Goal: Manage account settings

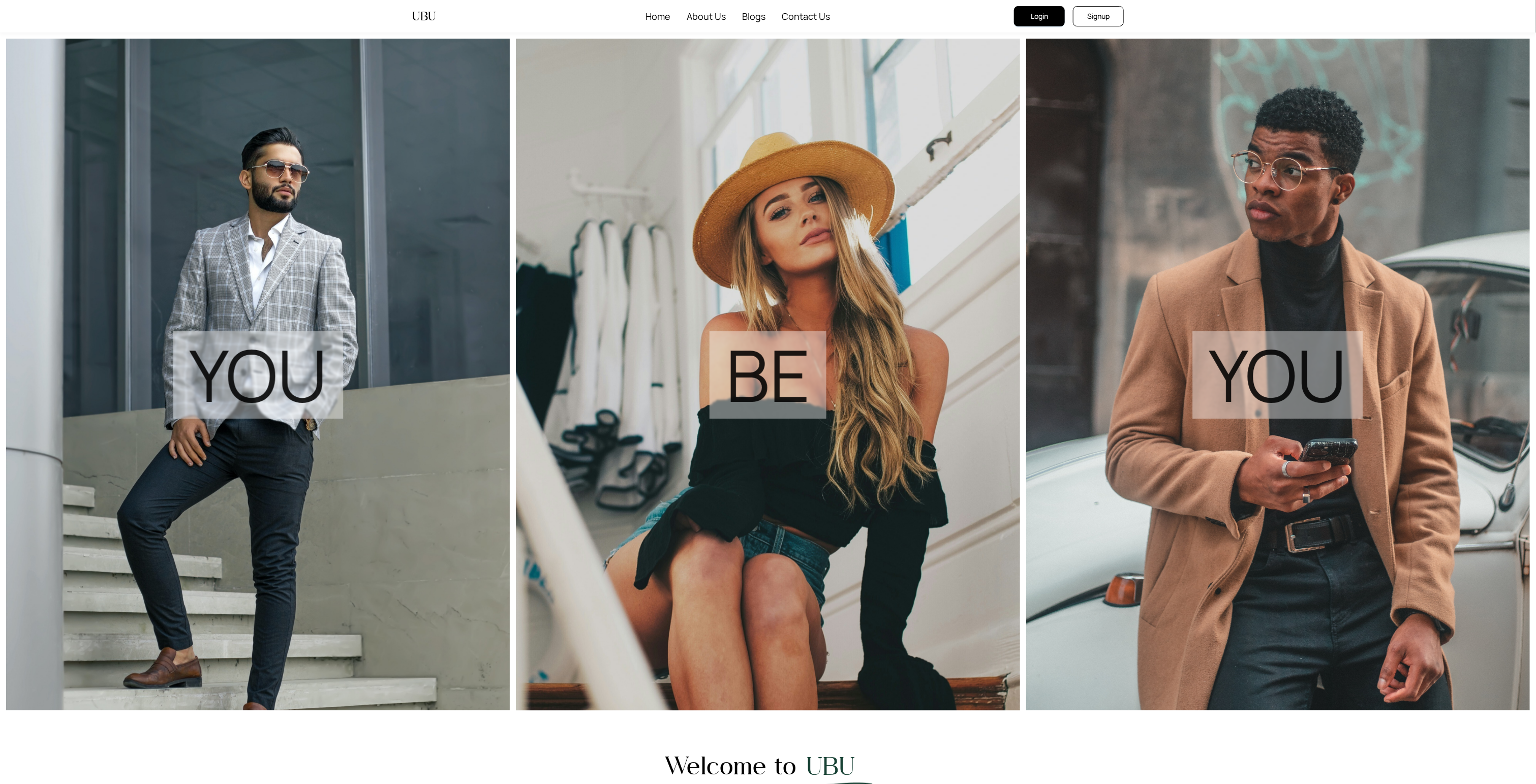
click at [1025, 14] on button "Login" at bounding box center [1039, 16] width 51 height 20
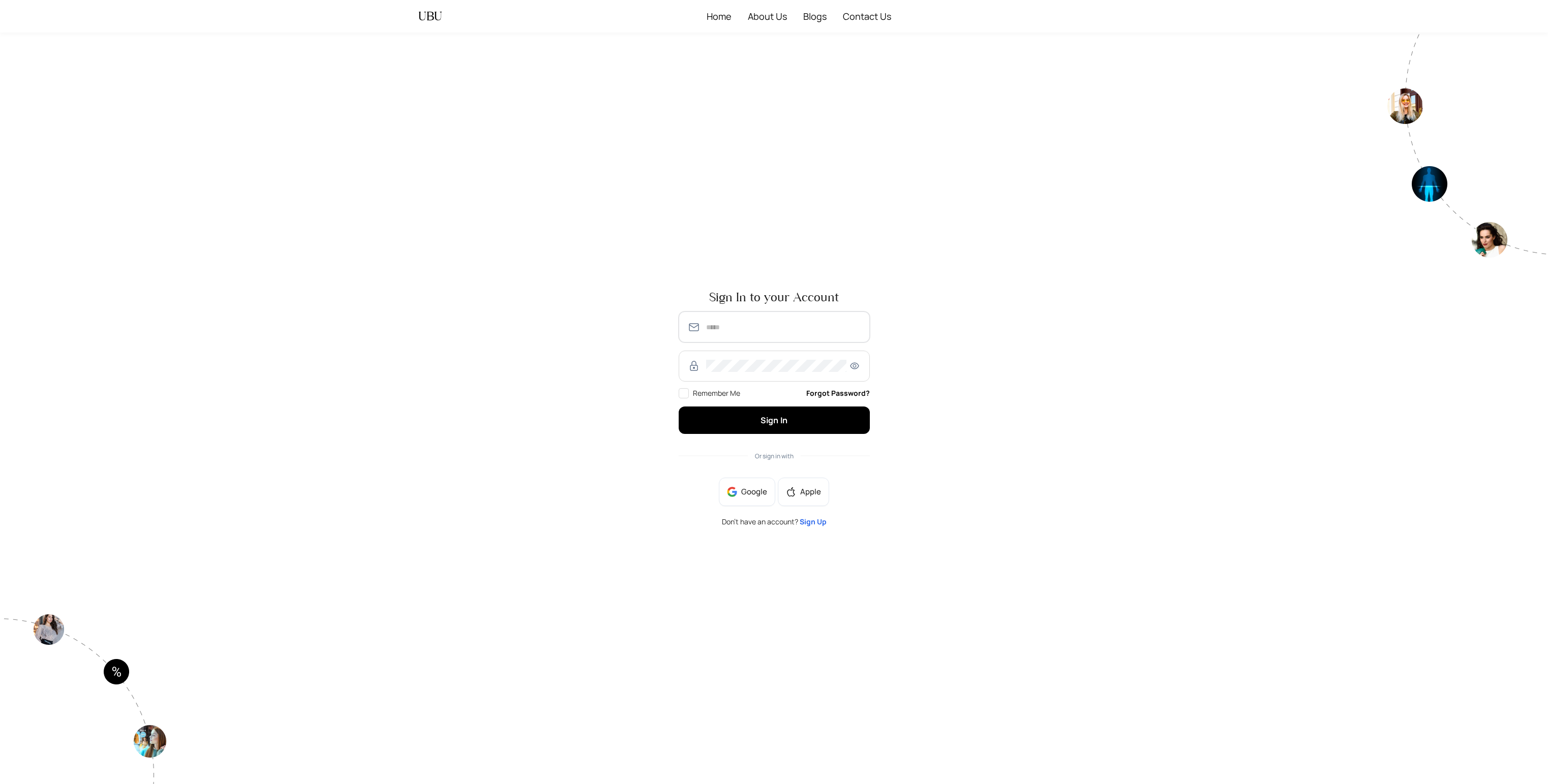
type input "**********"
click at [758, 421] on button "Sign In" at bounding box center [774, 420] width 191 height 27
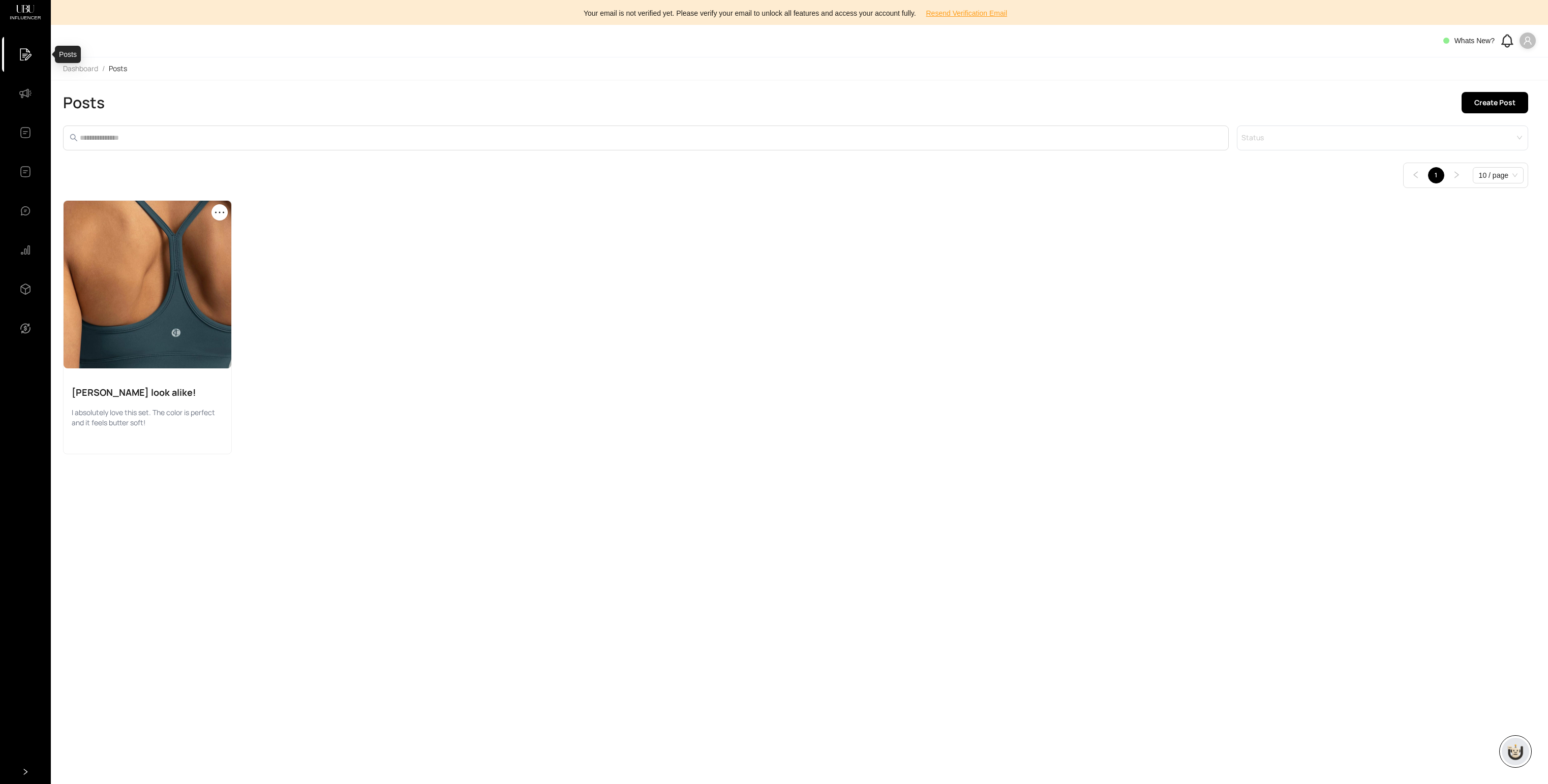
click at [28, 57] on icon at bounding box center [26, 54] width 11 height 12
click at [28, 89] on icon at bounding box center [26, 93] width 12 height 9
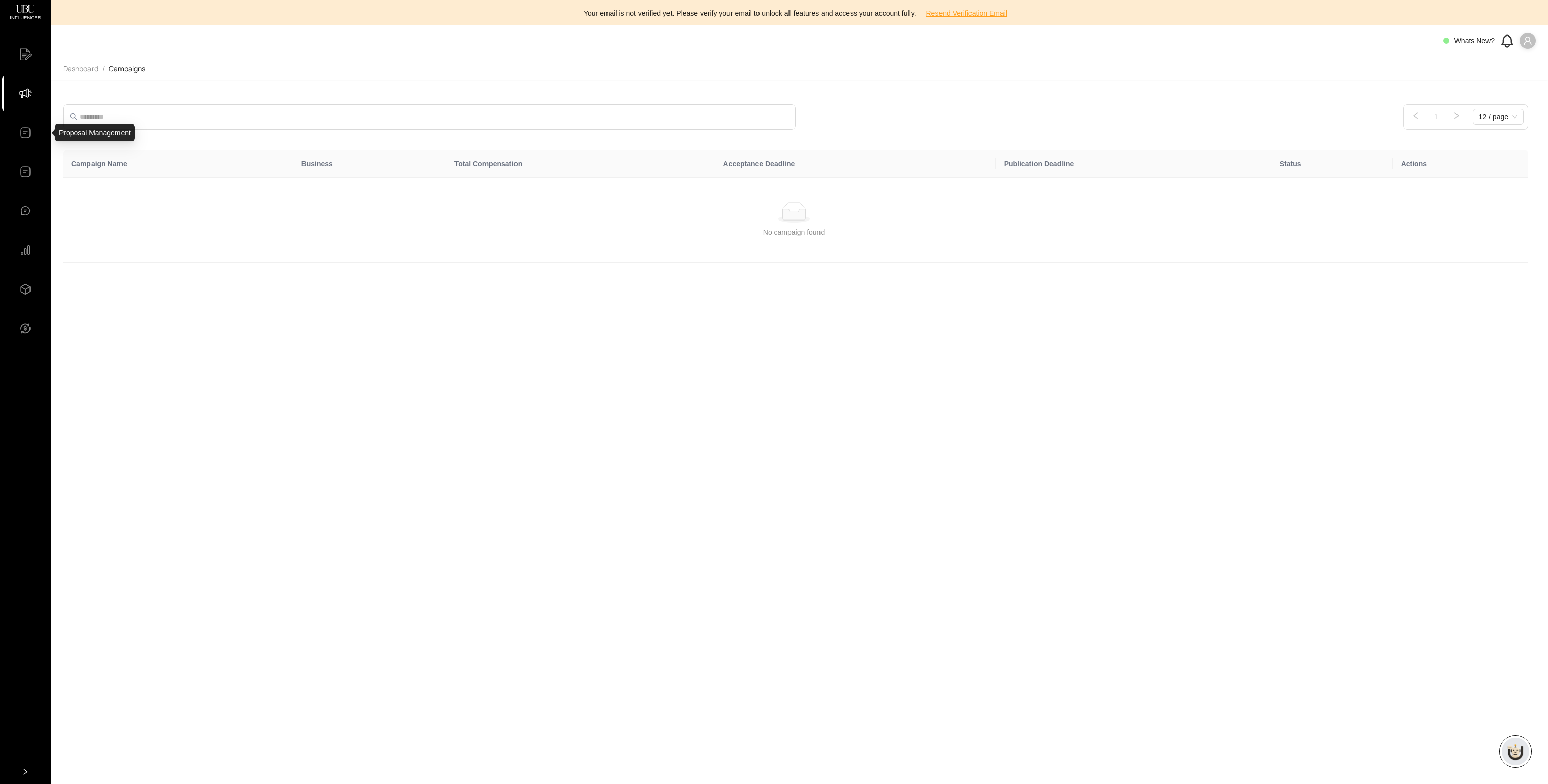
click at [19, 131] on icon at bounding box center [26, 132] width 12 height 12
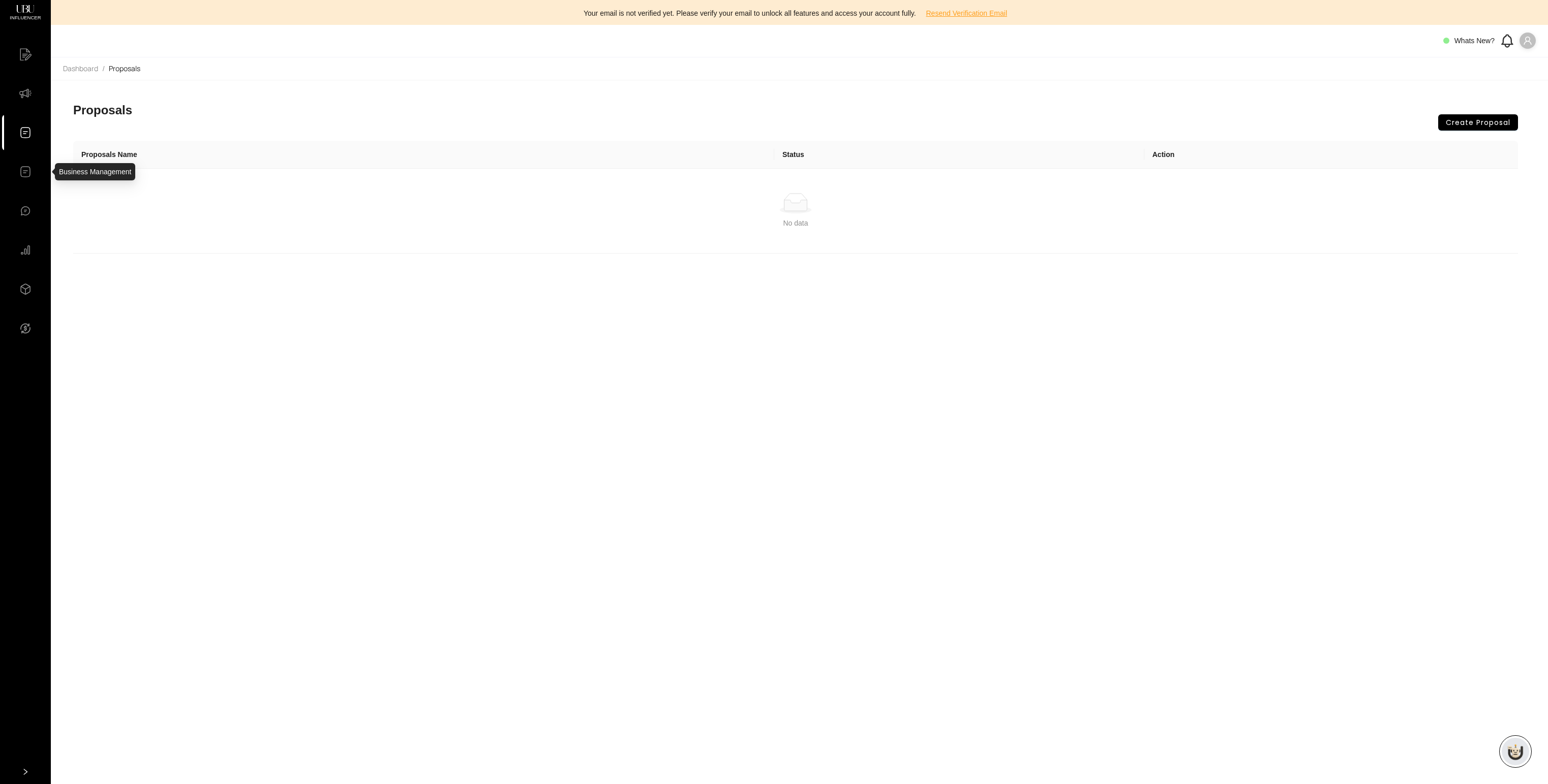
click at [28, 172] on icon at bounding box center [26, 172] width 12 height 12
click at [28, 212] on icon at bounding box center [26, 211] width 12 height 12
click at [32, 251] on li "Analytics" at bounding box center [26, 250] width 47 height 36
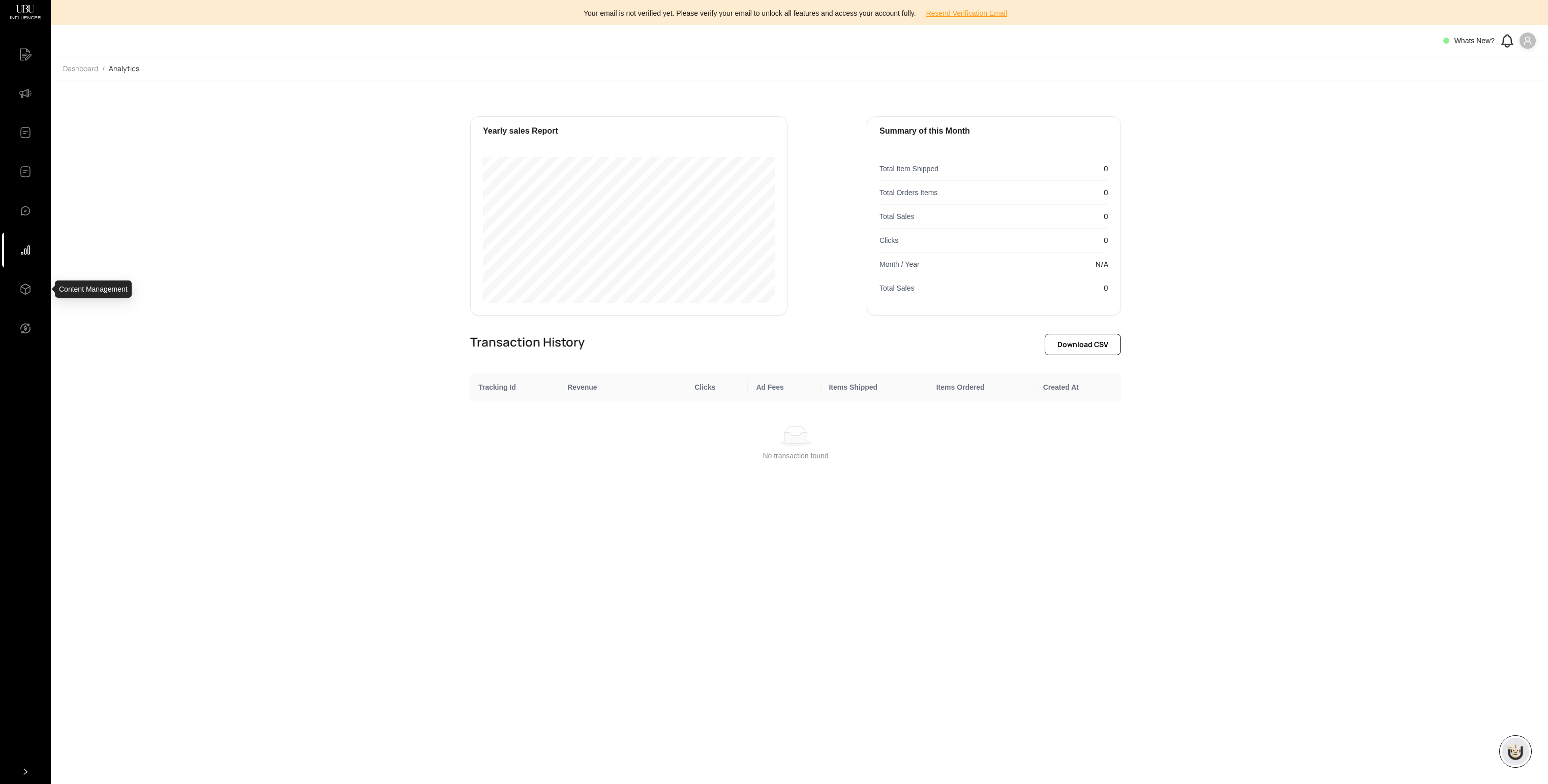
click at [28, 291] on icon at bounding box center [26, 289] width 12 height 12
click at [27, 326] on icon at bounding box center [26, 329] width 12 height 12
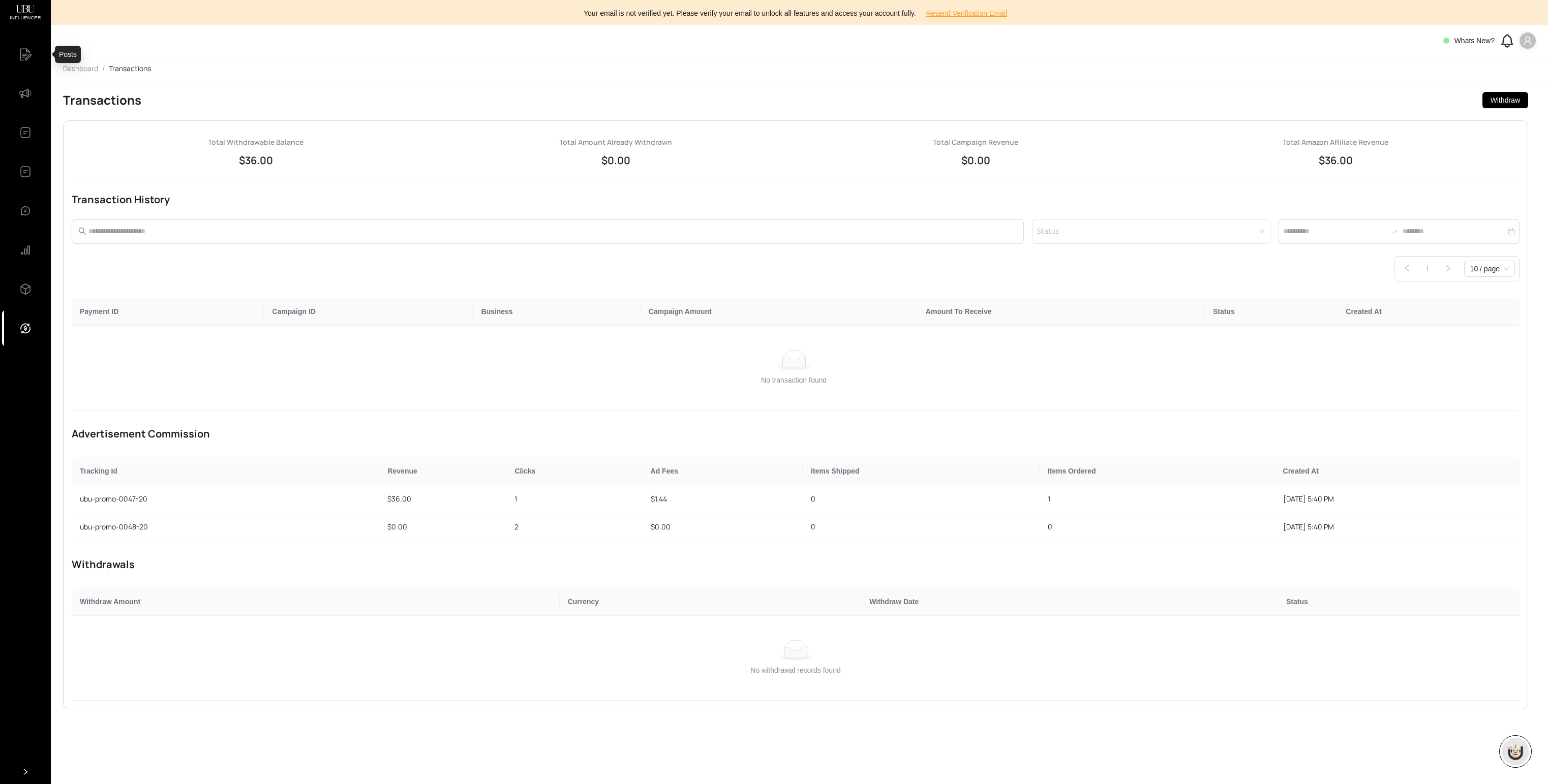
click at [19, 56] on li "Posts" at bounding box center [26, 54] width 47 height 36
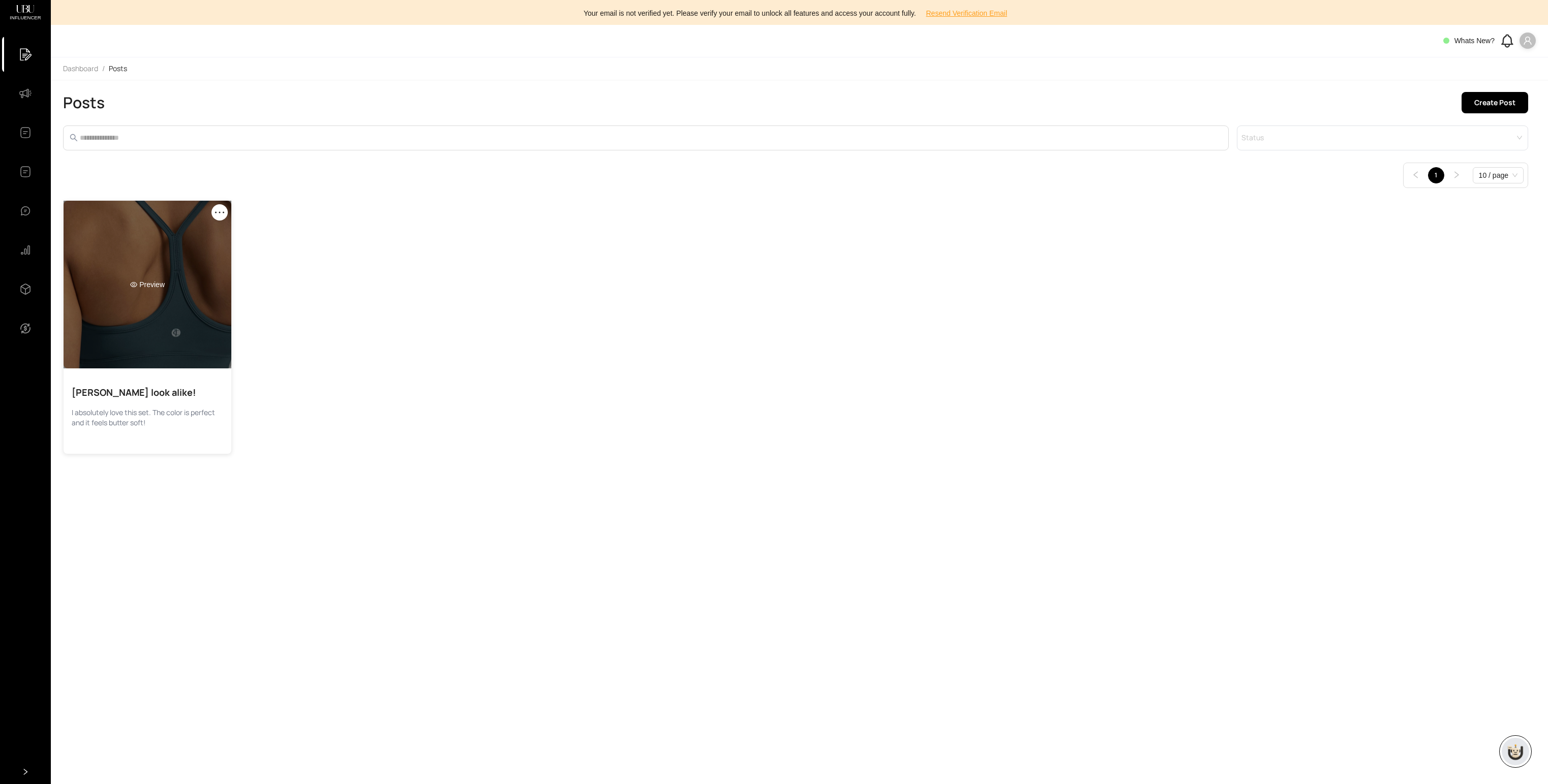
click at [124, 280] on div "Preview" at bounding box center [148, 285] width 168 height 168
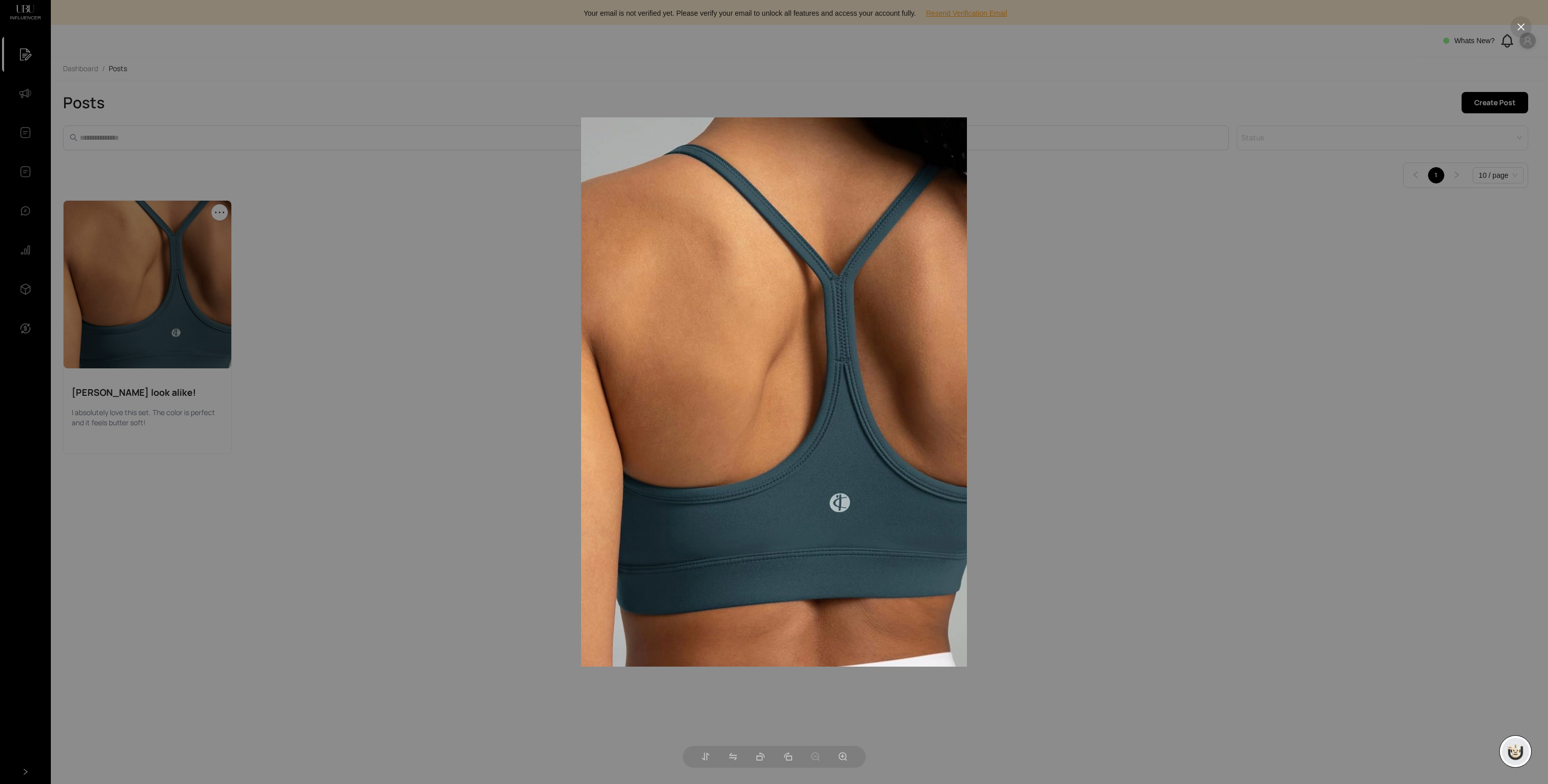
click at [167, 418] on div at bounding box center [774, 392] width 1548 height 784
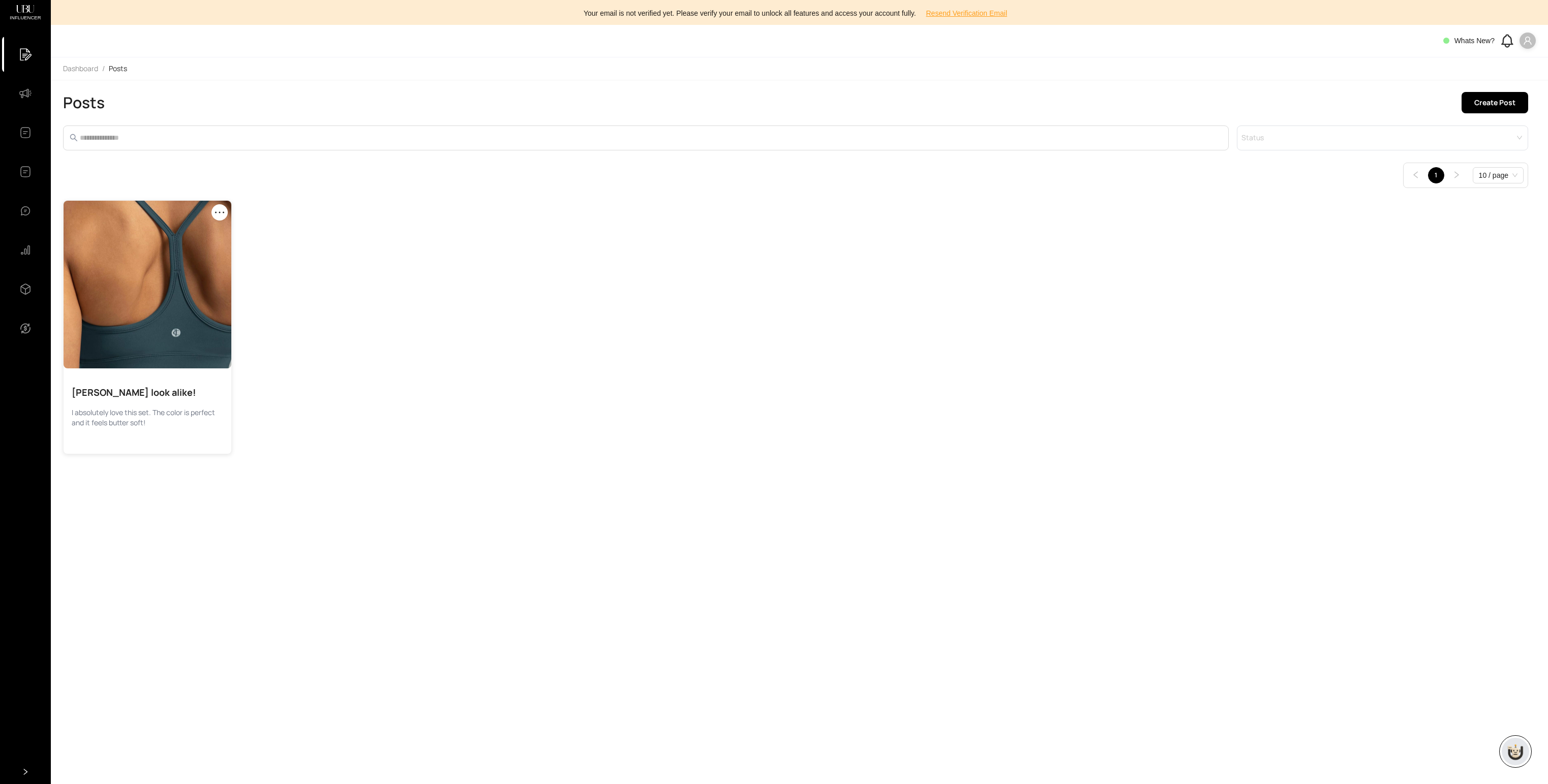
click at [104, 420] on p "I absolutely love this set. The color is perfect and it feels butter soft!" at bounding box center [147, 418] width 151 height 20
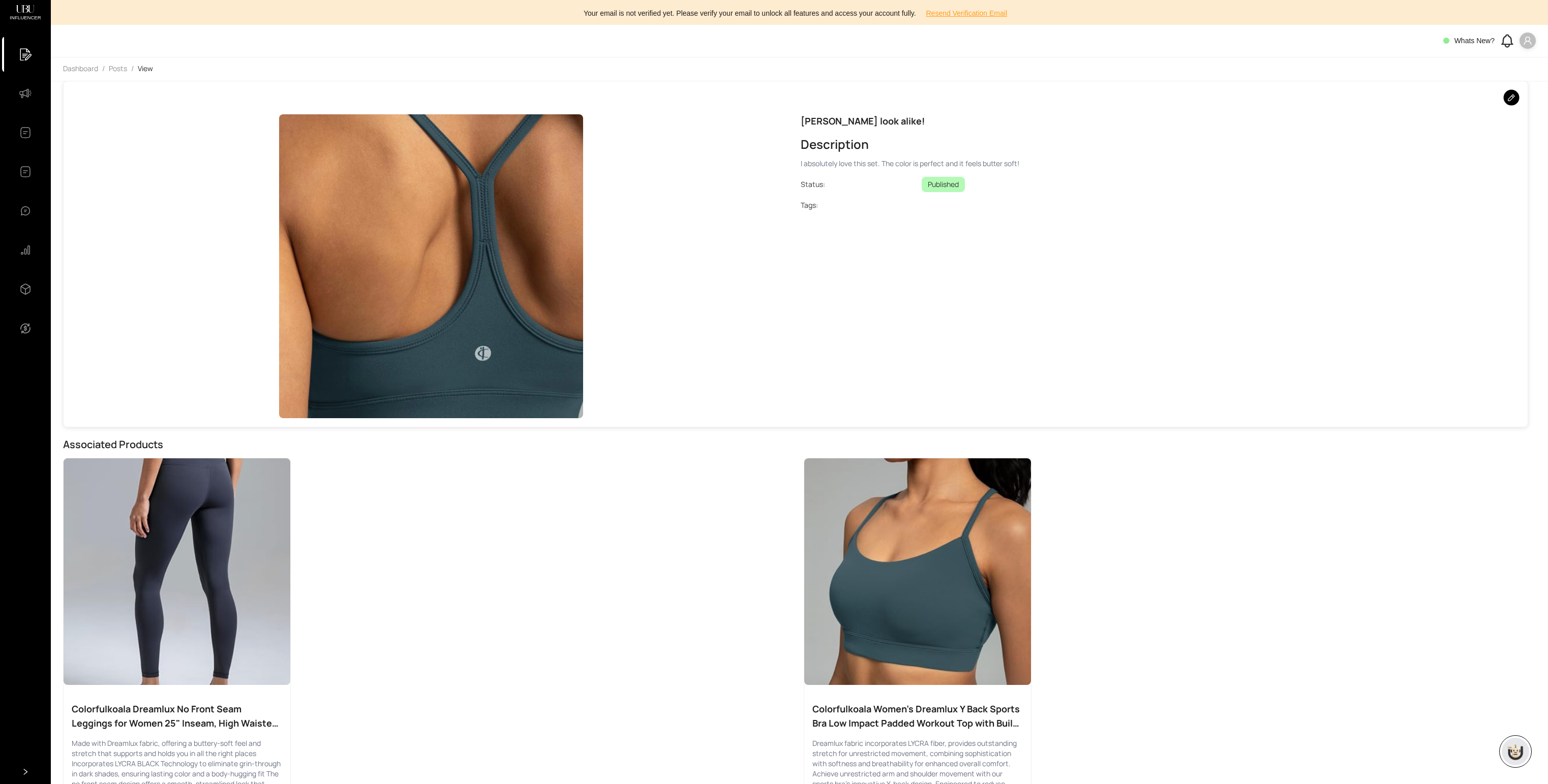
scroll to position [41, 0]
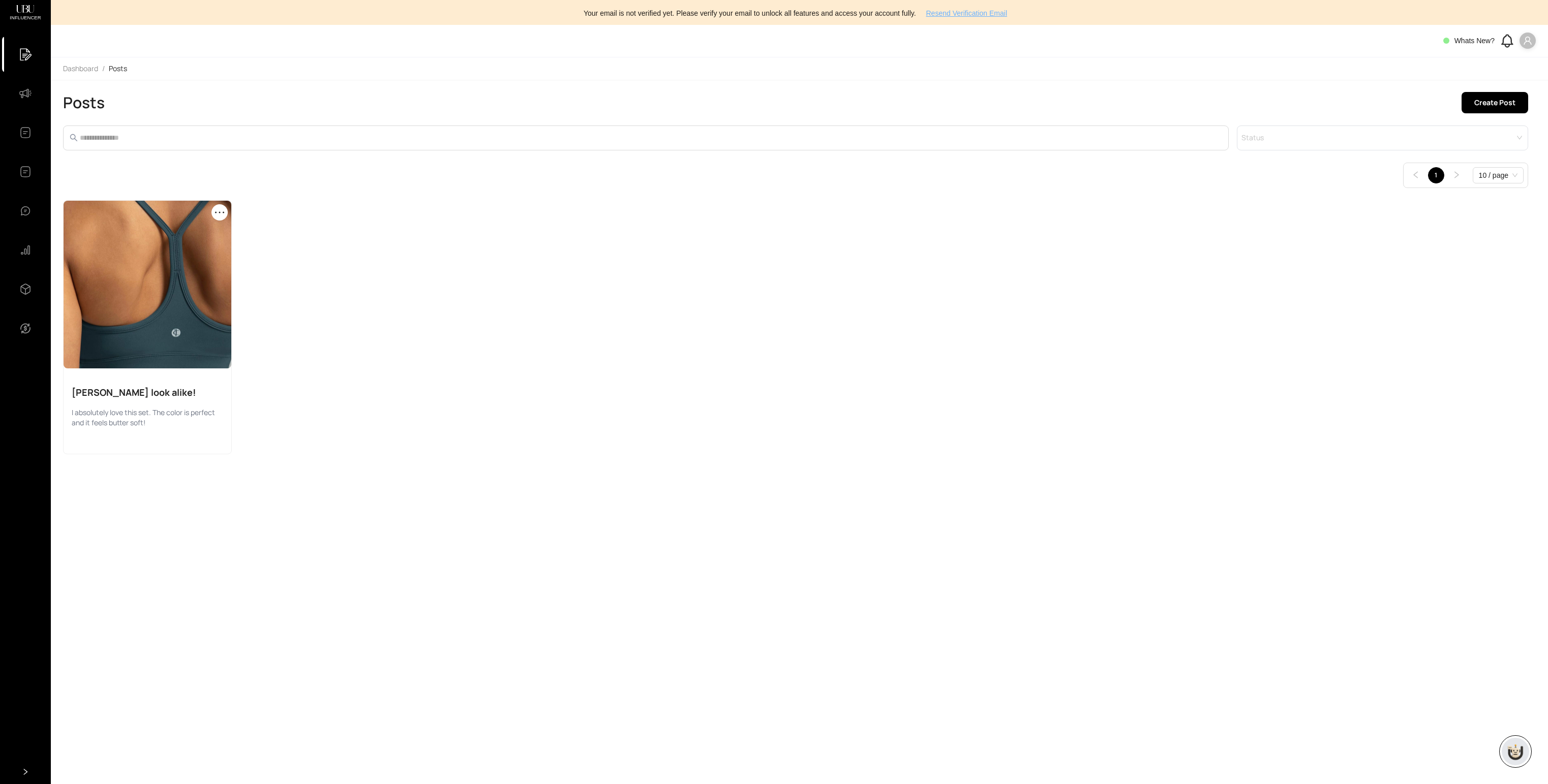
click at [973, 15] on span "Resend Verification Email" at bounding box center [967, 13] width 81 height 11
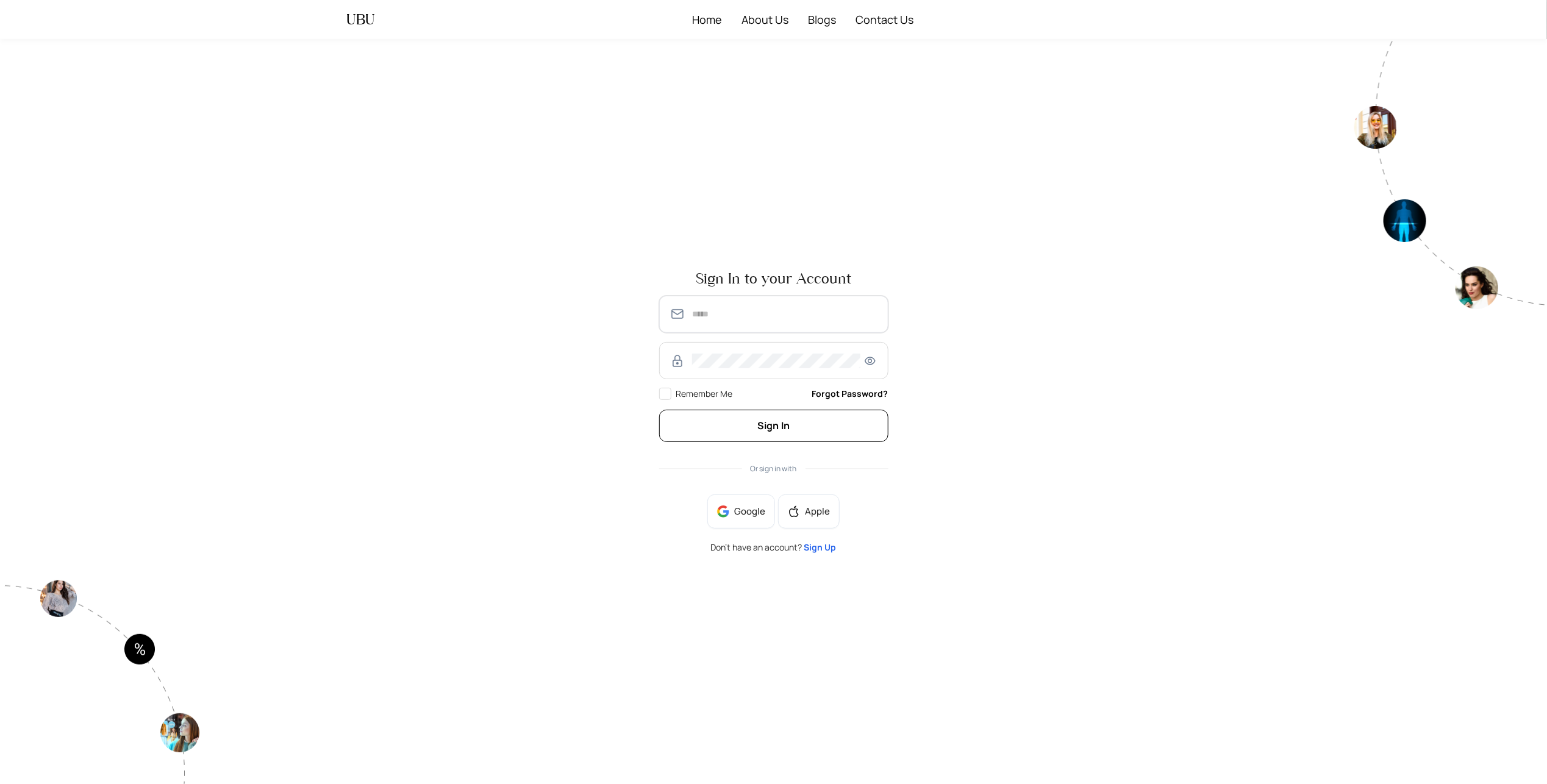
type input "**********"
click at [849, 424] on button "Sign In" at bounding box center [774, 425] width 229 height 32
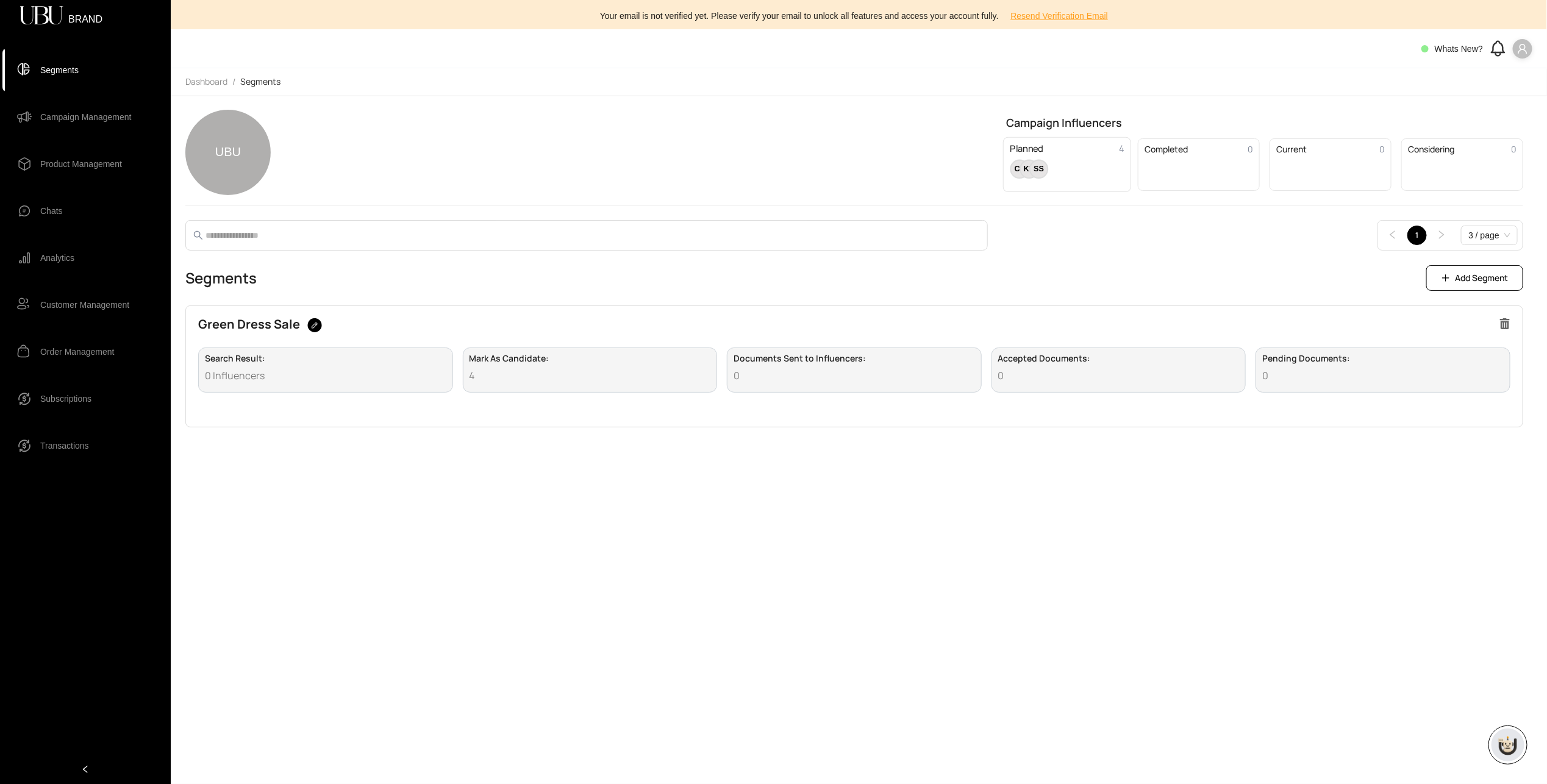
click at [1034, 163] on div "SS" at bounding box center [1039, 169] width 19 height 19
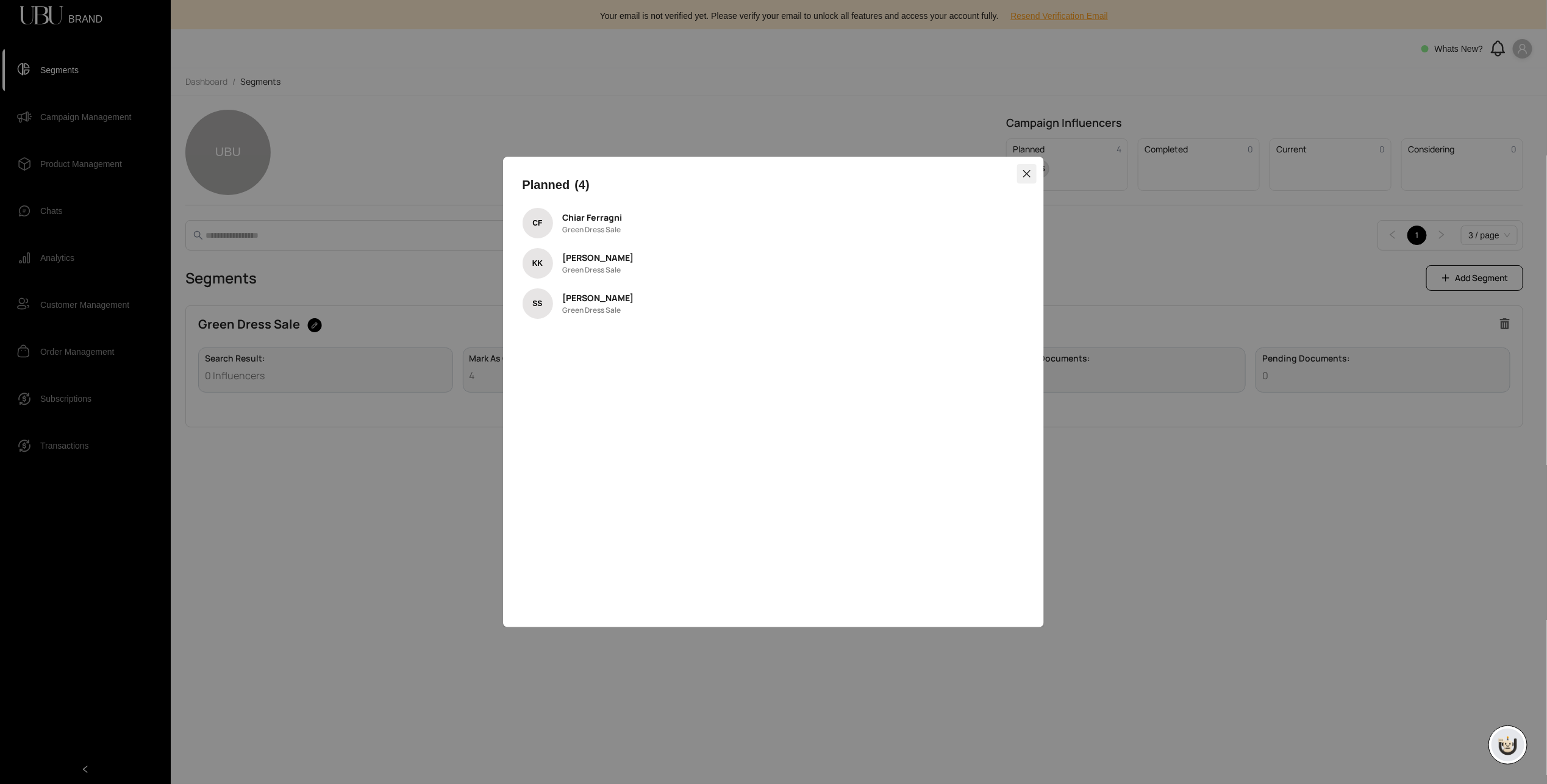
click at [1029, 176] on icon "close" at bounding box center [1026, 173] width 7 height 7
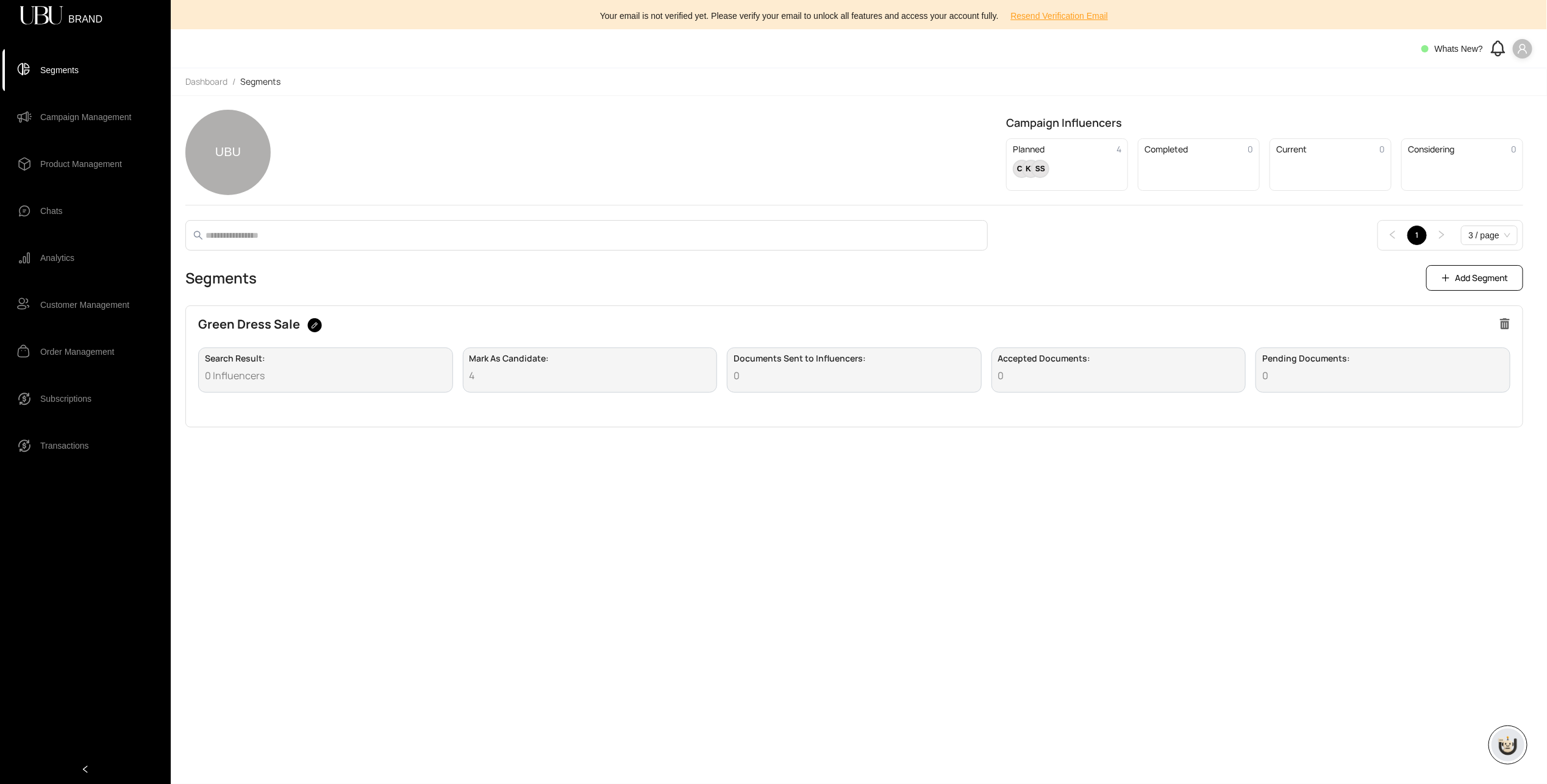
click at [113, 116] on span "Campaign Management" at bounding box center [85, 117] width 91 height 24
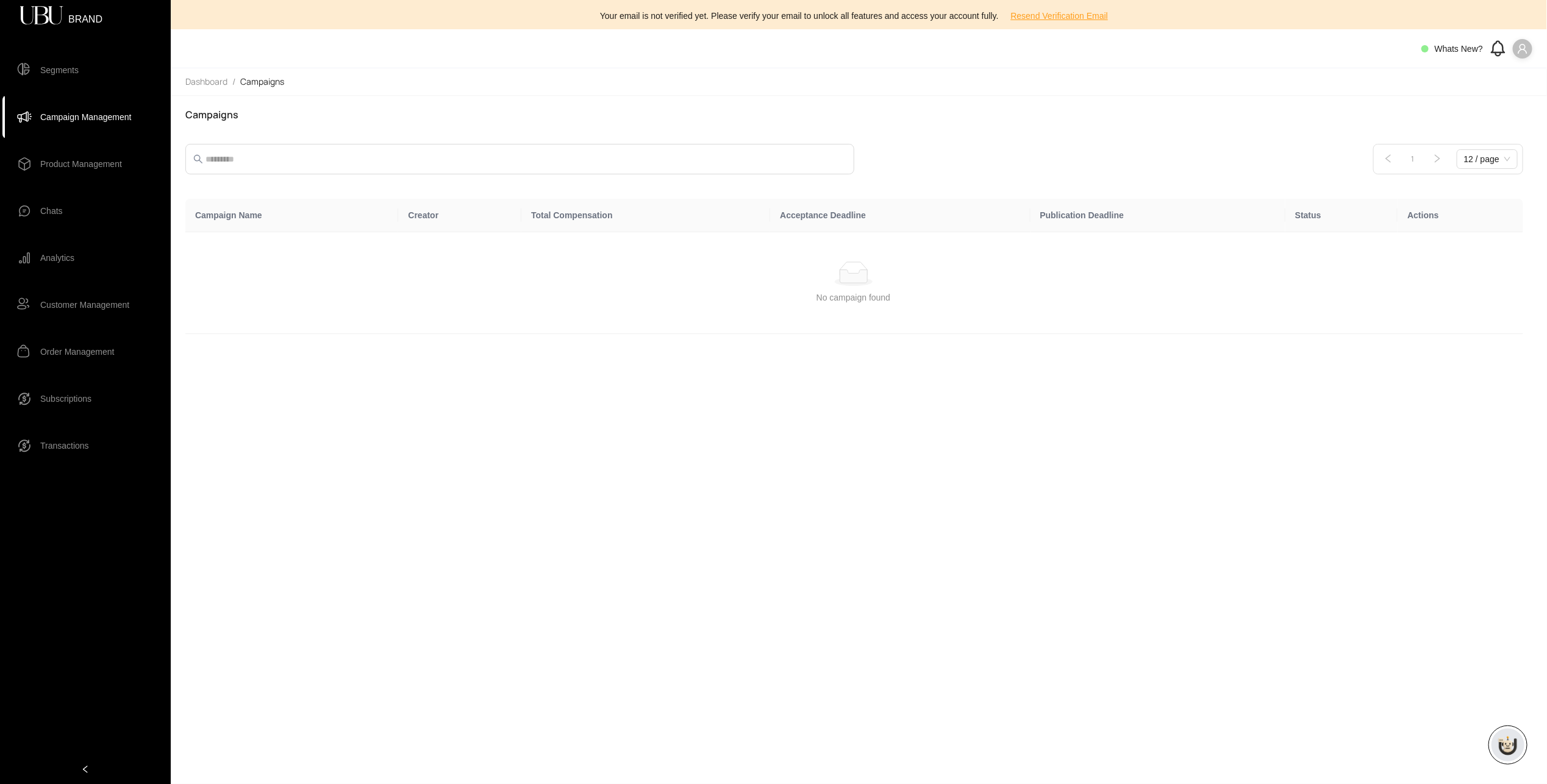
click at [102, 159] on span "Product Management" at bounding box center [81, 164] width 81 height 24
click at [59, 209] on span "Chats" at bounding box center [52, 211] width 23 height 24
click at [67, 259] on span "Analytics" at bounding box center [57, 258] width 34 height 24
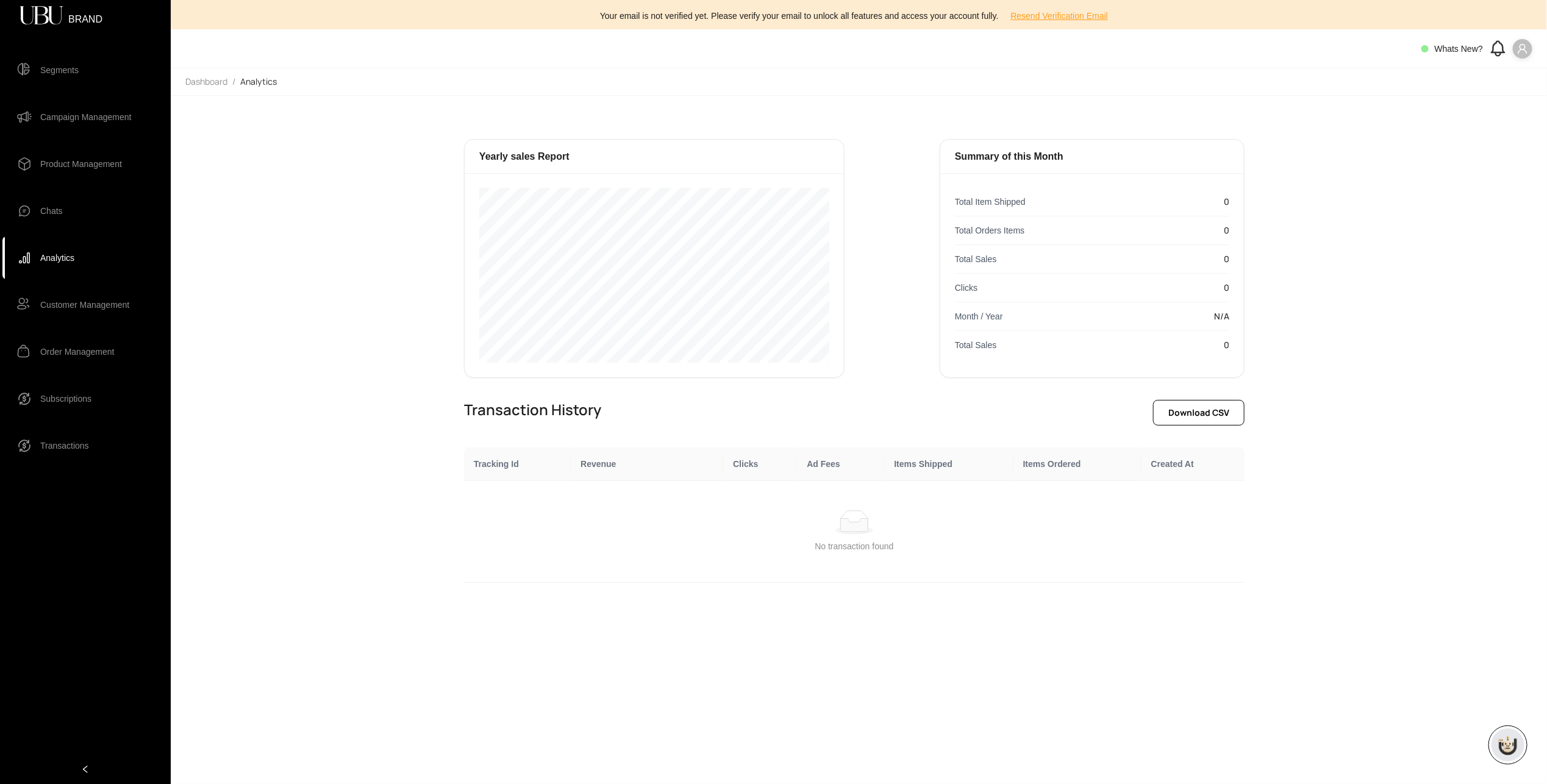
click at [69, 299] on span "Customer Management" at bounding box center [85, 305] width 89 height 24
click at [68, 309] on span "Customer Management" at bounding box center [85, 305] width 89 height 24
click at [64, 359] on span "Order Management" at bounding box center [77, 351] width 74 height 24
click at [64, 400] on span "Subscriptions" at bounding box center [66, 399] width 52 height 24
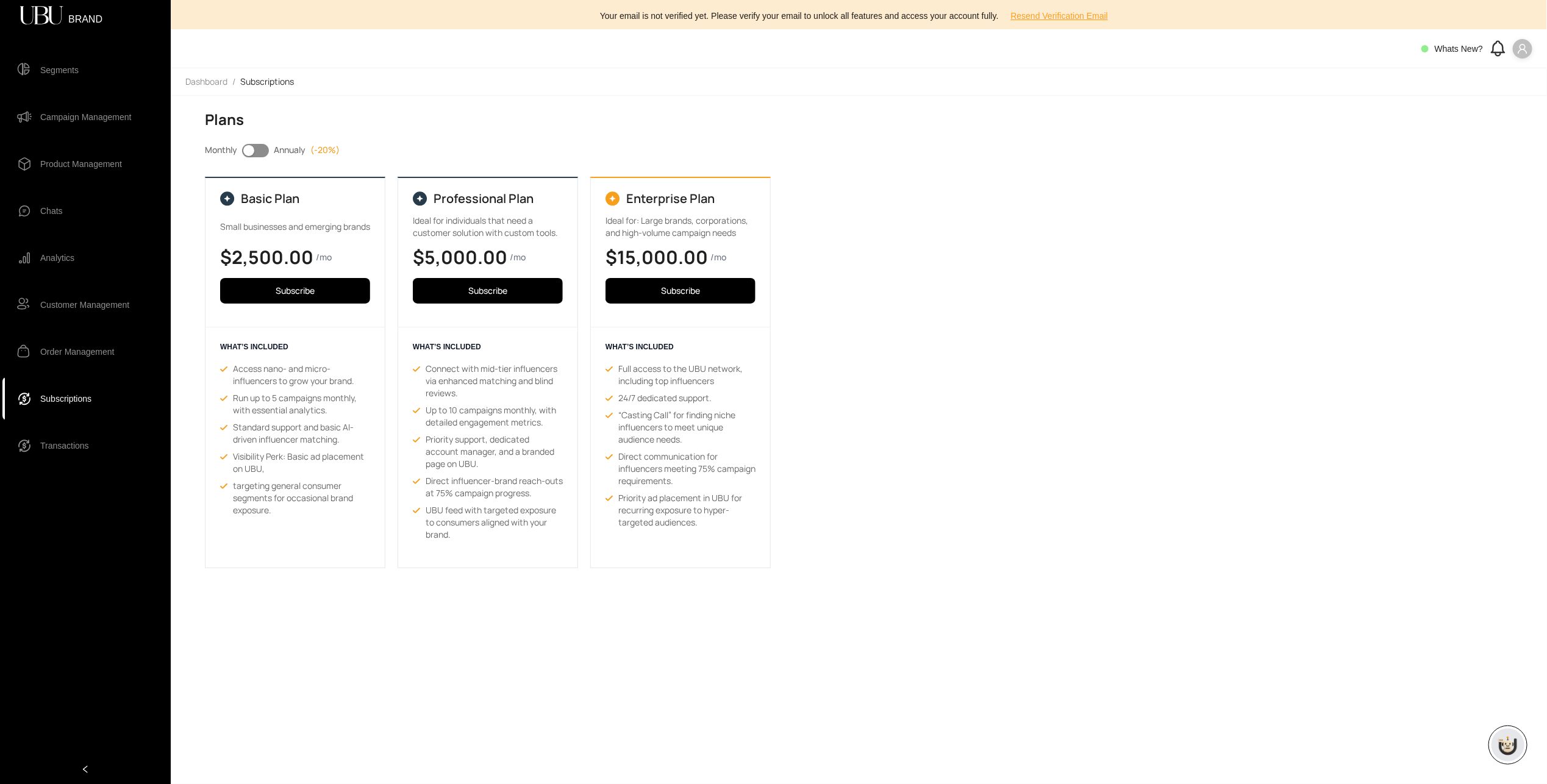
click at [261, 150] on span "button" at bounding box center [255, 150] width 27 height 14
click at [255, 146] on span "button" at bounding box center [255, 150] width 27 height 14
click at [84, 446] on span "Transactions" at bounding box center [64, 446] width 49 height 24
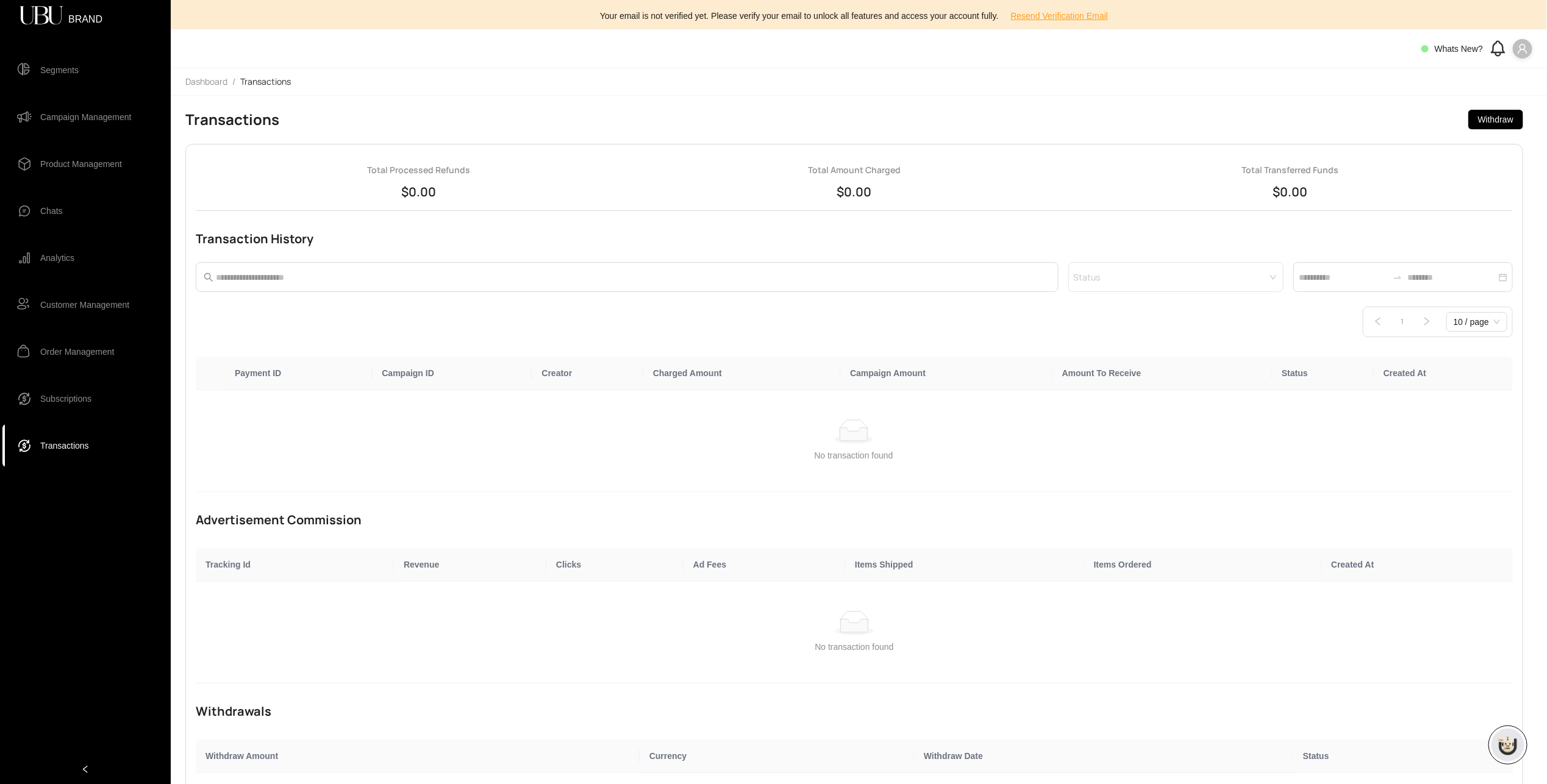
click at [1519, 51] on icon "user" at bounding box center [1523, 49] width 11 height 11
click at [1512, 75] on span "Profile" at bounding box center [1509, 73] width 27 height 14
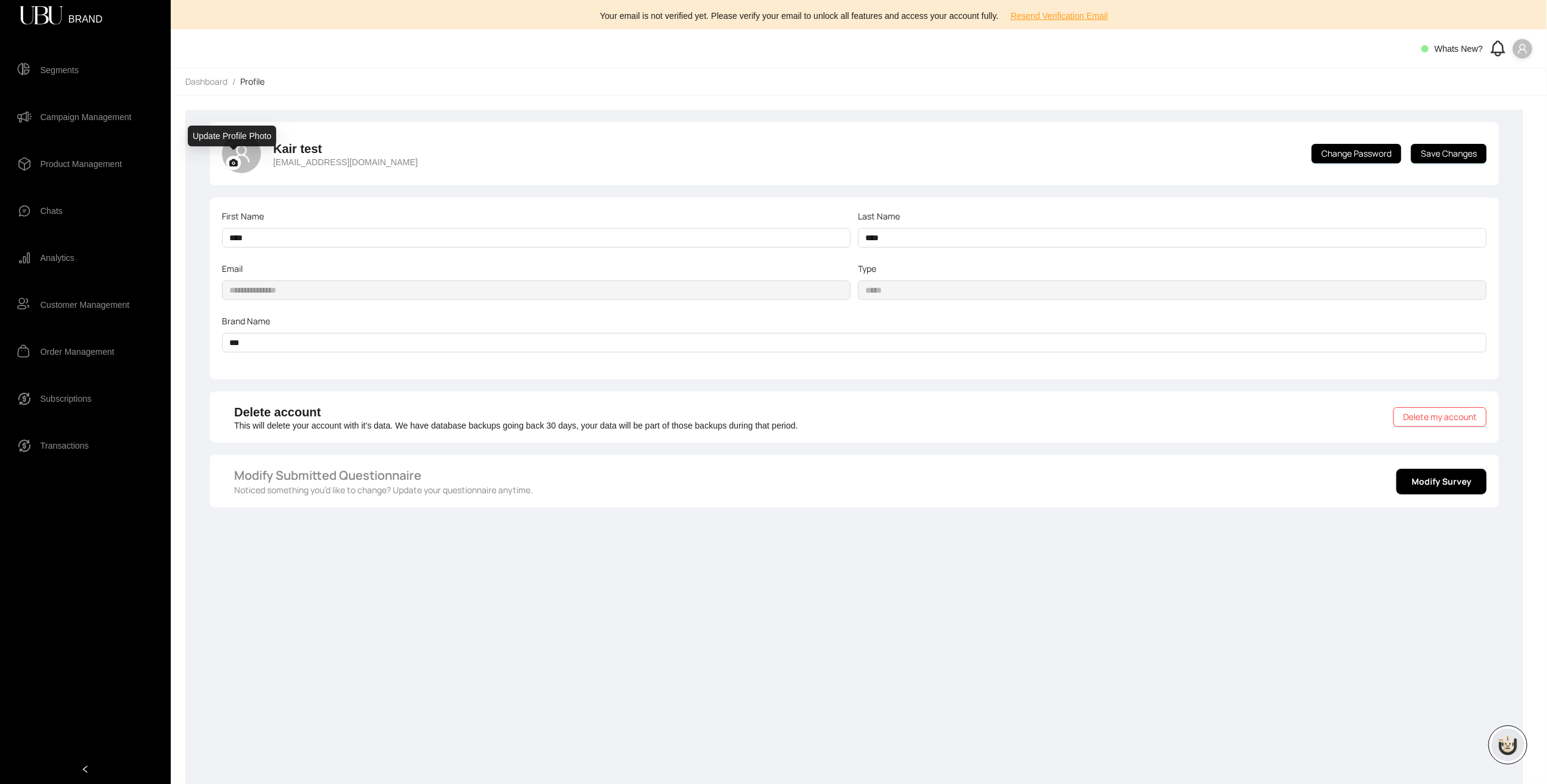
click at [235, 166] on icon at bounding box center [233, 162] width 9 height 7
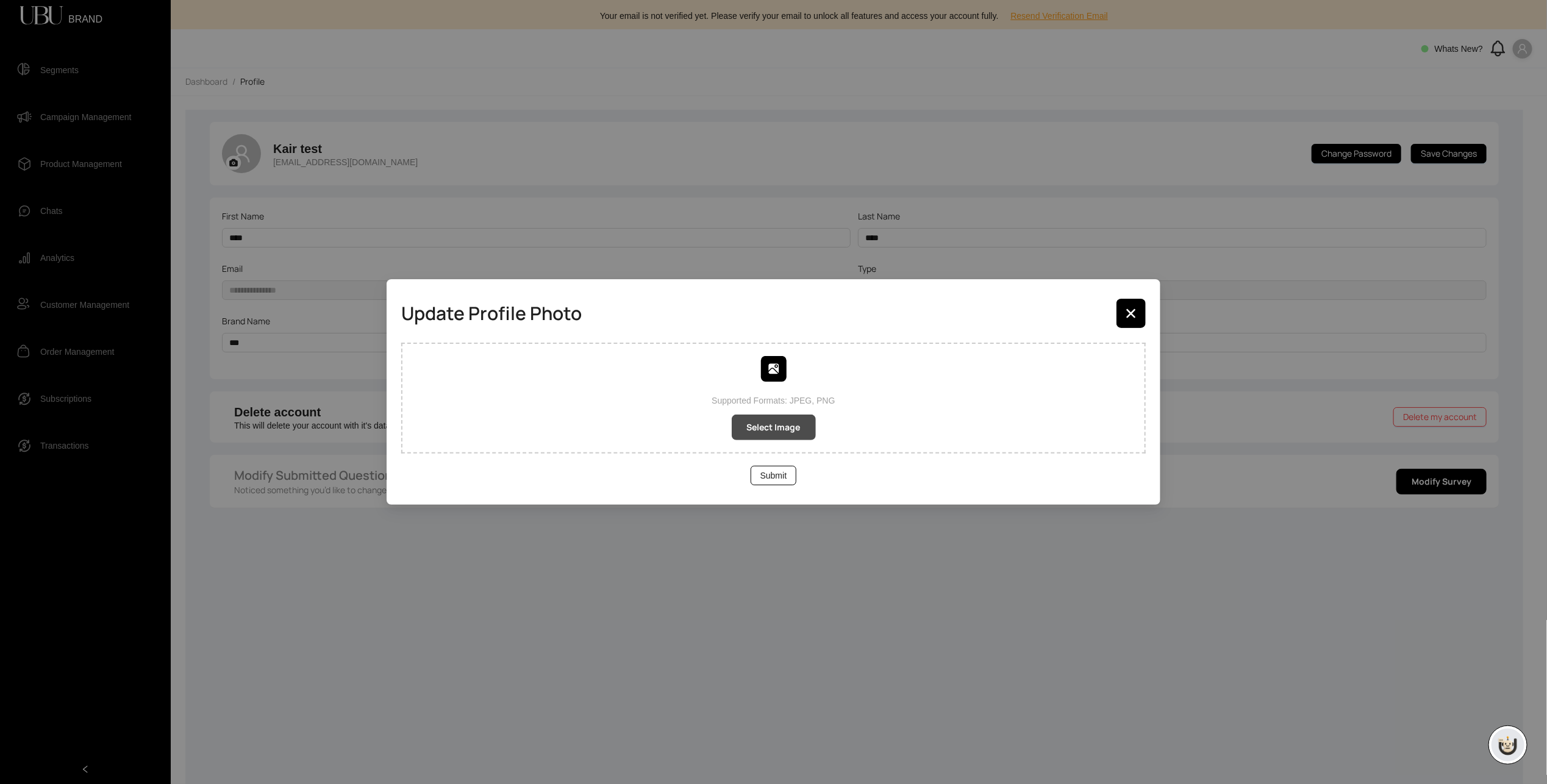
click at [784, 429] on span "Select Image" at bounding box center [774, 427] width 54 height 14
click at [1121, 309] on button "button" at bounding box center [1131, 313] width 29 height 29
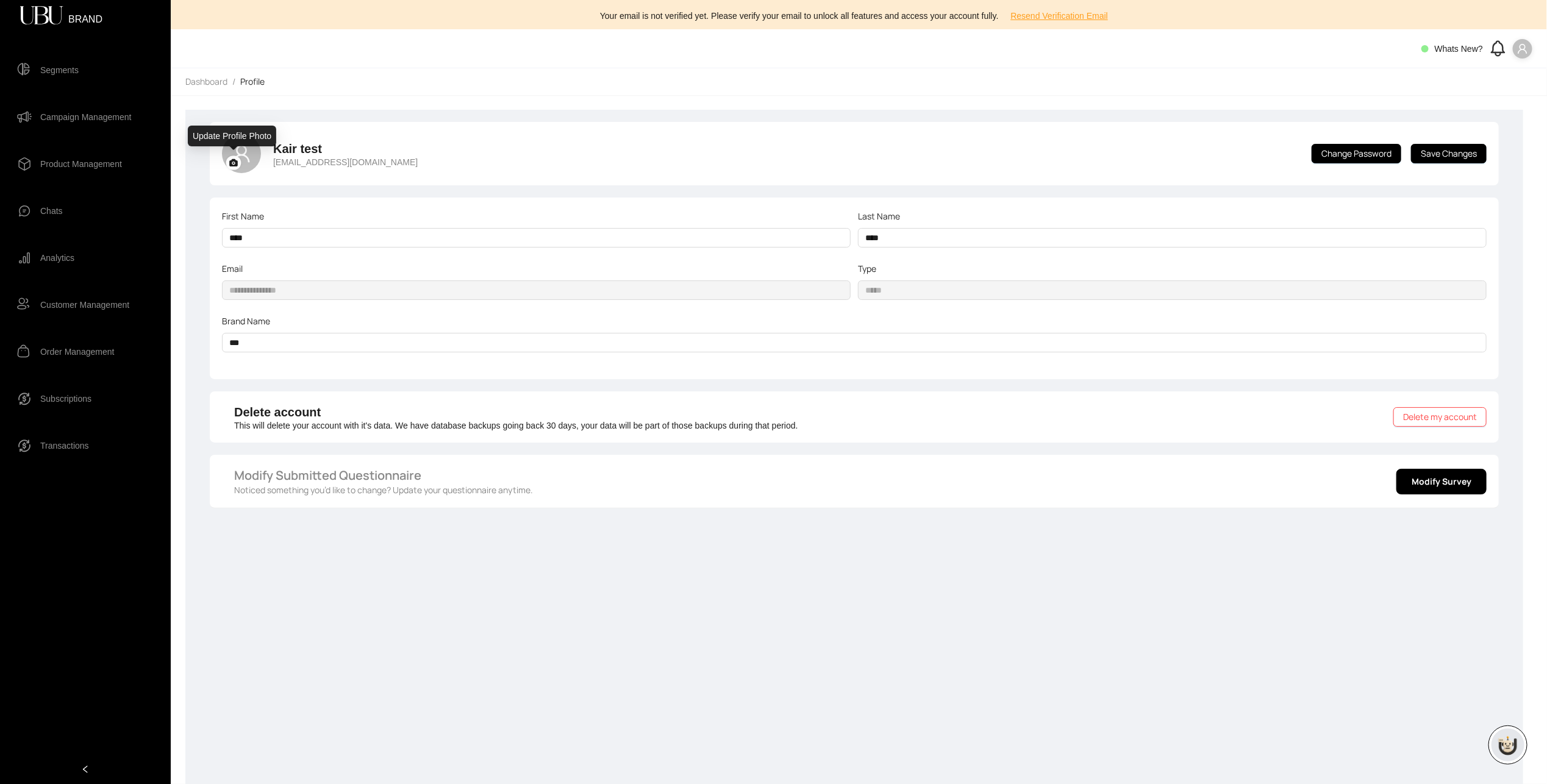
click at [234, 163] on icon at bounding box center [233, 162] width 9 height 7
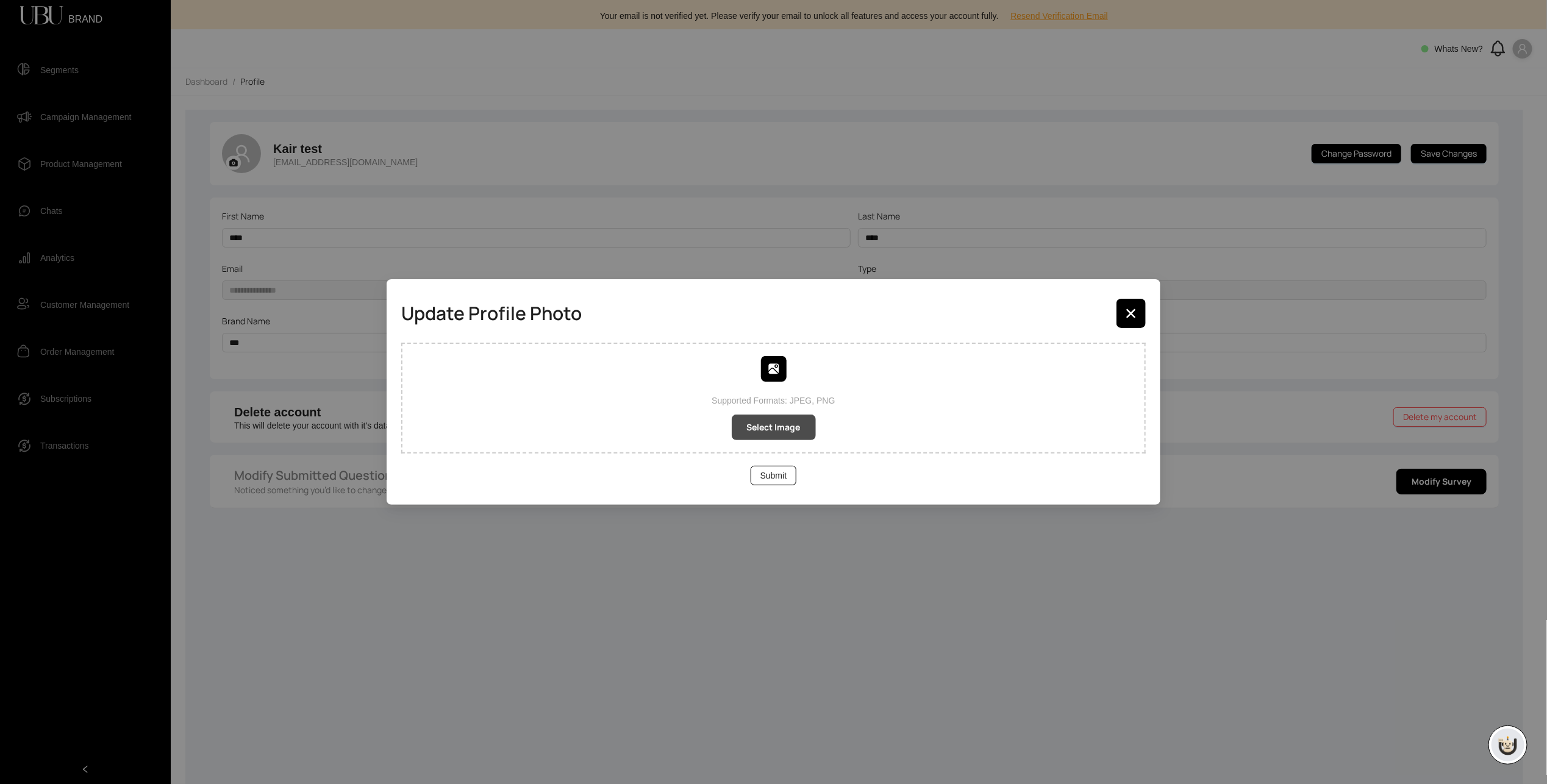
click at [776, 429] on span "Select Image" at bounding box center [774, 427] width 54 height 14
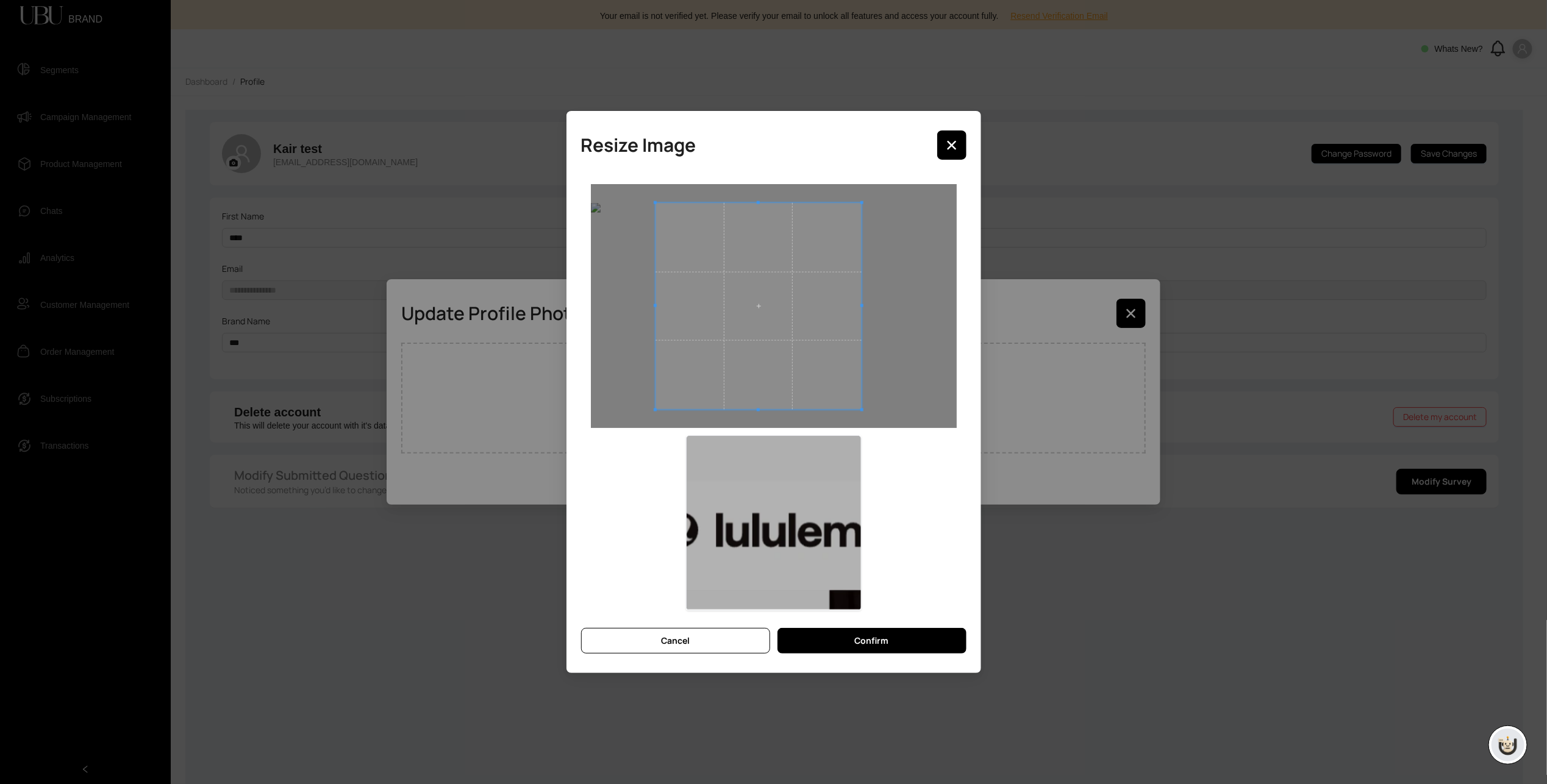
click at [624, 251] on div at bounding box center [774, 305] width 366 height 244
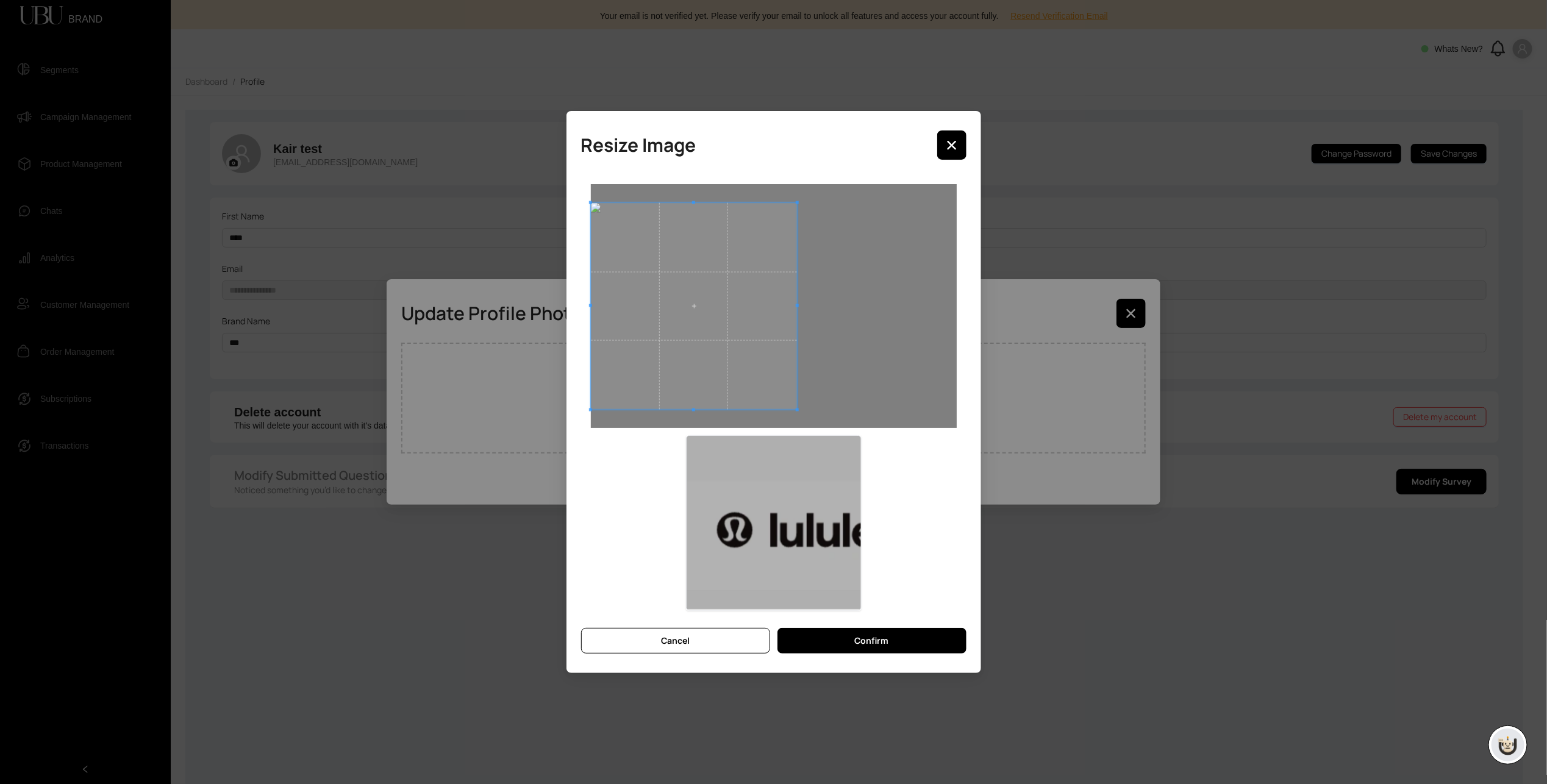
click at [715, 292] on span at bounding box center [694, 306] width 206 height 206
click at [959, 407] on div at bounding box center [774, 397] width 385 height 446
click at [684, 355] on span at bounding box center [694, 306] width 206 height 206
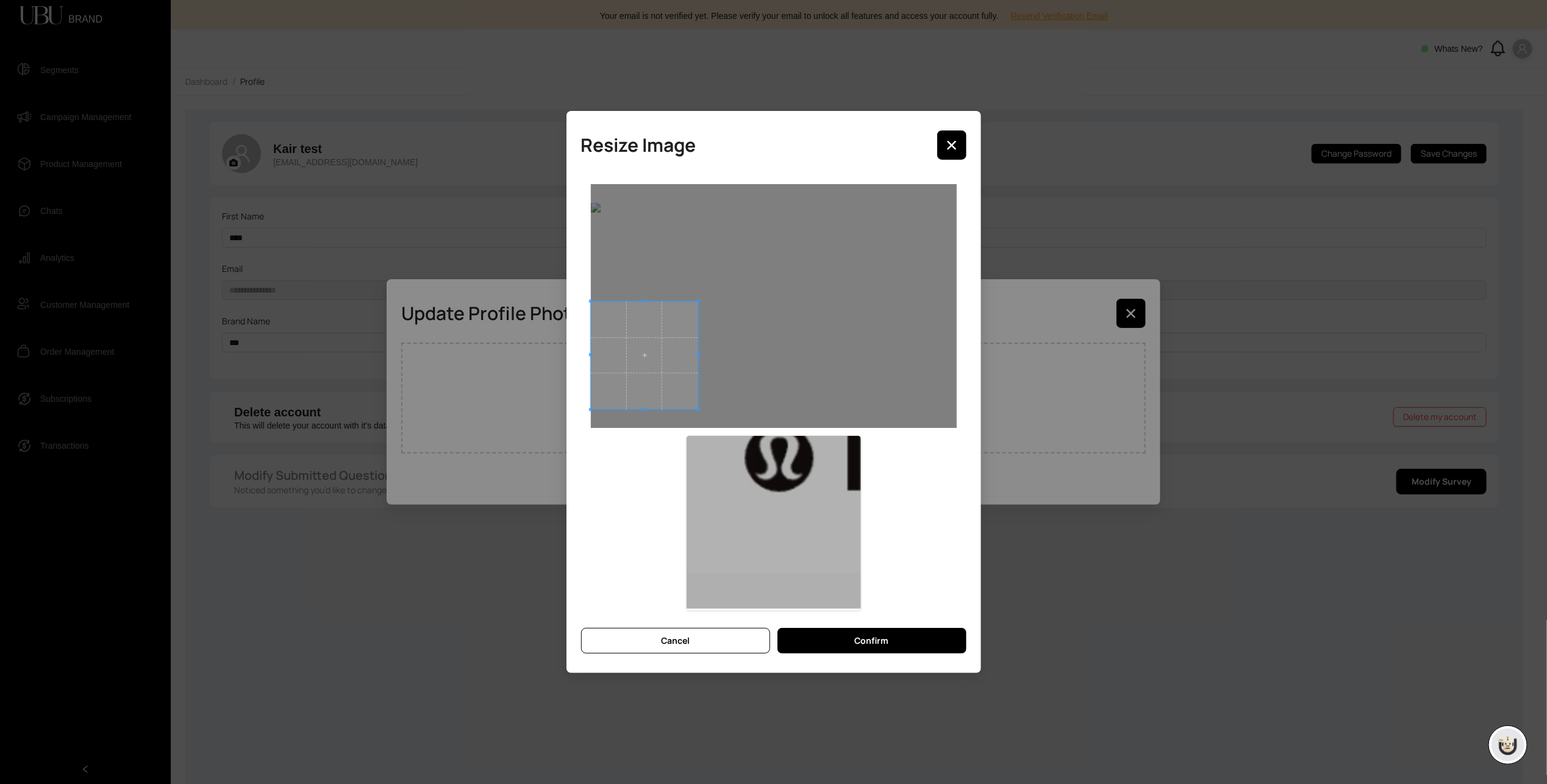
click at [584, 302] on div at bounding box center [774, 397] width 385 height 446
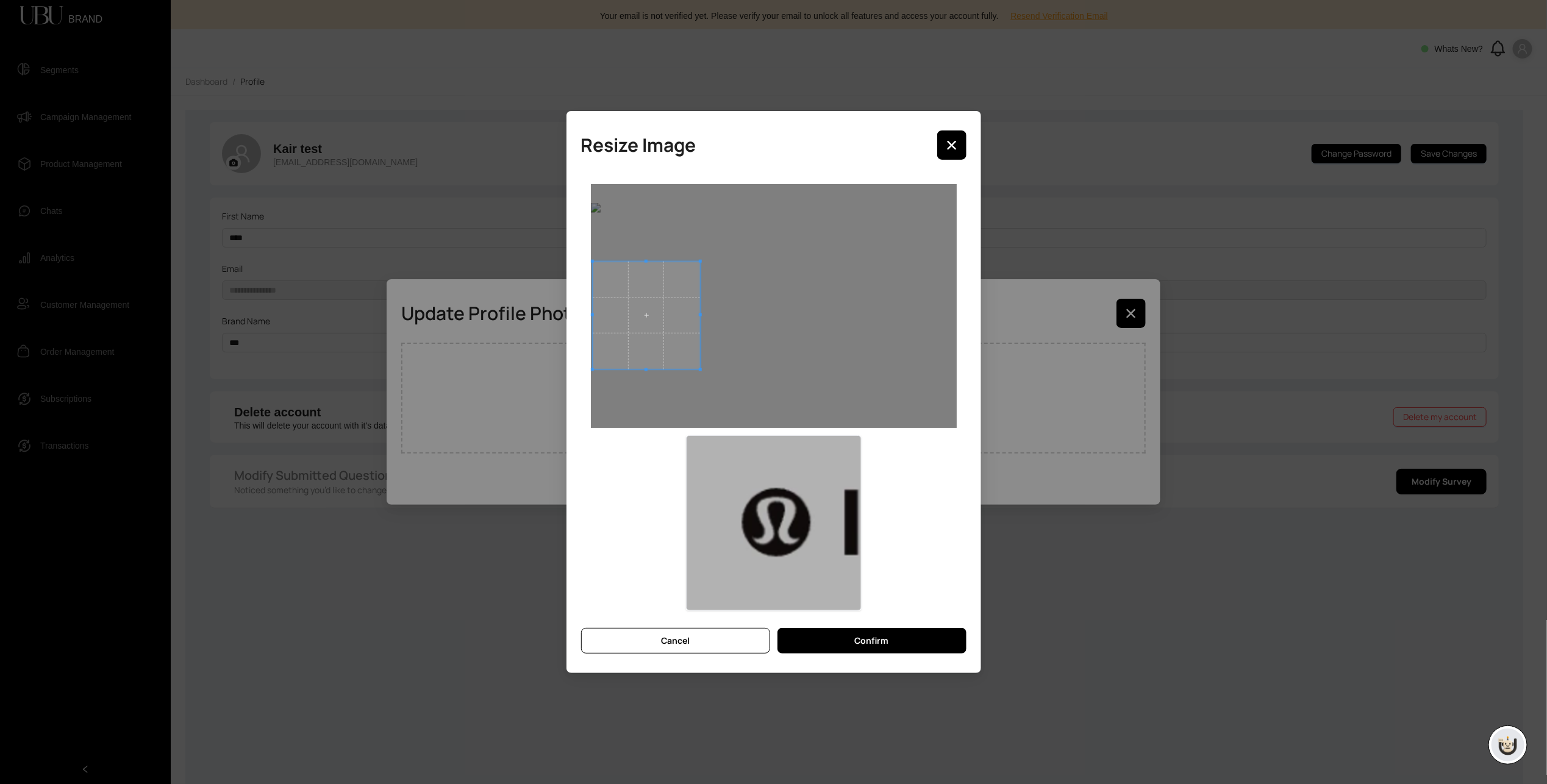
click at [631, 305] on span at bounding box center [647, 315] width 108 height 108
click at [683, 356] on div at bounding box center [774, 305] width 366 height 244
click at [649, 313] on span at bounding box center [643, 313] width 91 height 91
click at [684, 358] on div at bounding box center [774, 305] width 366 height 244
click at [653, 316] on span at bounding box center [646, 314] width 86 height 86
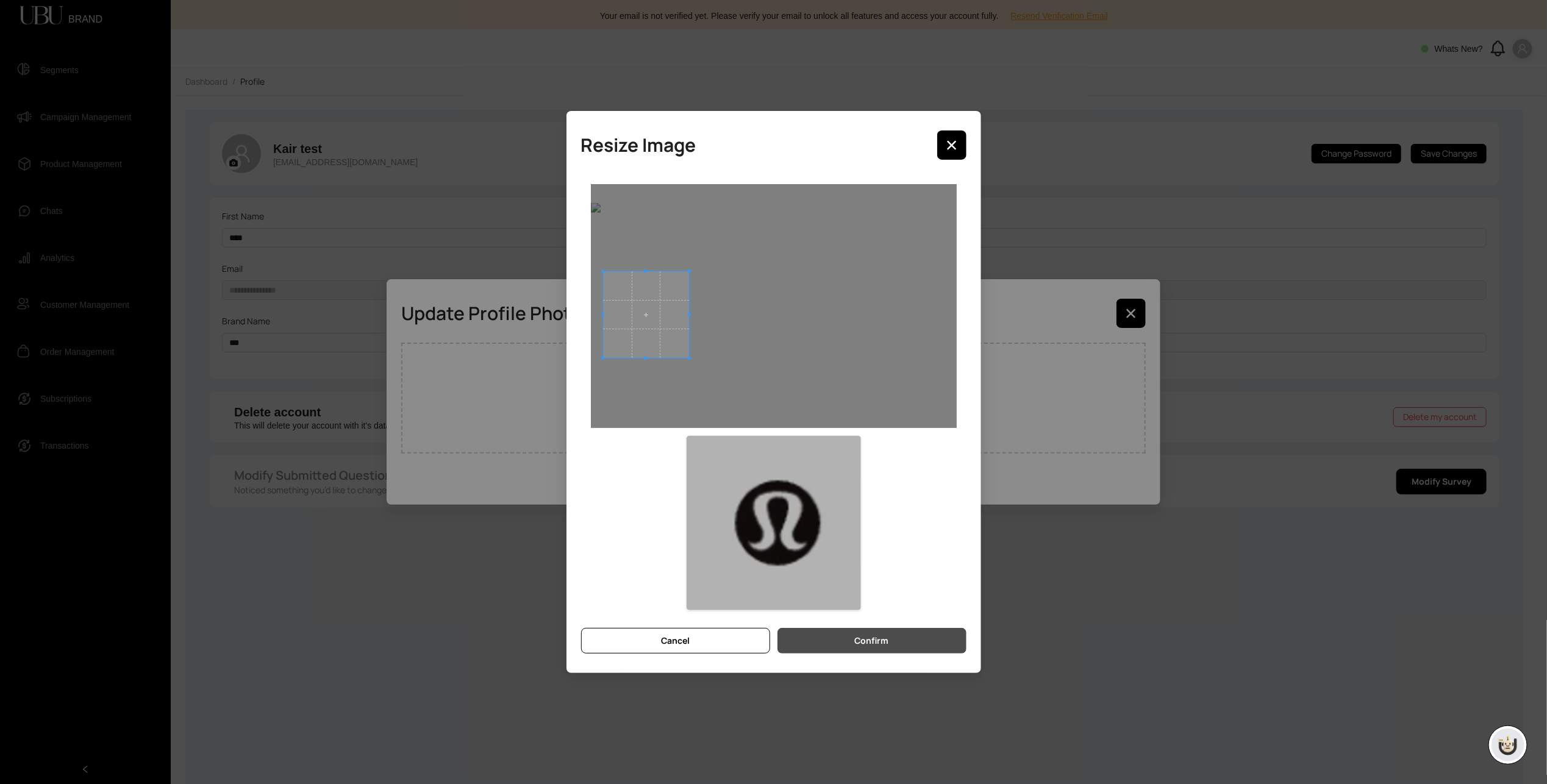
click at [907, 641] on button "Confirm" at bounding box center [871, 641] width 189 height 26
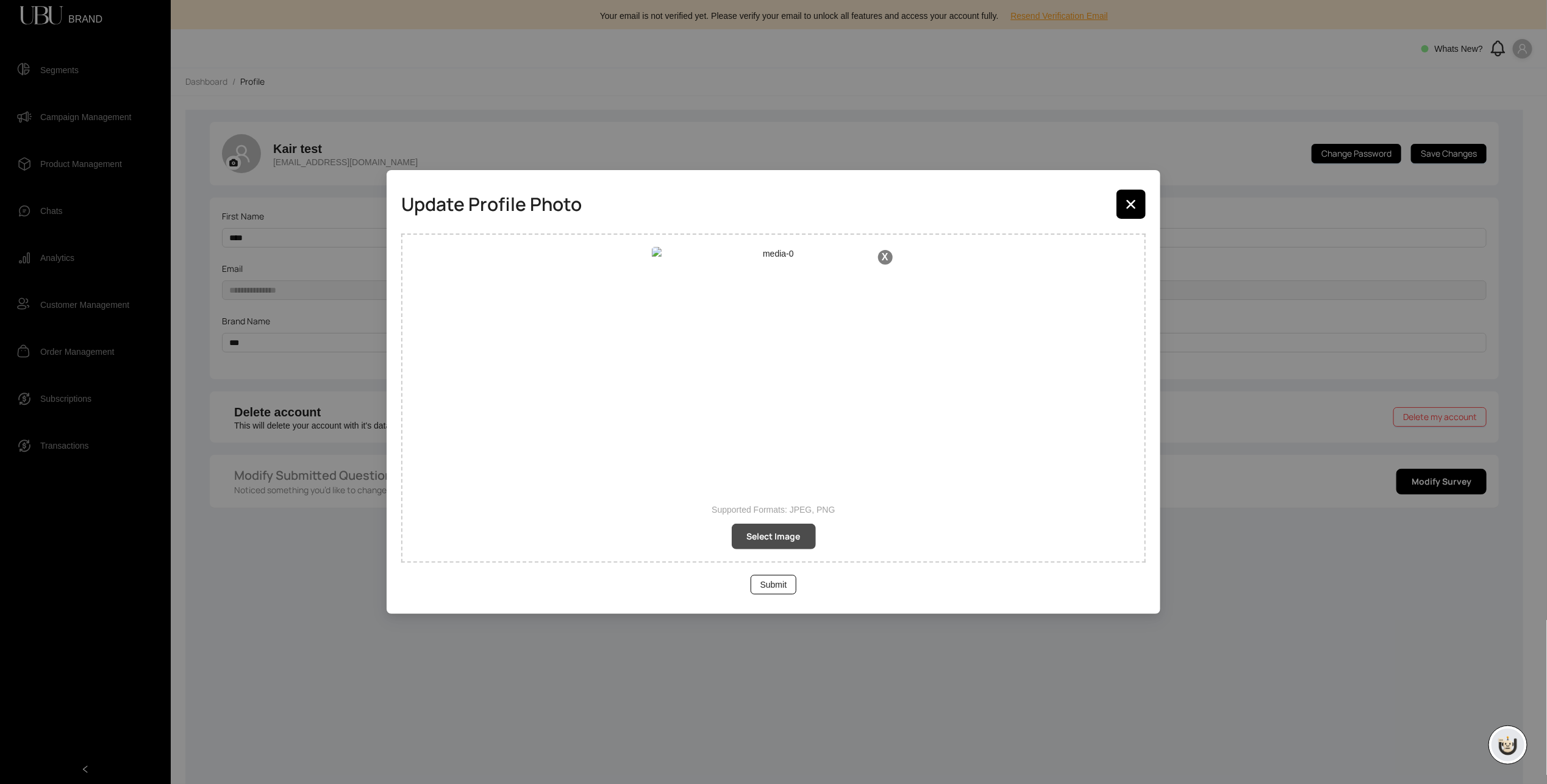
click at [787, 539] on span "Select Image" at bounding box center [774, 536] width 54 height 14
click at [787, 579] on span "Submit" at bounding box center [773, 584] width 27 height 14
click at [788, 584] on button "Submit" at bounding box center [773, 584] width 46 height 19
click at [1126, 209] on icon "button" at bounding box center [1131, 204] width 10 height 10
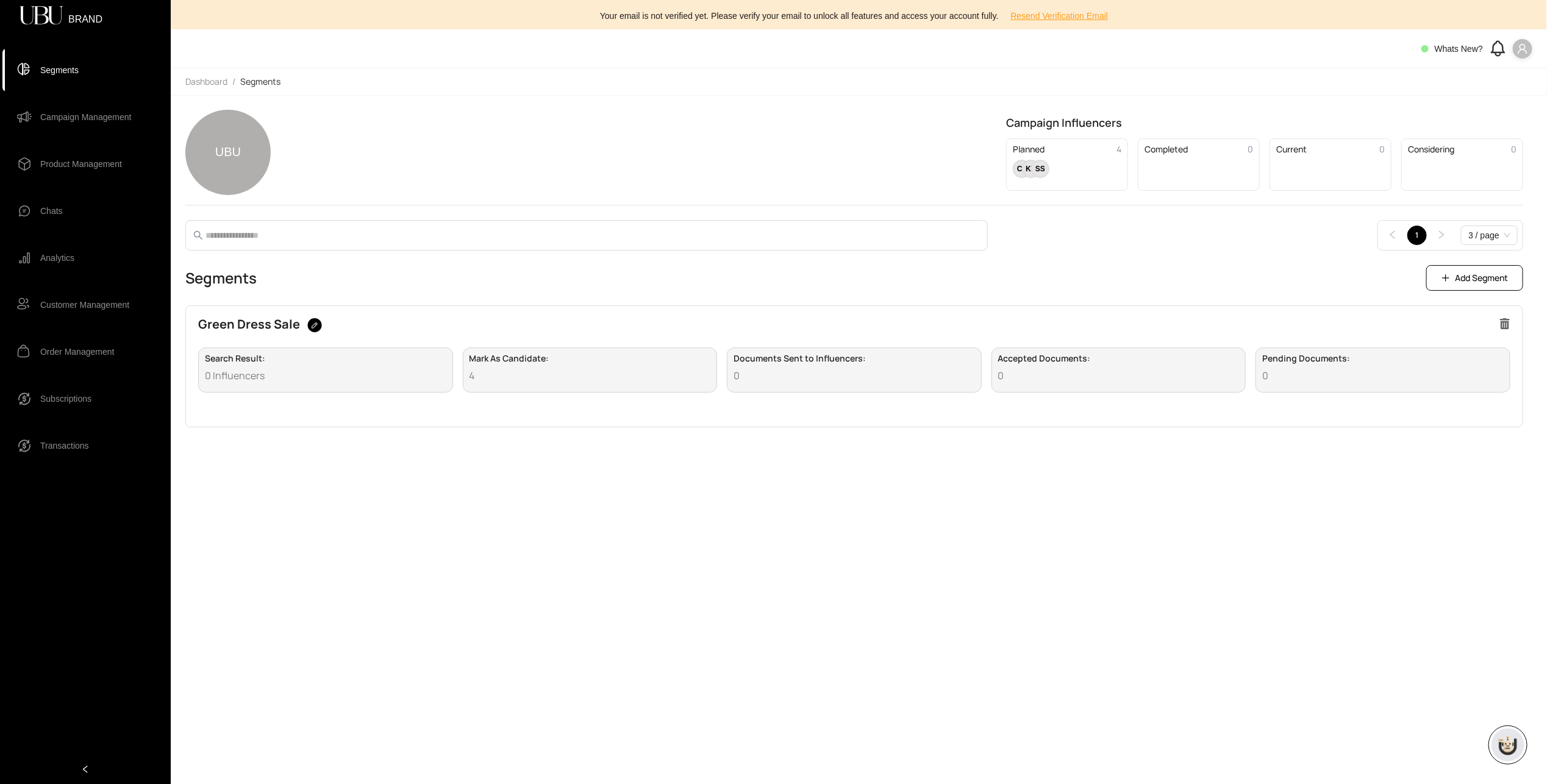
click at [94, 17] on span "BRAND" at bounding box center [85, 15] width 34 height 2
click at [44, 19] on icon at bounding box center [41, 15] width 44 height 19
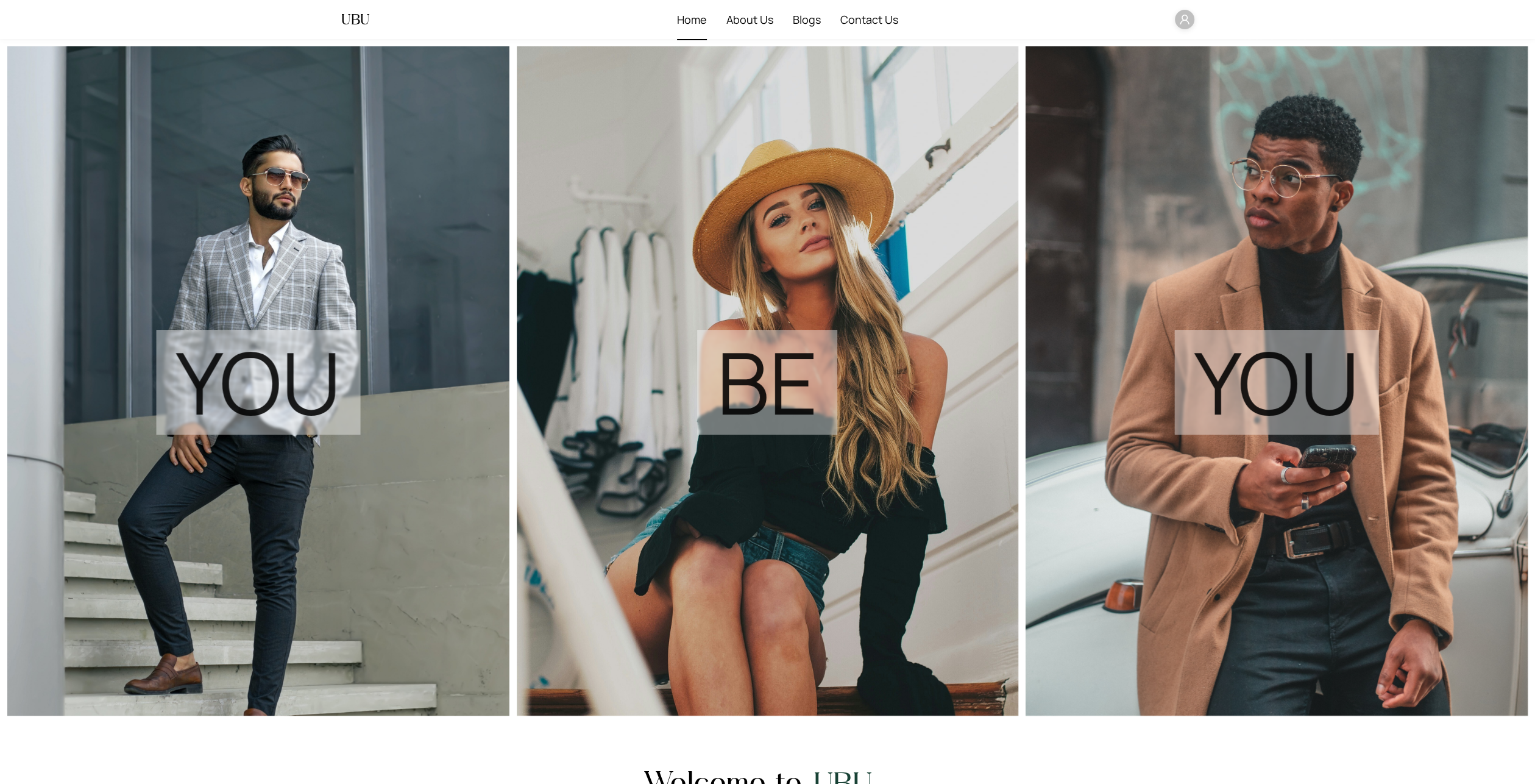
click at [699, 23] on span "Home" at bounding box center [691, 19] width 30 height 39
click at [749, 18] on span "About Us" at bounding box center [750, 19] width 47 height 39
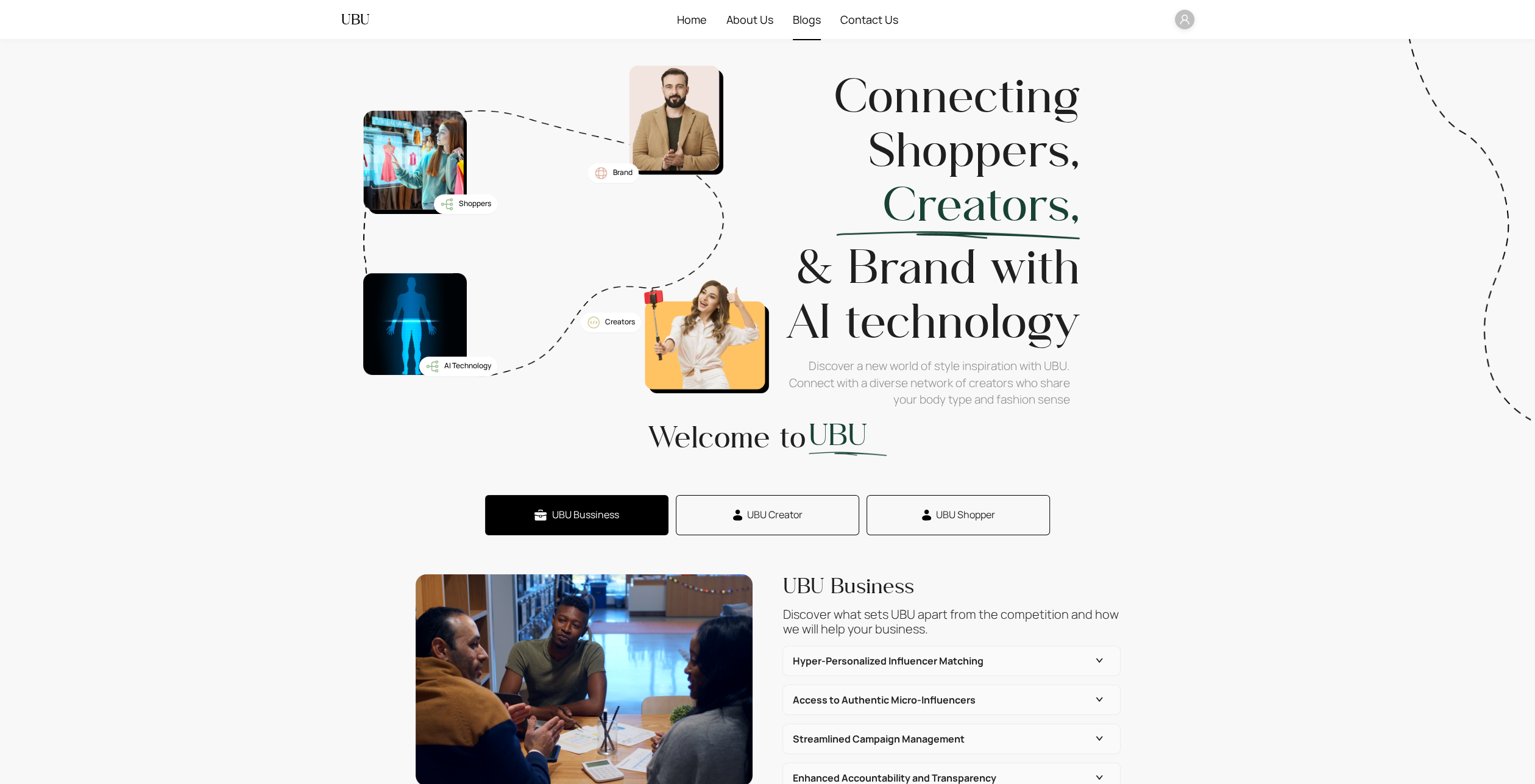
click at [794, 17] on span "Blogs" at bounding box center [807, 19] width 28 height 39
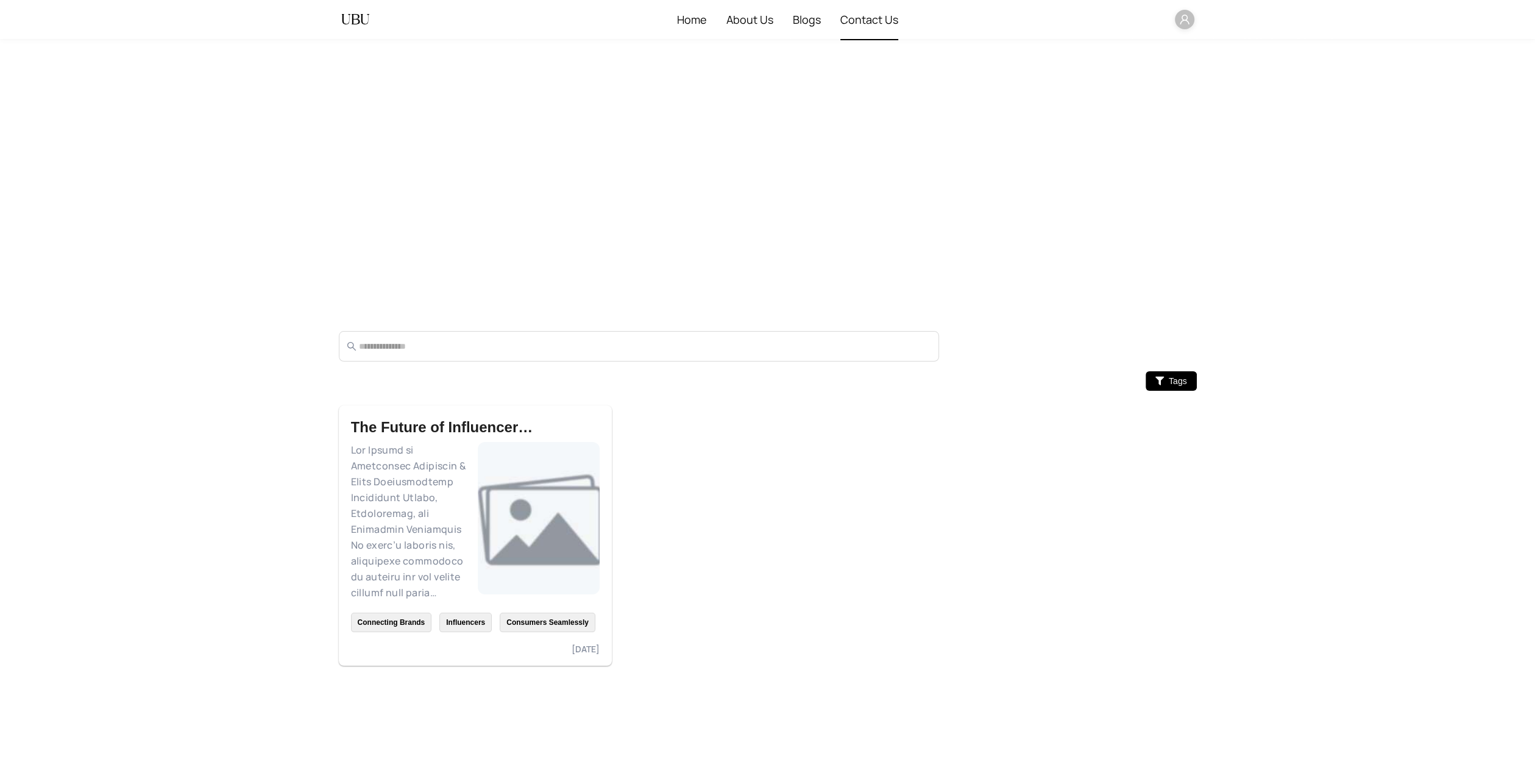
click at [852, 16] on span "Contact Us" at bounding box center [869, 19] width 58 height 39
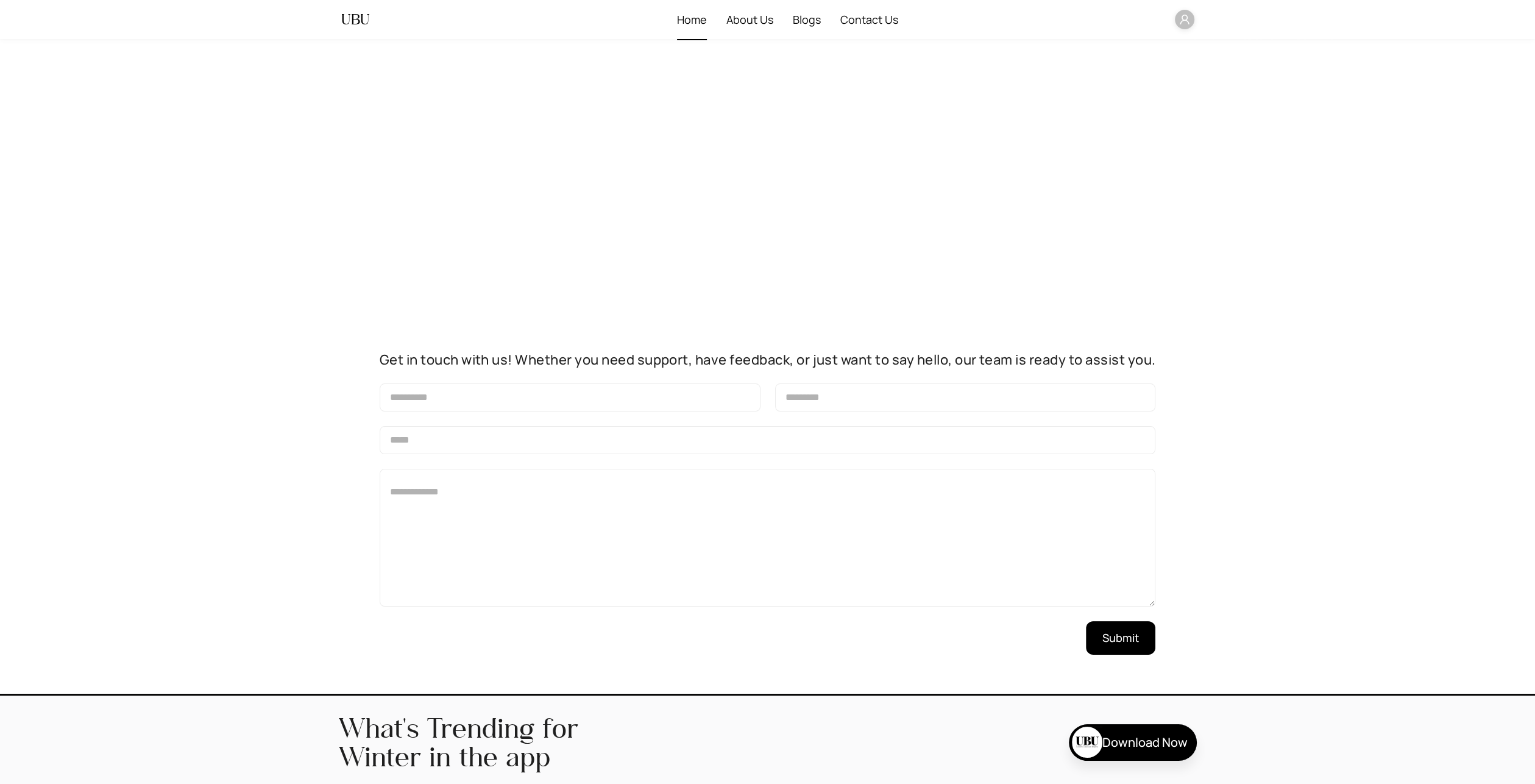
click at [686, 20] on span "Home" at bounding box center [691, 19] width 30 height 39
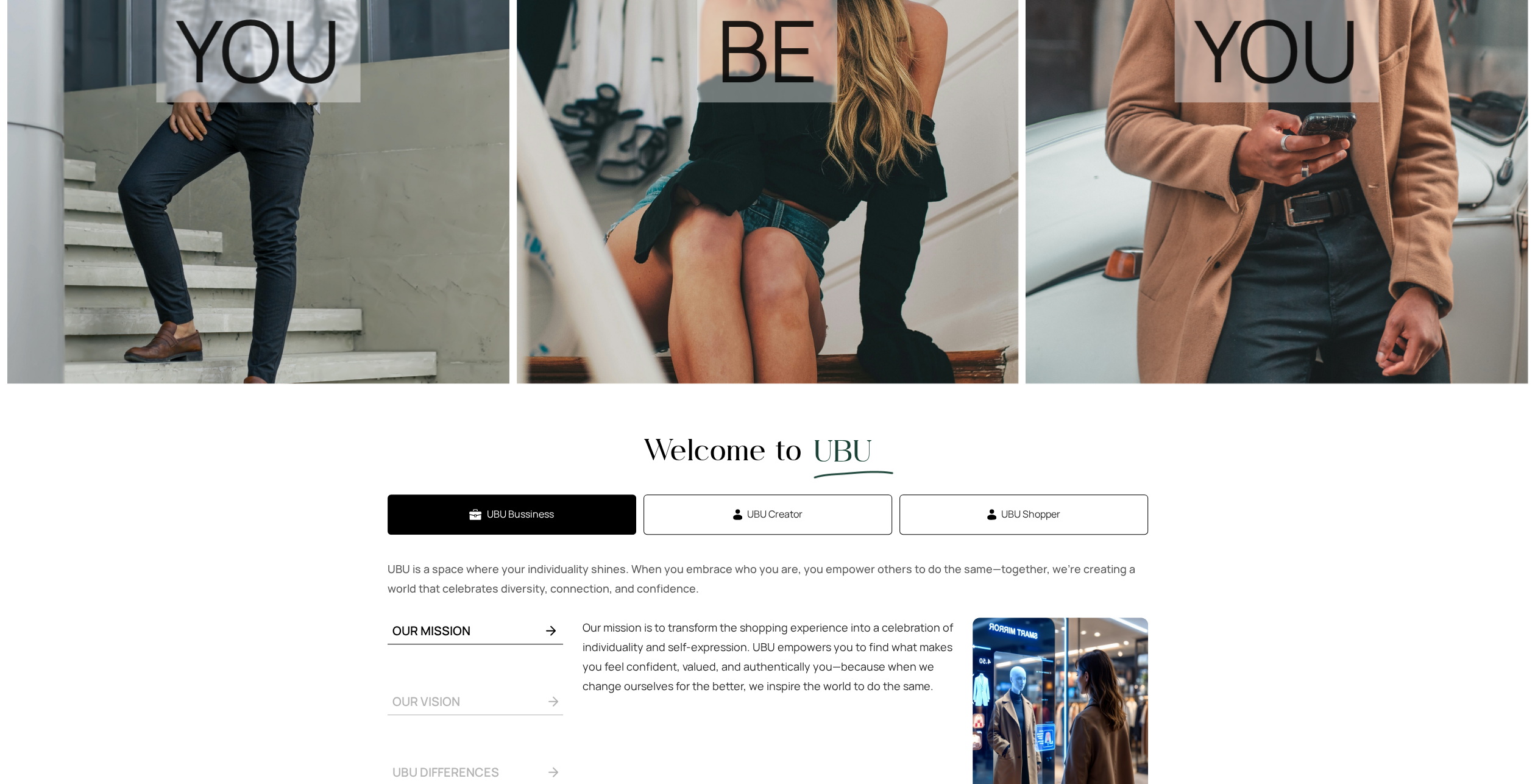
scroll to position [503, 0]
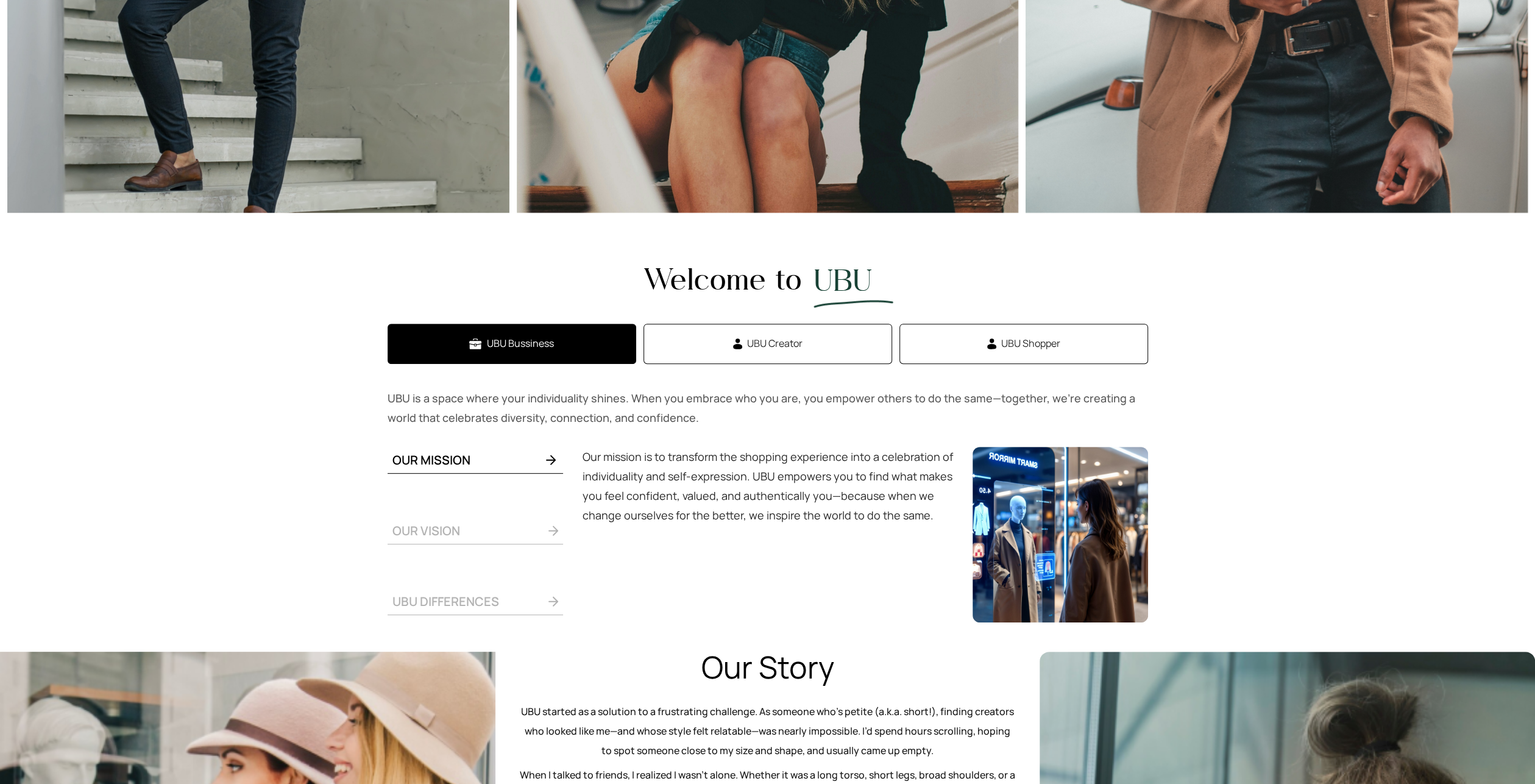
click at [781, 342] on span "UBU Creator" at bounding box center [774, 343] width 56 height 15
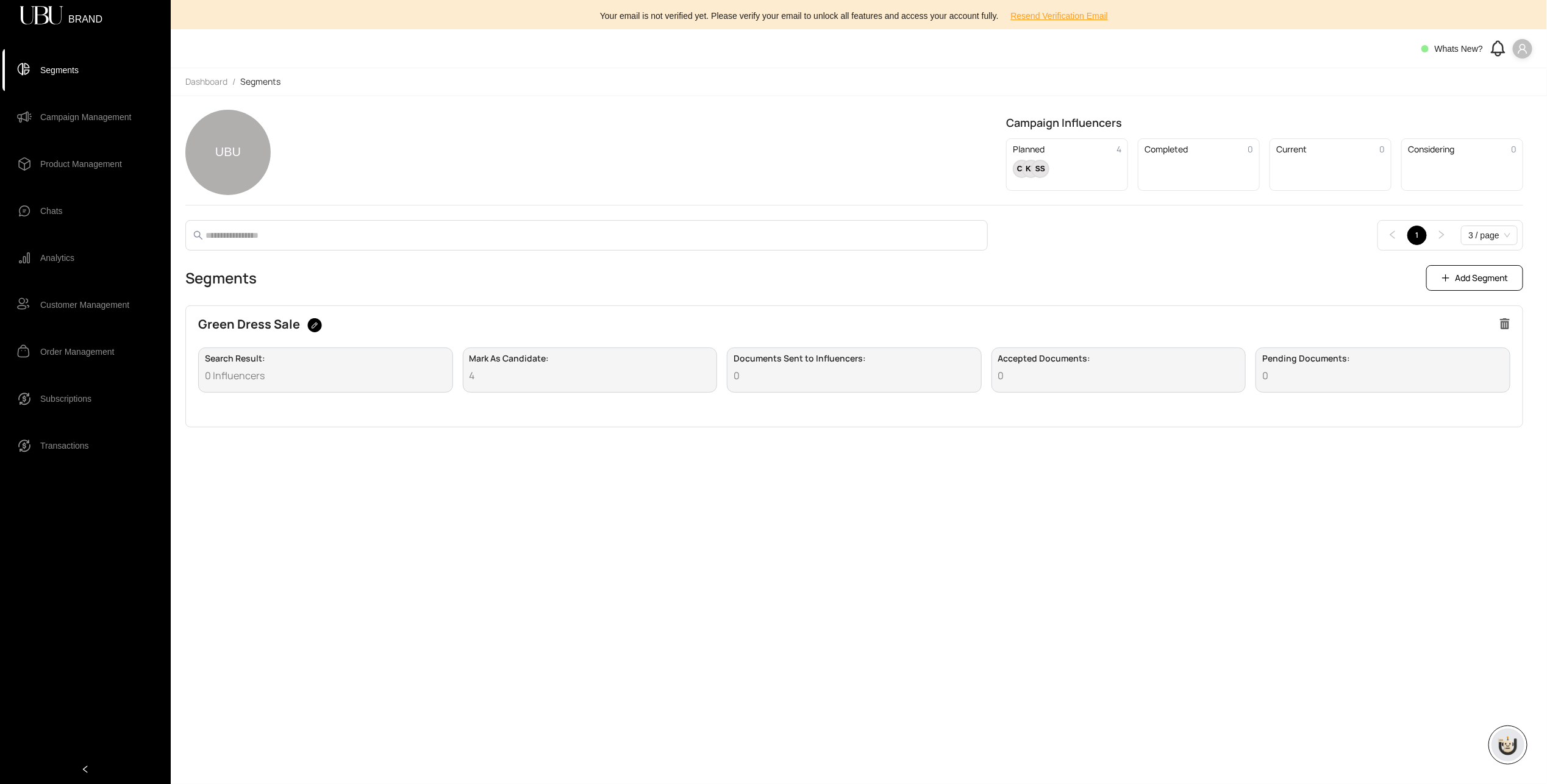
click at [44, 14] on icon at bounding box center [42, 15] width 44 height 19
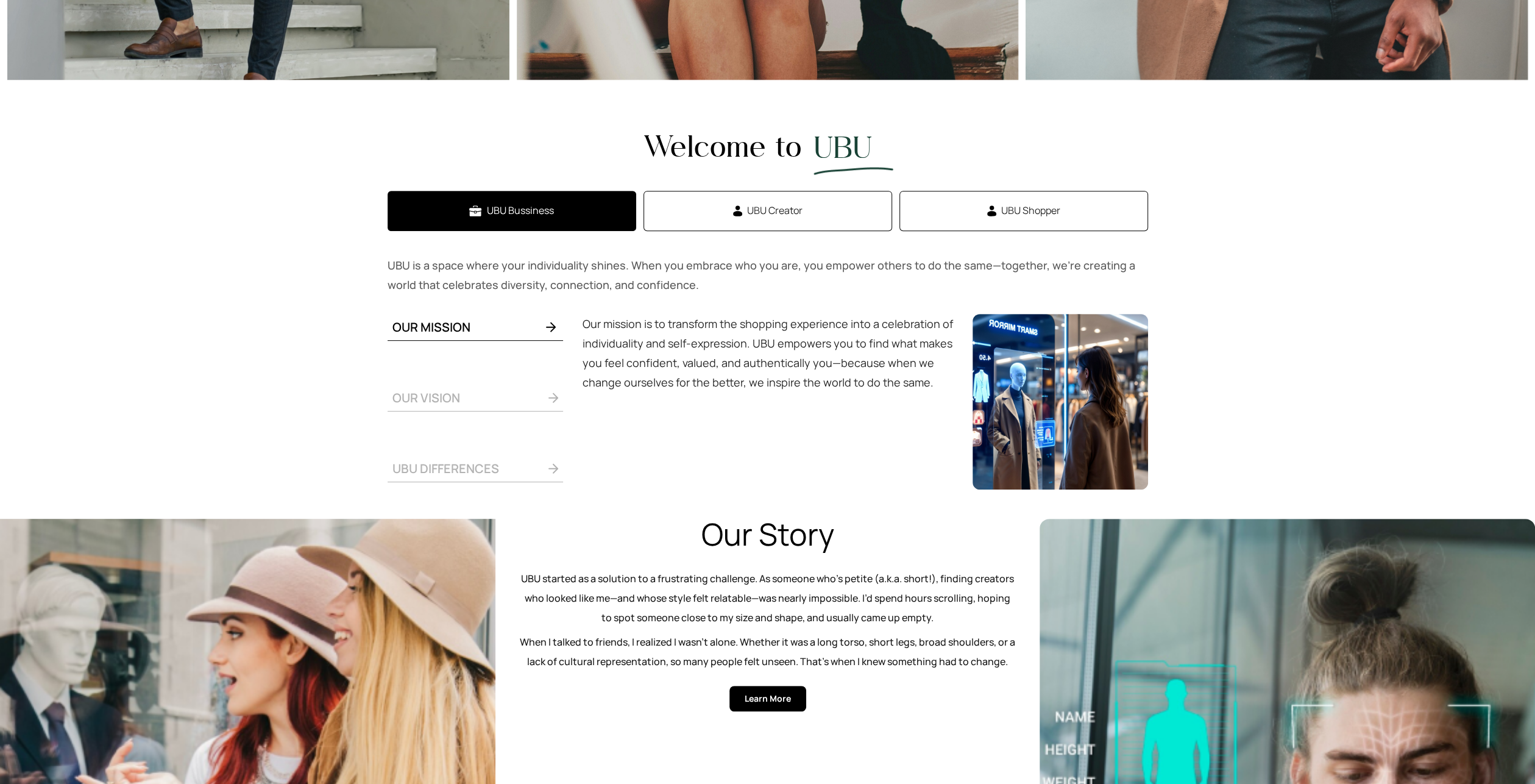
scroll to position [796, 0]
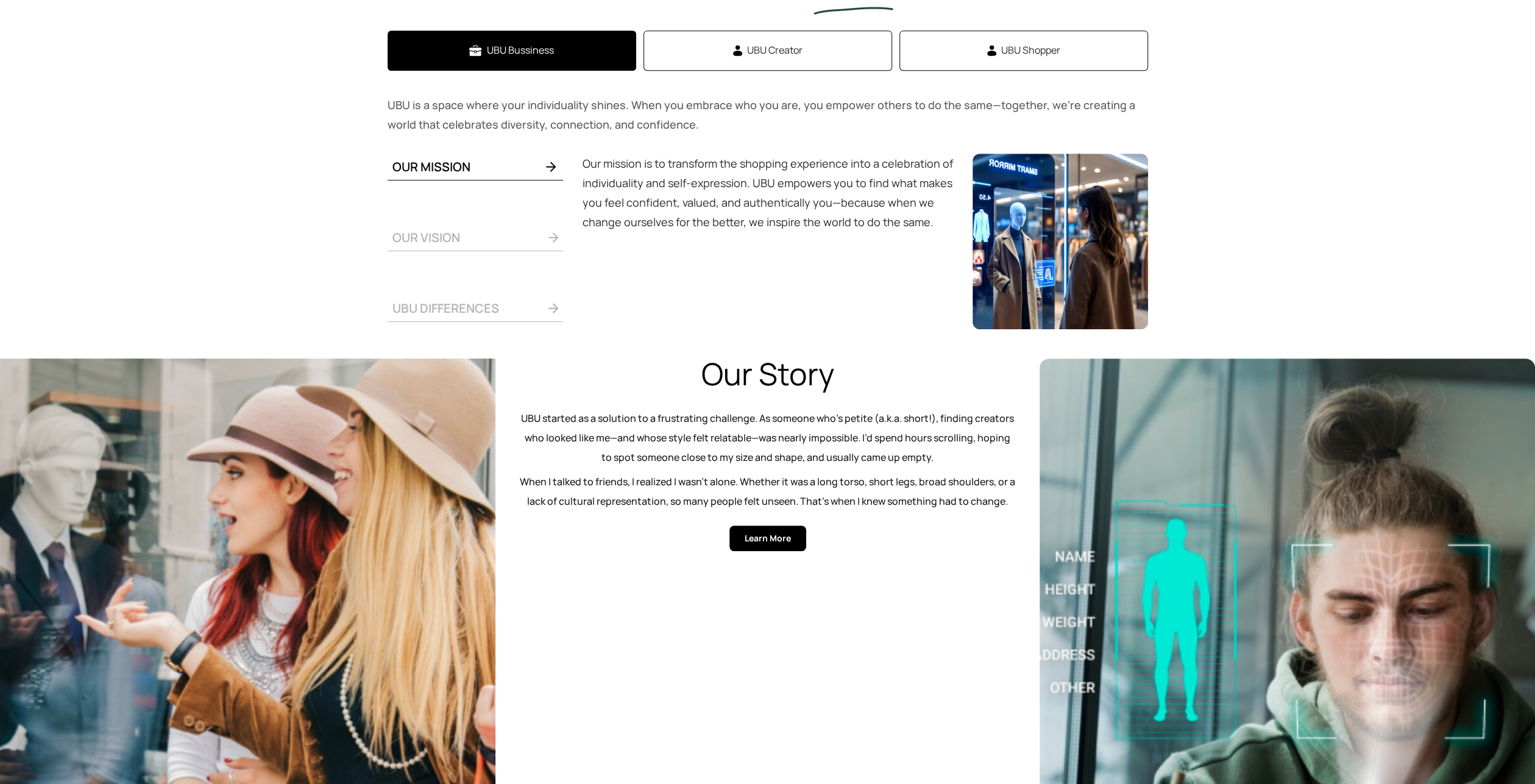
click at [422, 239] on span "OUR VISION" at bounding box center [426, 237] width 68 height 16
click at [433, 312] on span "UBU DIFFERENCES" at bounding box center [446, 308] width 106 height 16
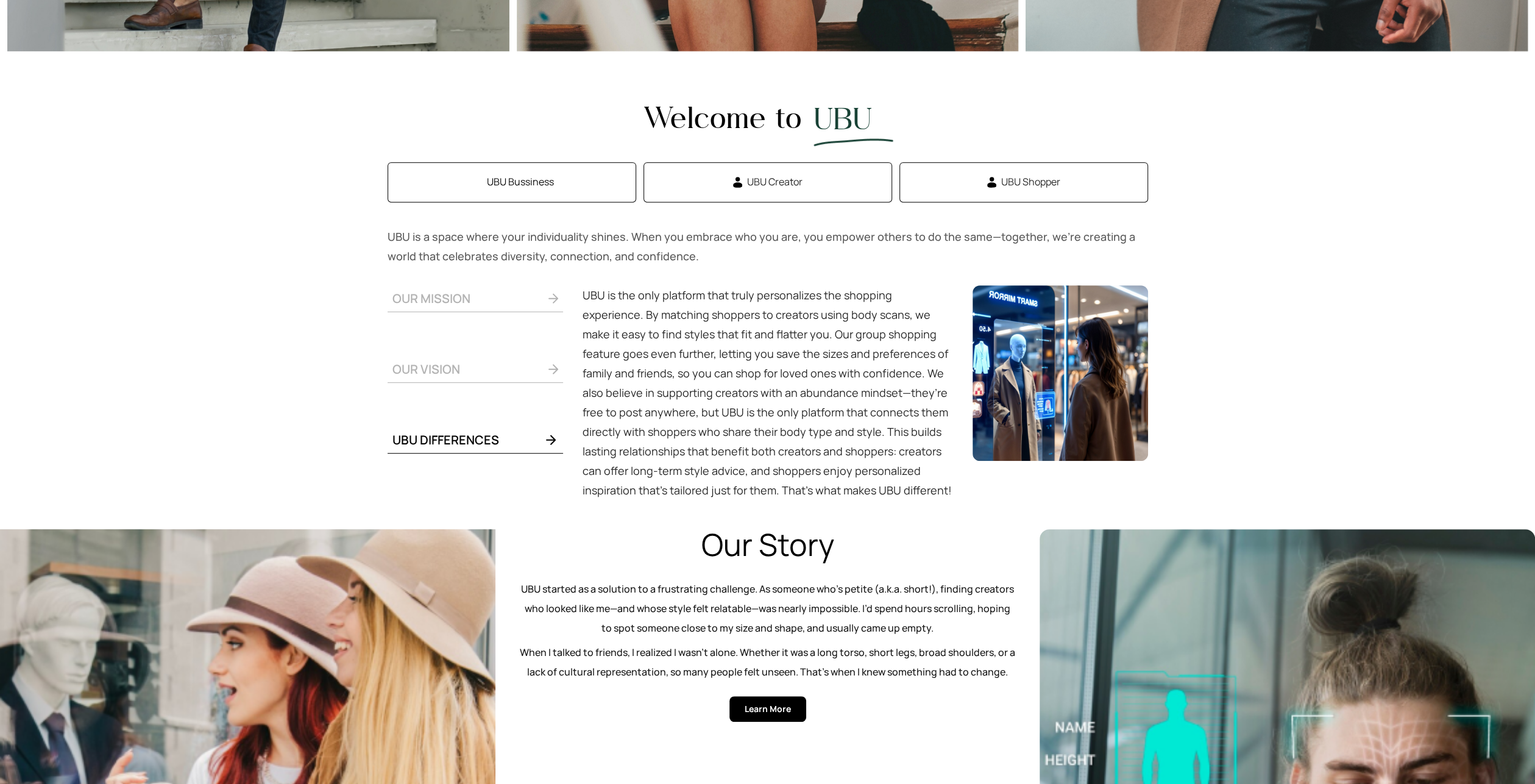
scroll to position [480, 0]
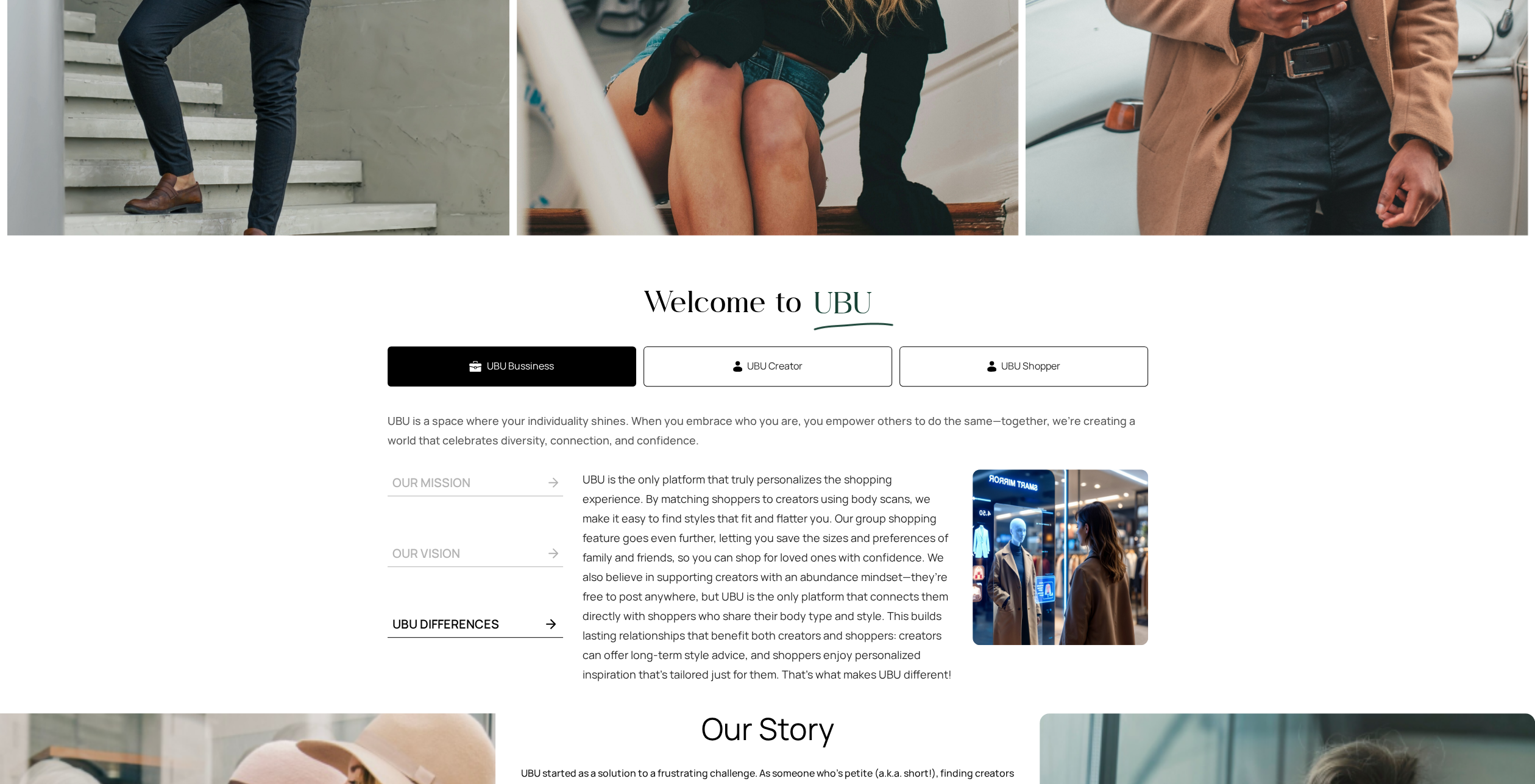
click at [734, 359] on button "UBU Creator" at bounding box center [768, 367] width 249 height 40
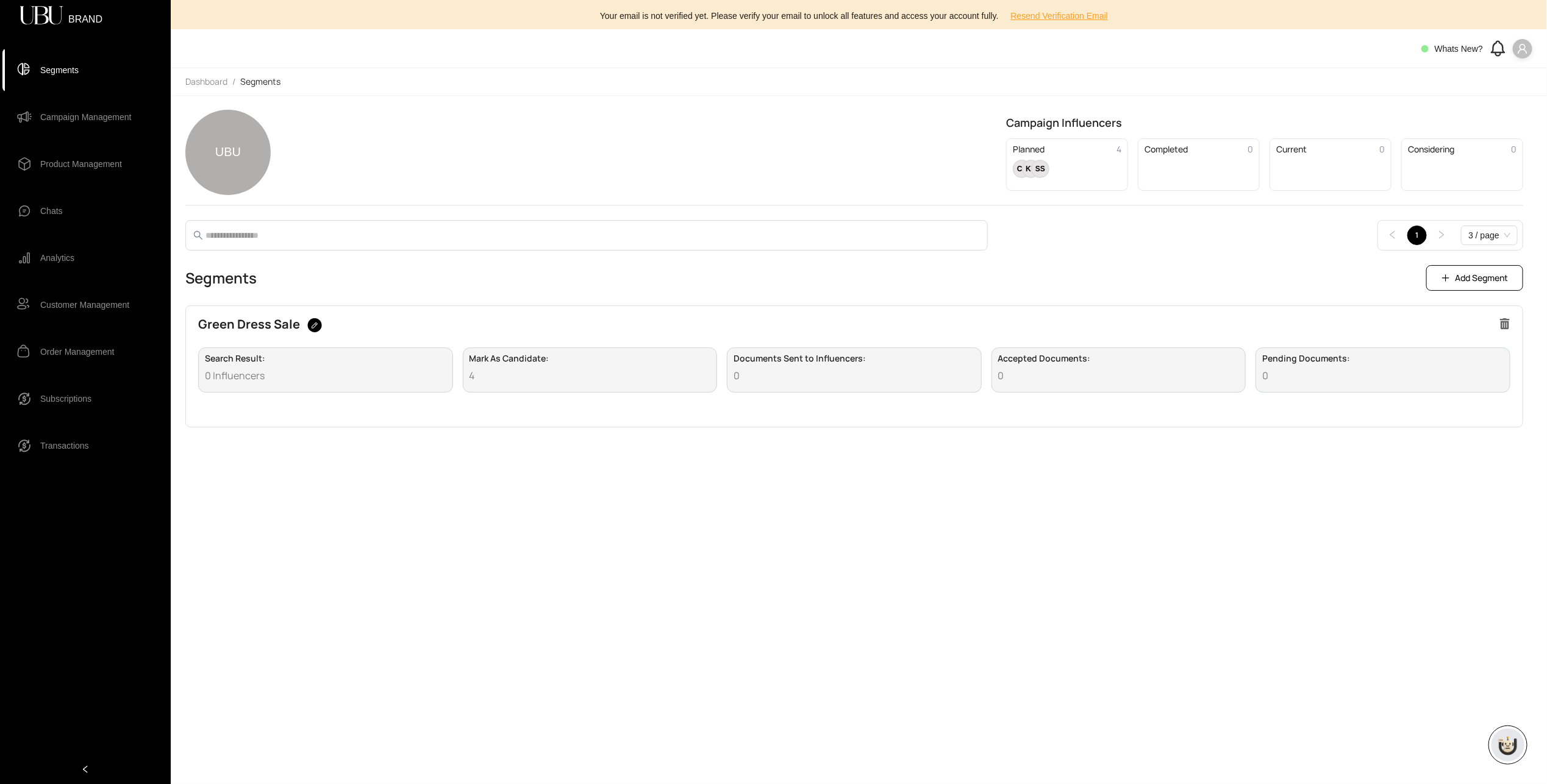
click at [1522, 52] on icon "user" at bounding box center [1523, 49] width 11 height 11
click at [1507, 81] on li "Profile" at bounding box center [1502, 73] width 54 height 19
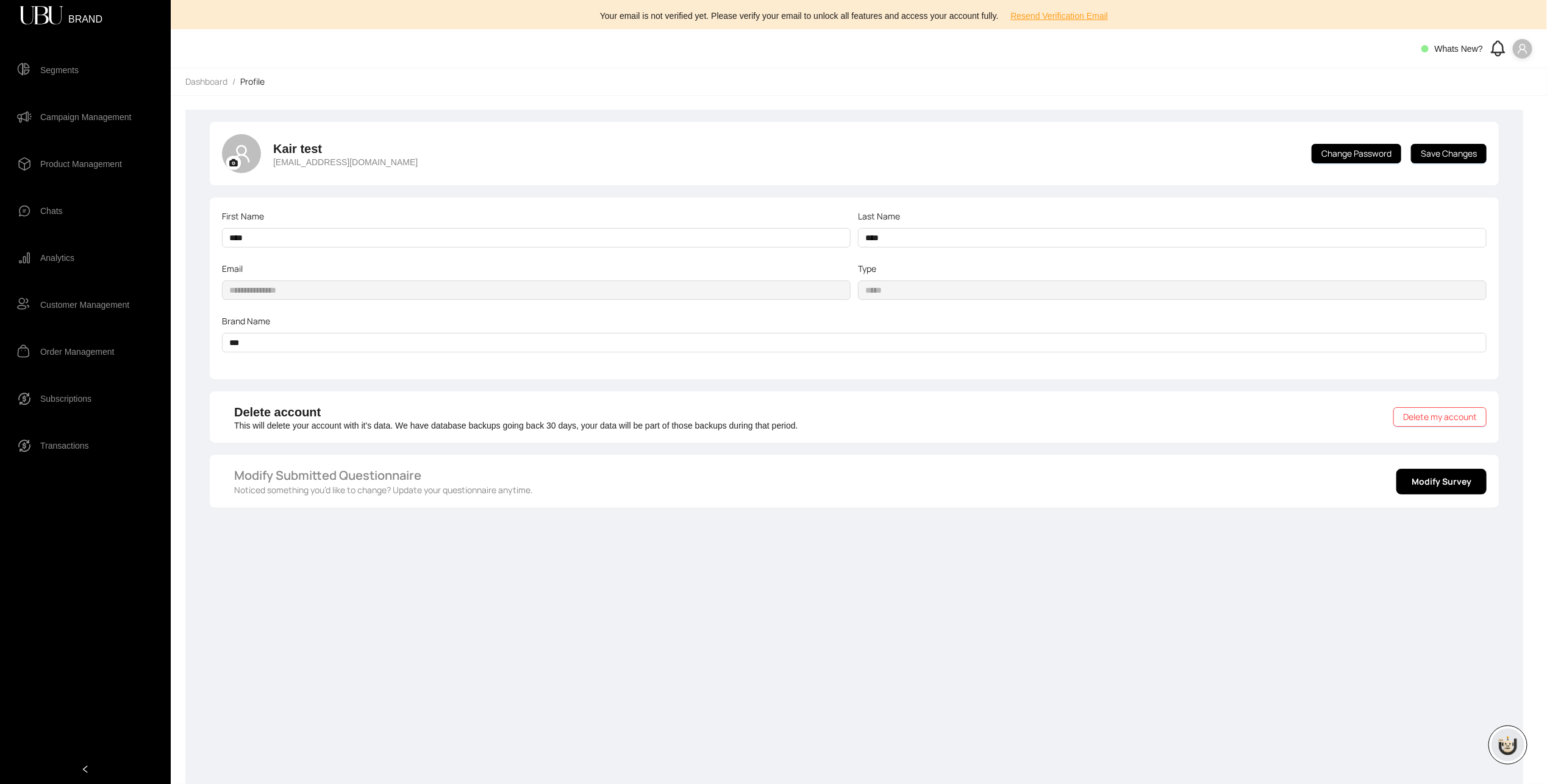
click at [44, 70] on span "Segments" at bounding box center [60, 70] width 39 height 24
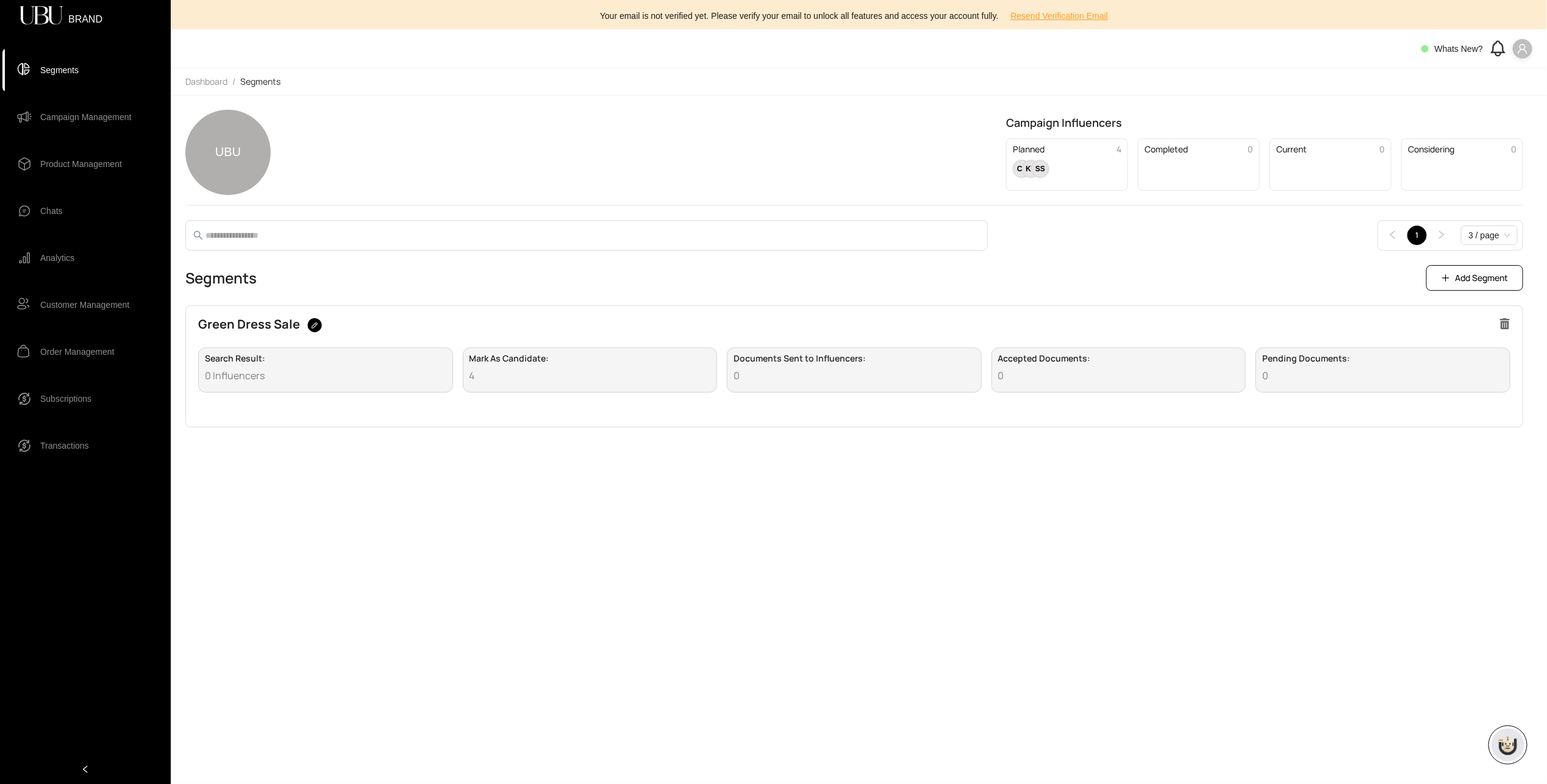
click at [59, 117] on span "Campaign Management" at bounding box center [85, 117] width 91 height 24
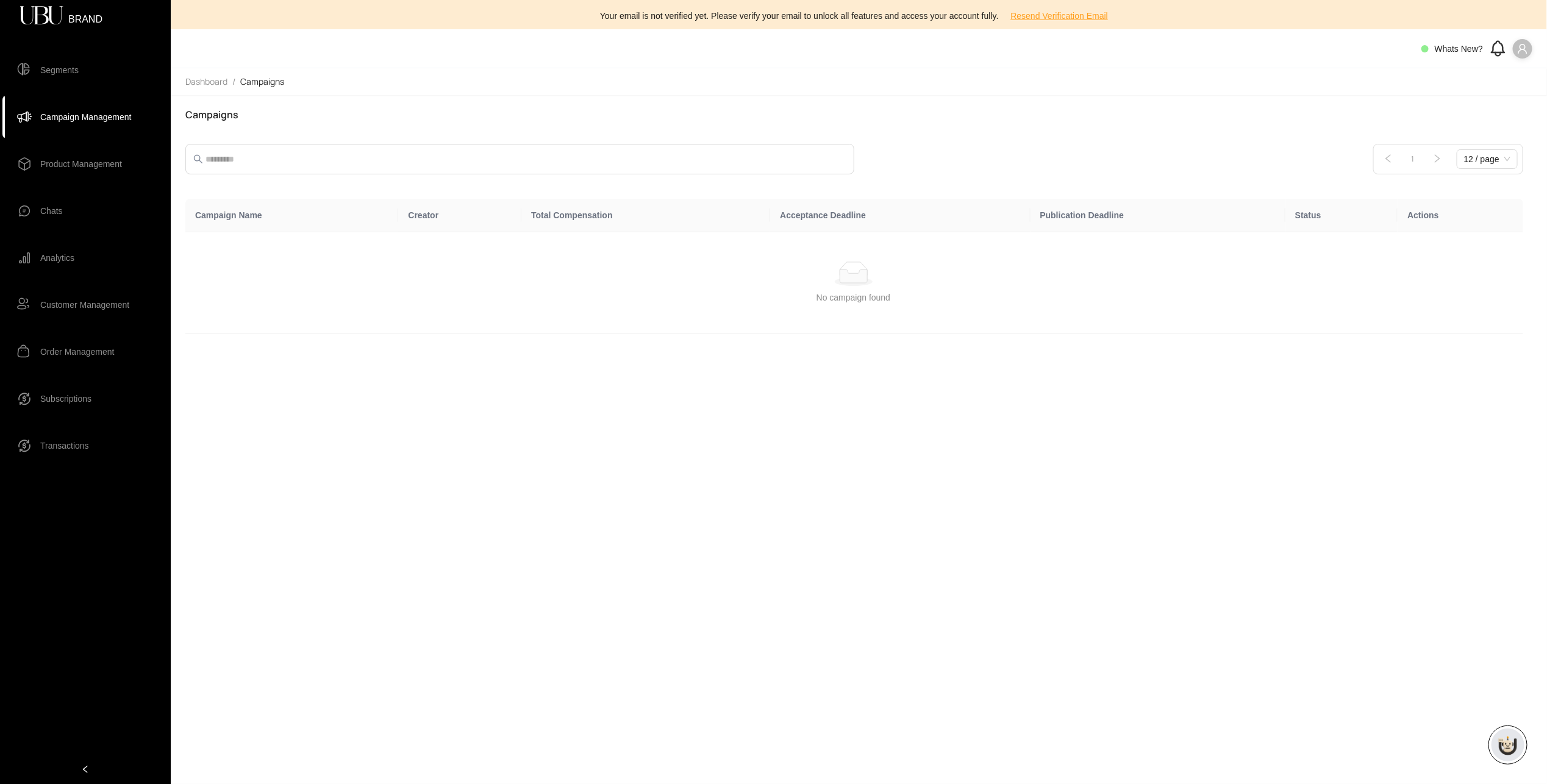
click at [64, 164] on span "Product Management" at bounding box center [81, 164] width 81 height 24
click at [60, 214] on span "Chats" at bounding box center [52, 211] width 23 height 24
click at [1495, 45] on icon at bounding box center [1497, 48] width 20 height 20
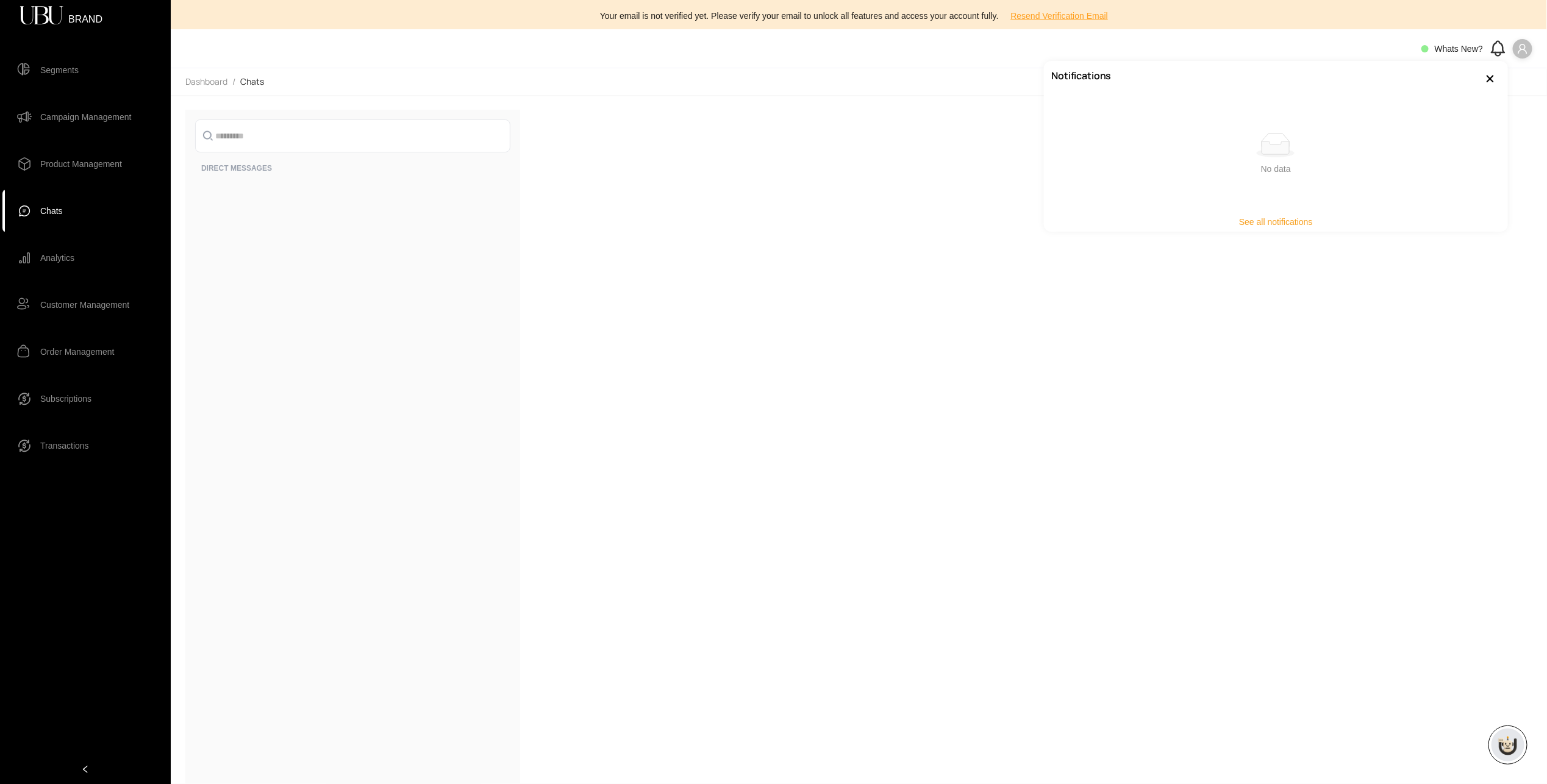
click at [1520, 46] on icon "user" at bounding box center [1523, 49] width 11 height 11
click at [1515, 93] on span "Logout" at bounding box center [1509, 93] width 27 height 14
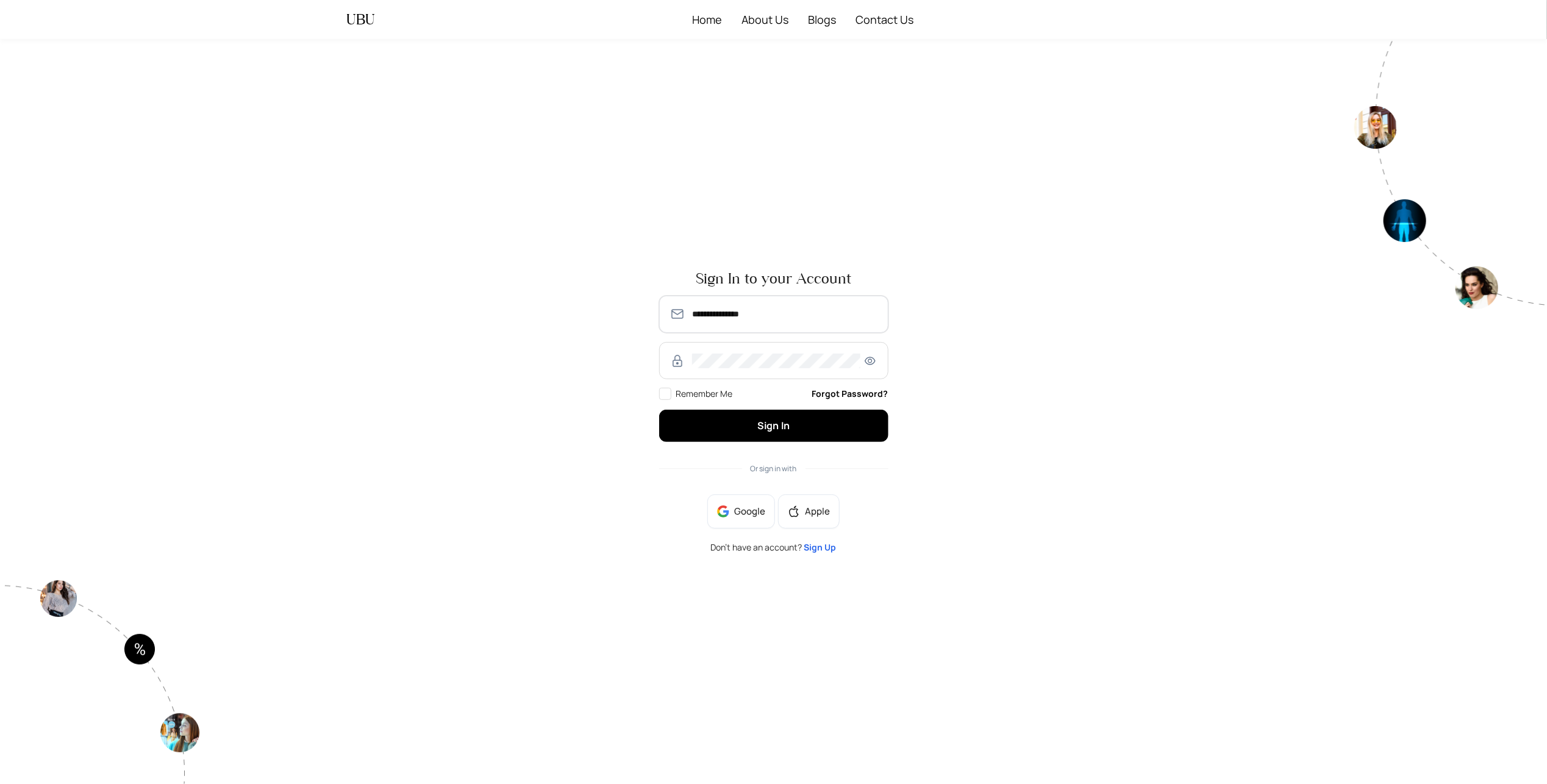
drag, startPoint x: 784, startPoint y: 320, endPoint x: 639, endPoint y: 315, distance: 145.1
click at [637, 317] on div "**********" at bounding box center [773, 411] width 878 height 300
type input "**********"
click at [784, 427] on span "Sign In" at bounding box center [773, 425] width 32 height 14
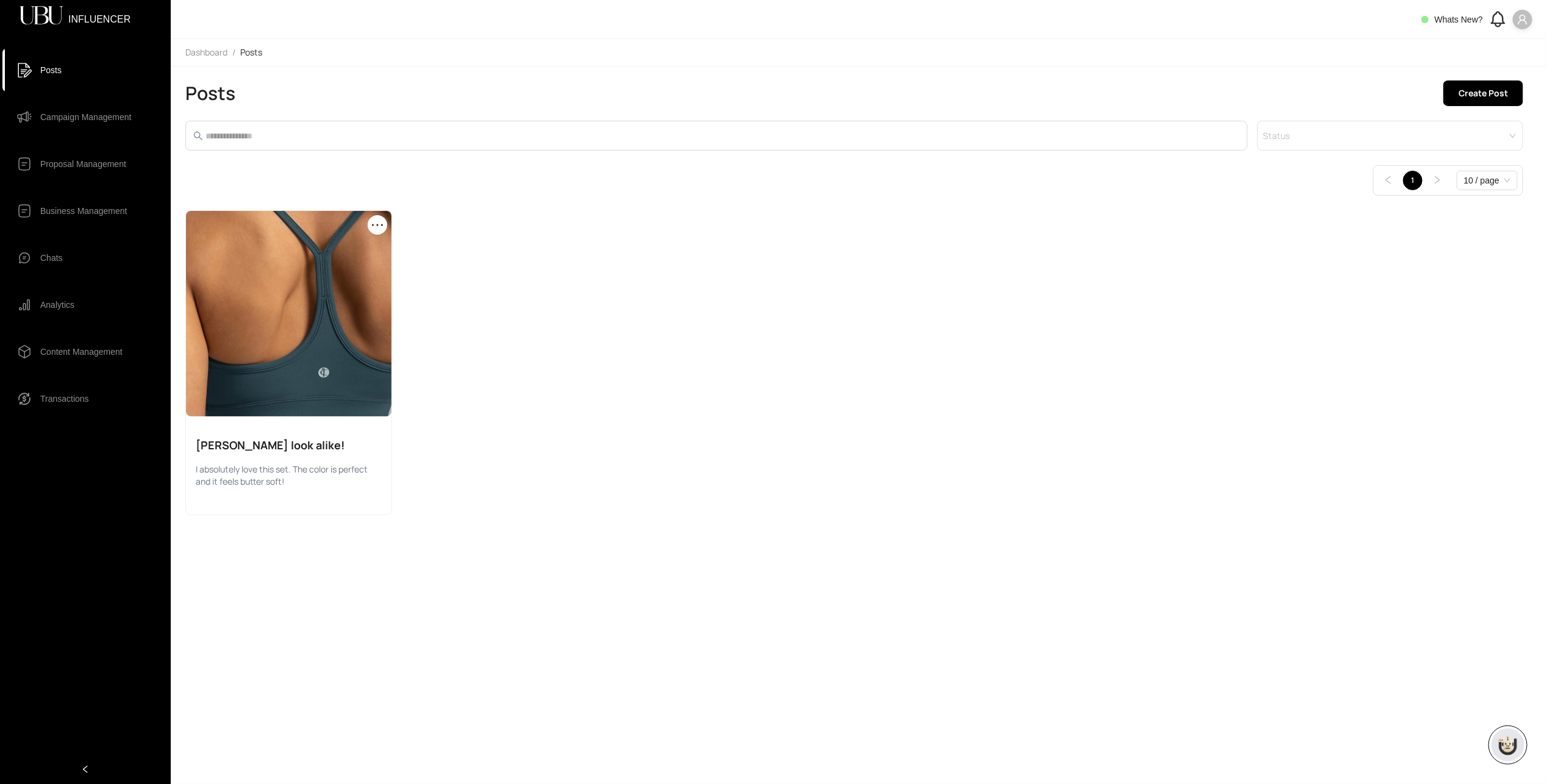
click at [1524, 20] on icon "user" at bounding box center [1522, 19] width 9 height 10
click at [1473, 42] on span "Profile" at bounding box center [1486, 44] width 74 height 14
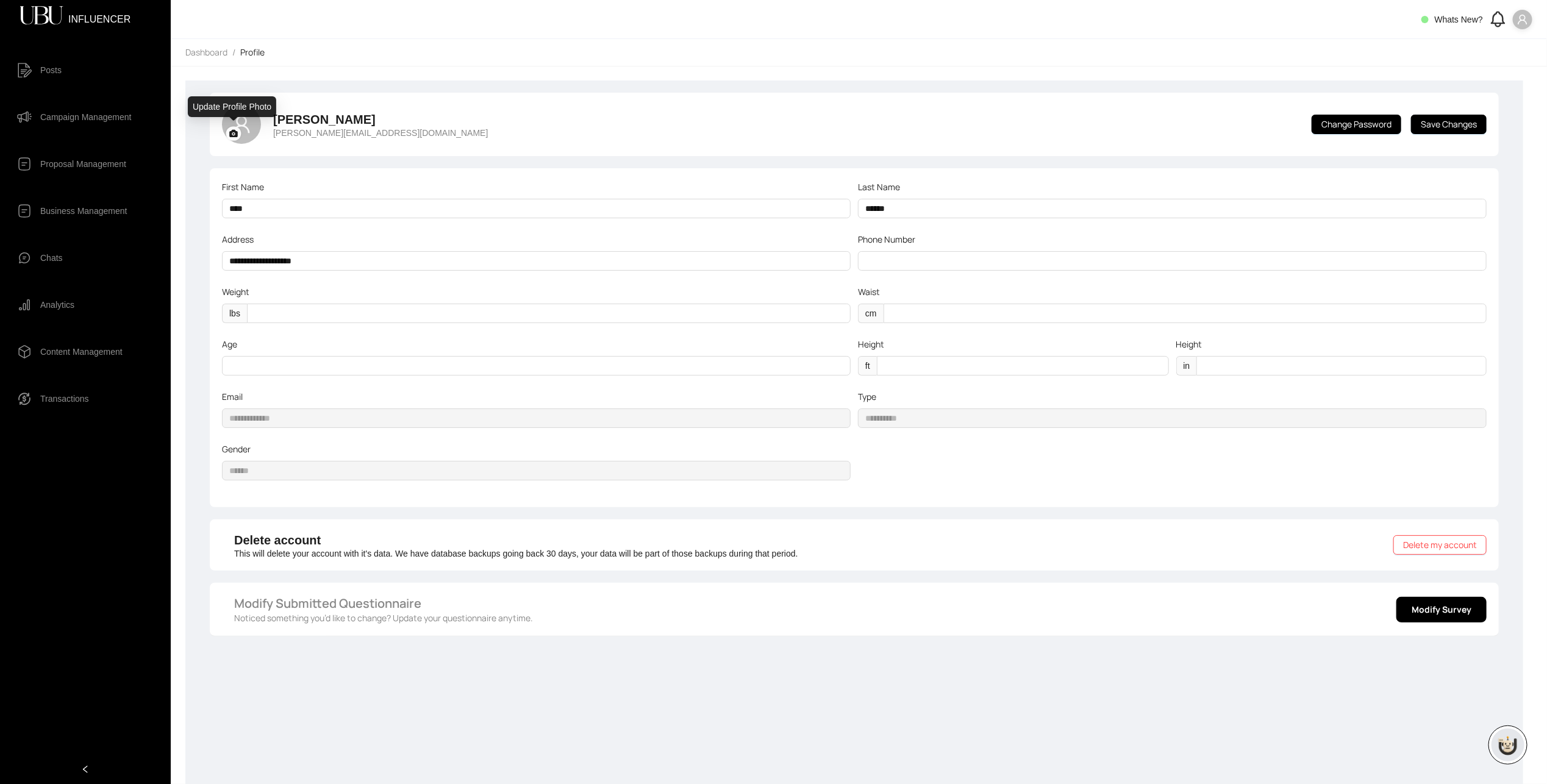
click at [235, 131] on icon at bounding box center [233, 133] width 9 height 7
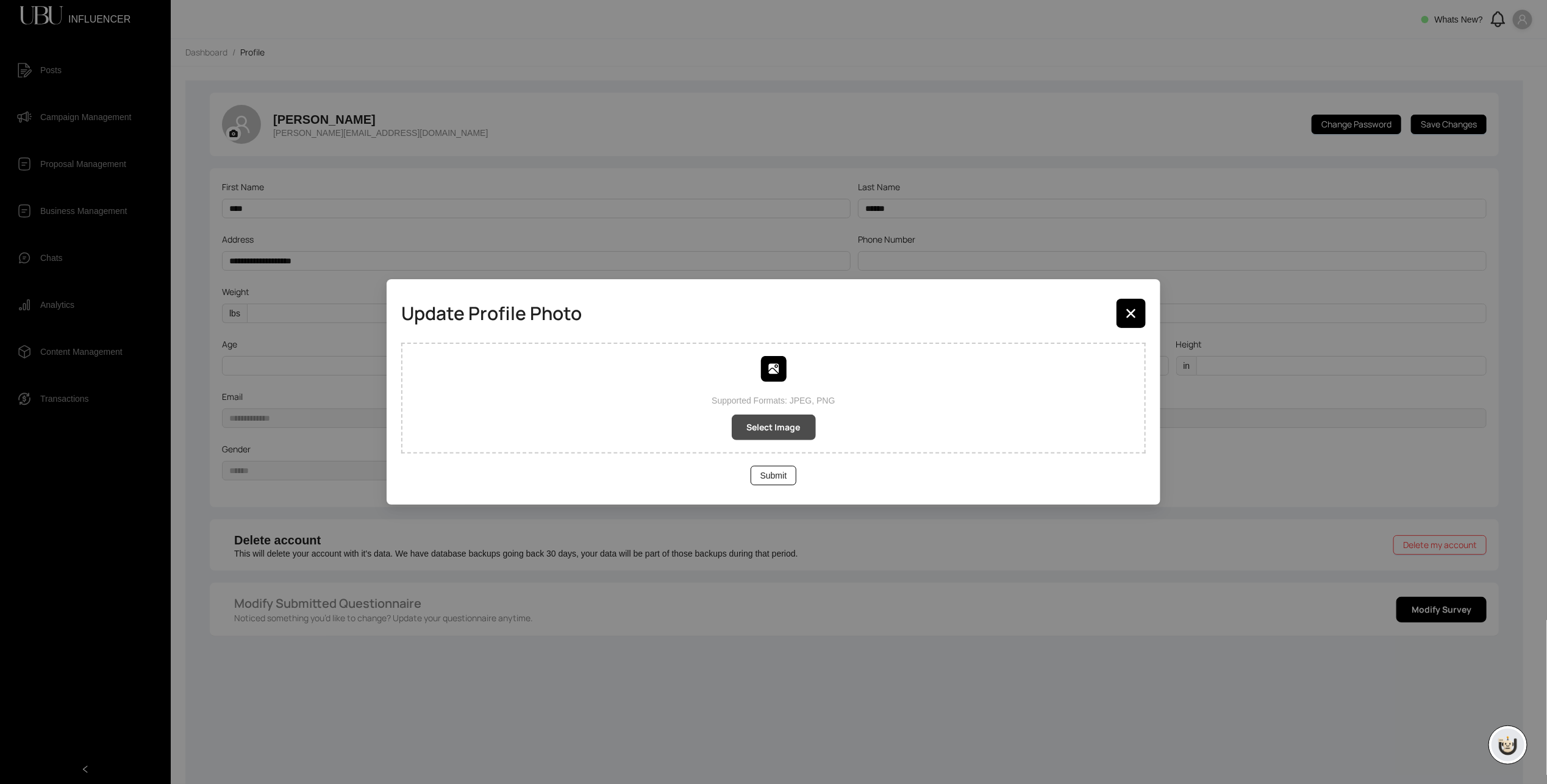
click at [767, 434] on span "Select Image" at bounding box center [774, 427] width 54 height 14
click at [1129, 317] on icon "button" at bounding box center [1131, 313] width 10 height 10
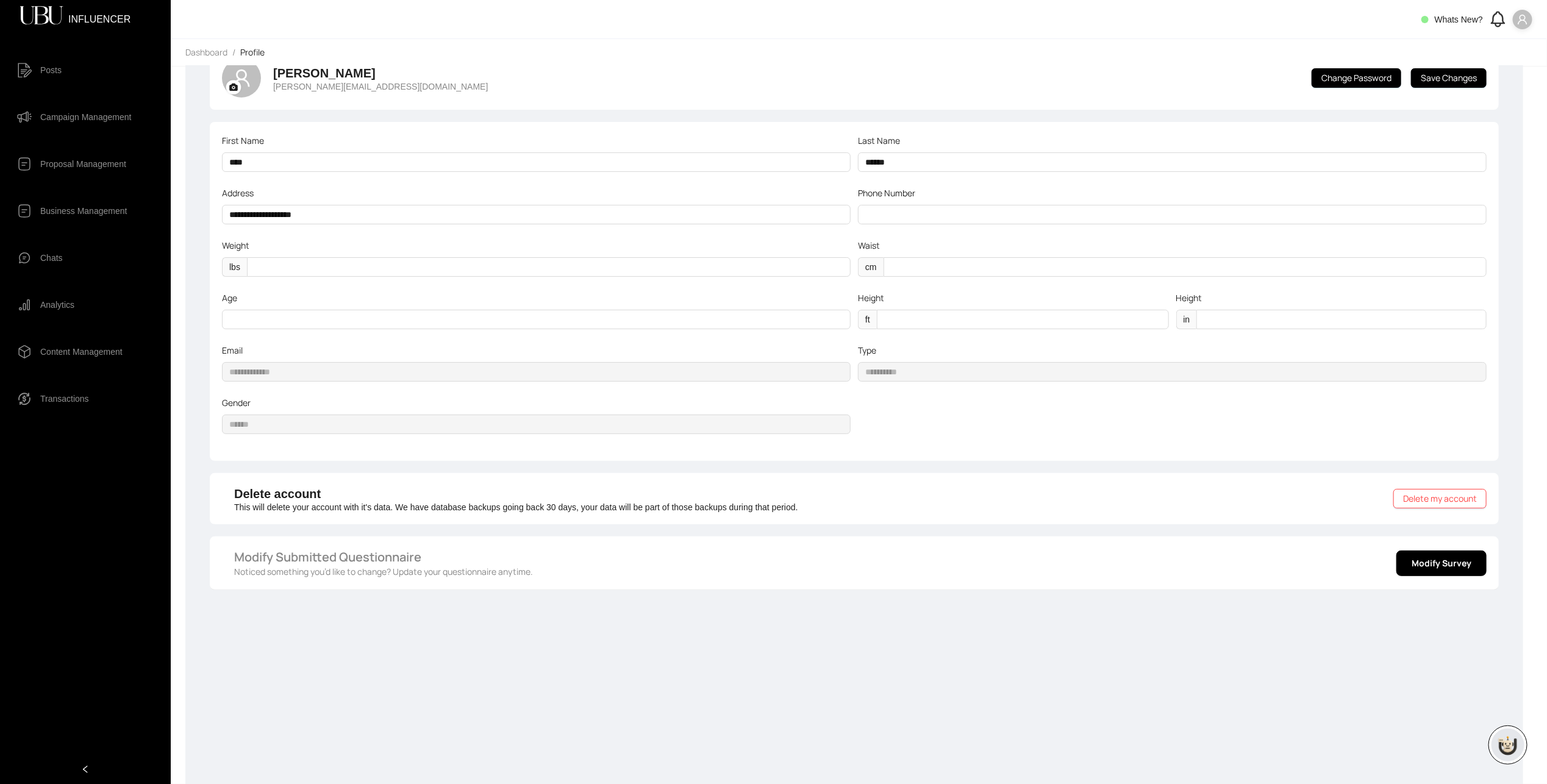
scroll to position [80, 0]
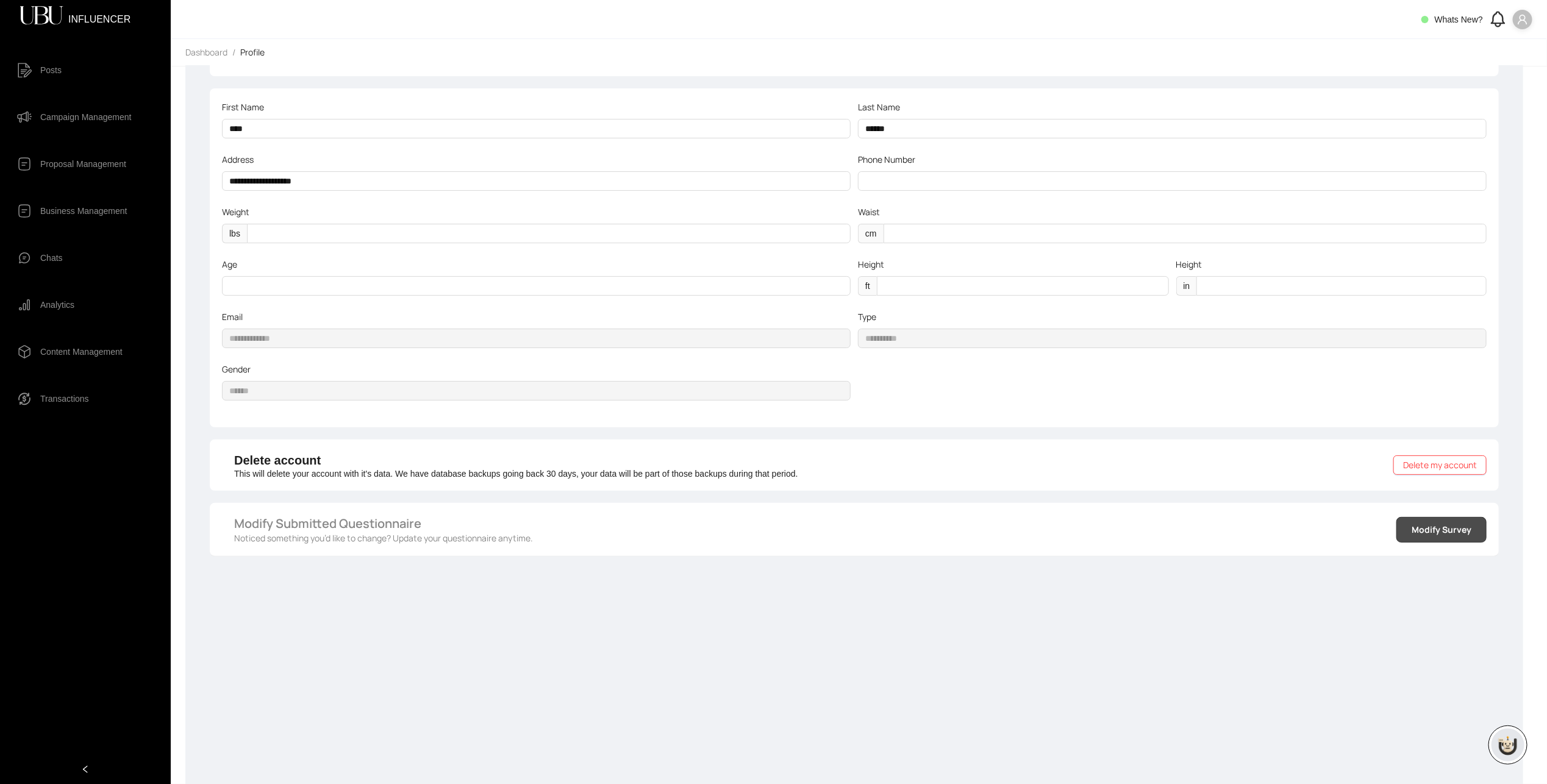
click at [1461, 525] on span "Modify Survey" at bounding box center [1441, 529] width 60 height 14
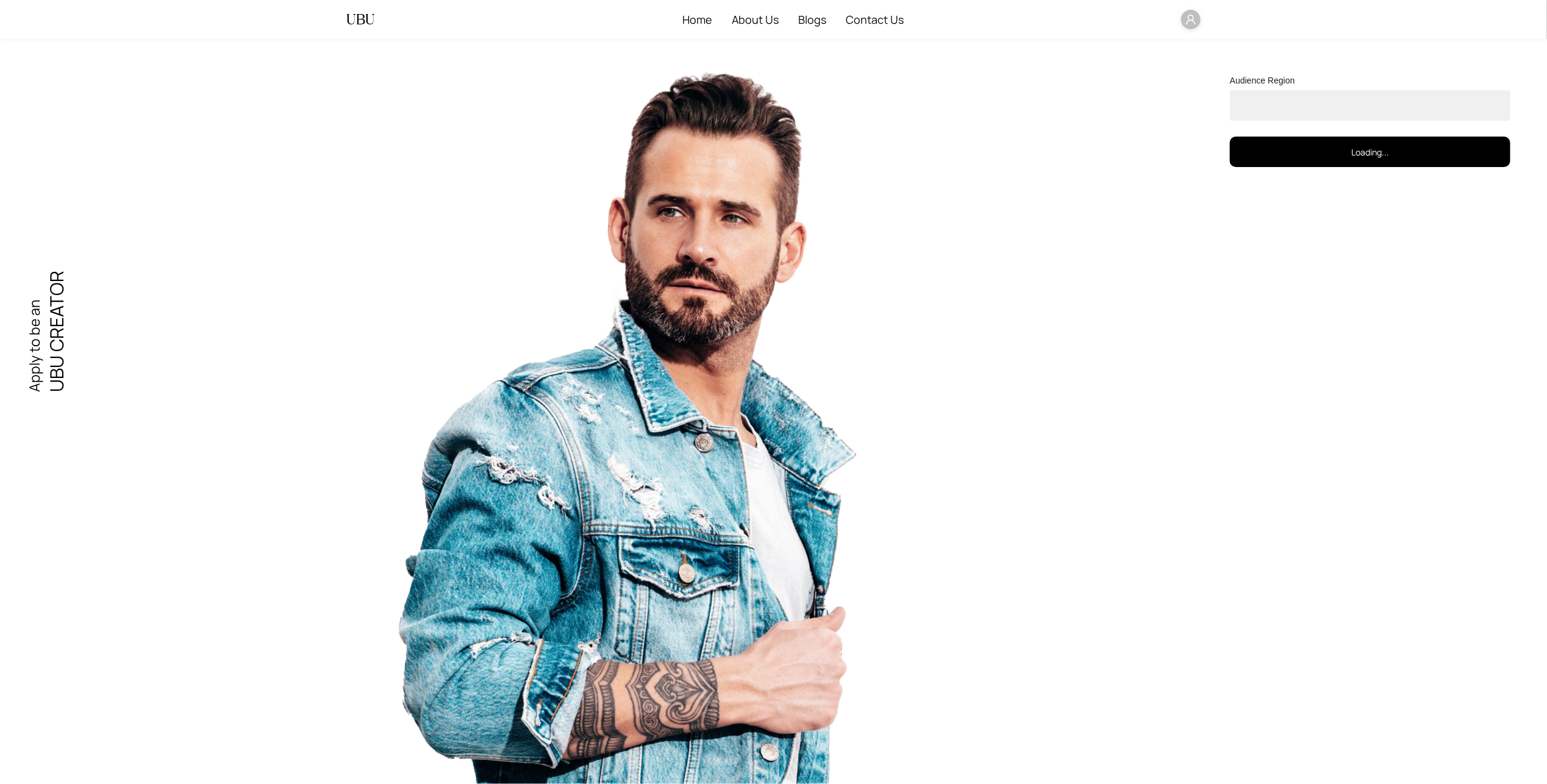
select select "**********"
click at [1248, 151] on button "Next" at bounding box center [1370, 150] width 281 height 31
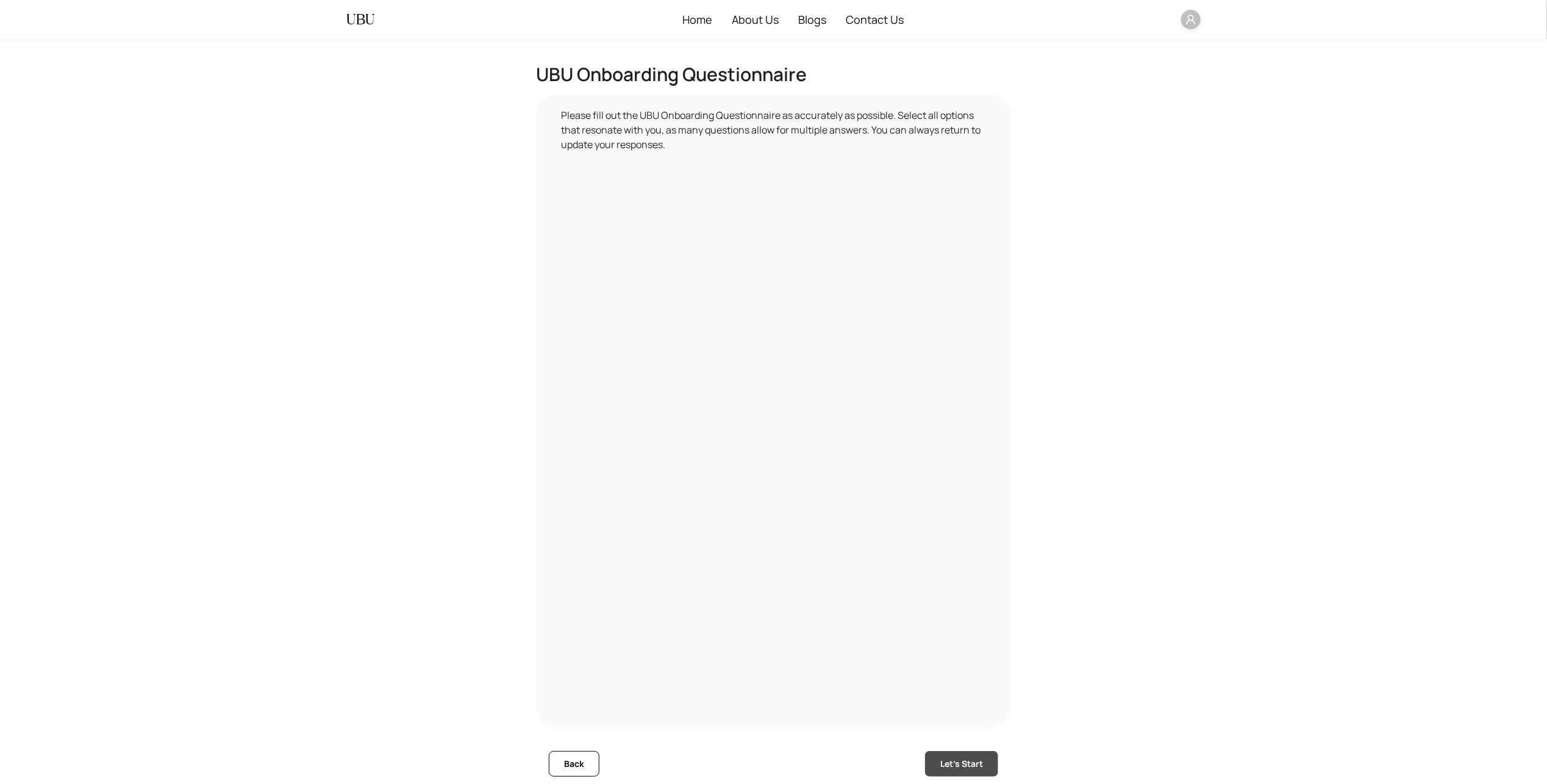
click at [967, 762] on span "Let's Start" at bounding box center [961, 763] width 43 height 14
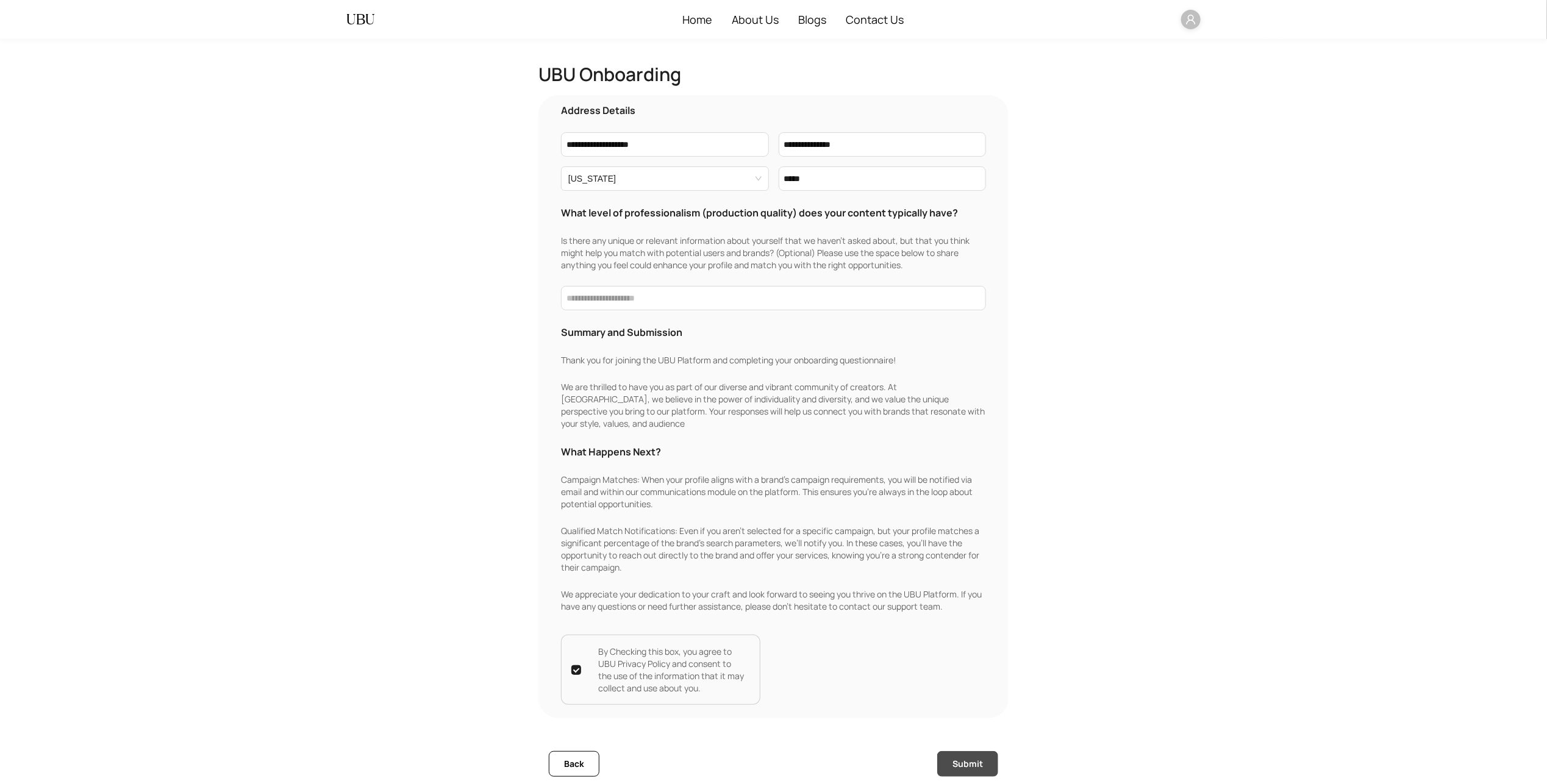
click at [940, 752] on button "Submit" at bounding box center [967, 764] width 61 height 26
click at [986, 764] on button "Submit" at bounding box center [967, 764] width 61 height 26
drag, startPoint x: 990, startPoint y: 761, endPoint x: 988, endPoint y: 728, distance: 33.1
click at [992, 761] on button "Submit" at bounding box center [967, 764] width 61 height 26
click at [963, 764] on span "Submit" at bounding box center [967, 763] width 31 height 14
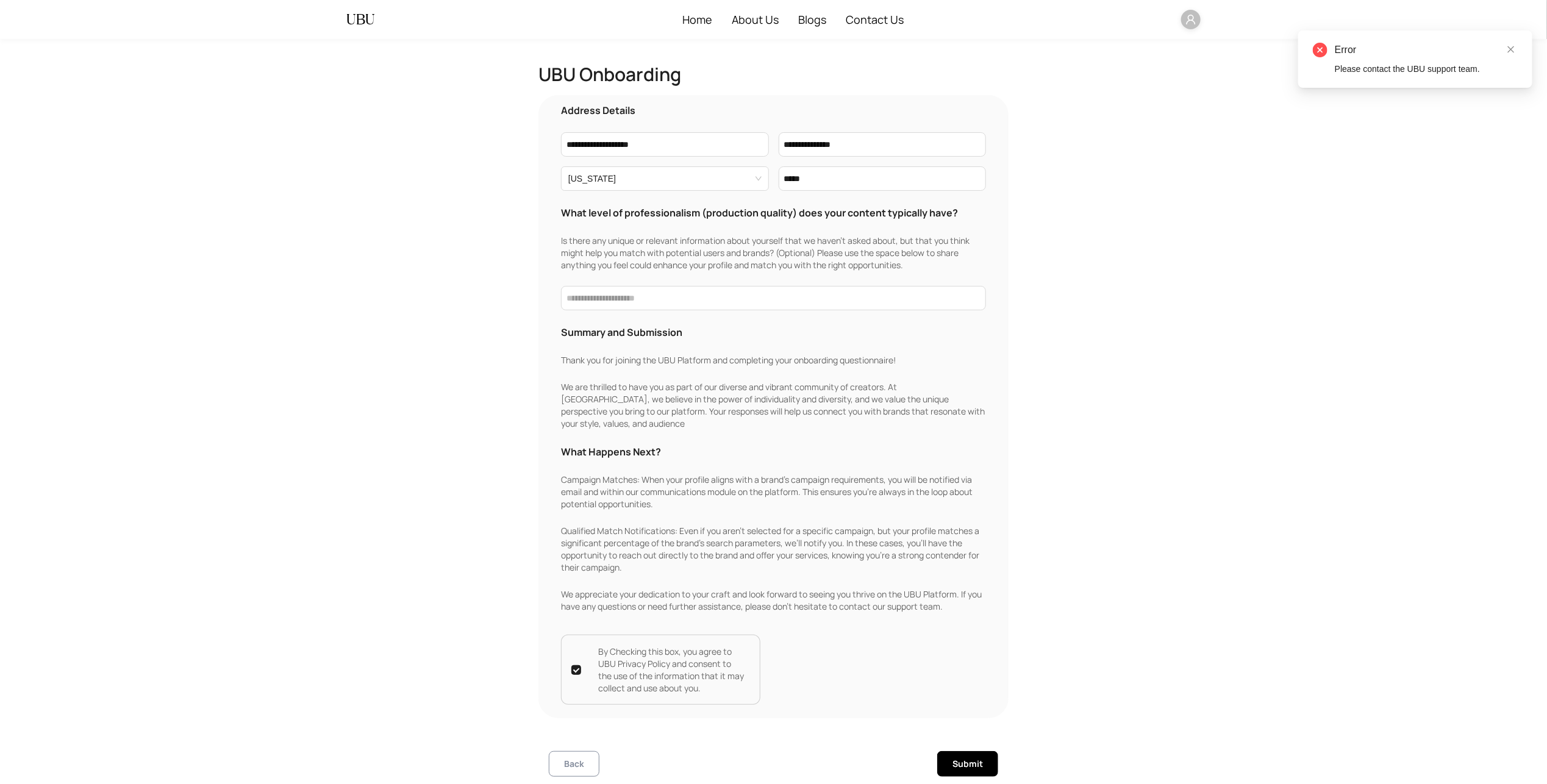
click at [562, 760] on button "Back" at bounding box center [574, 764] width 51 height 26
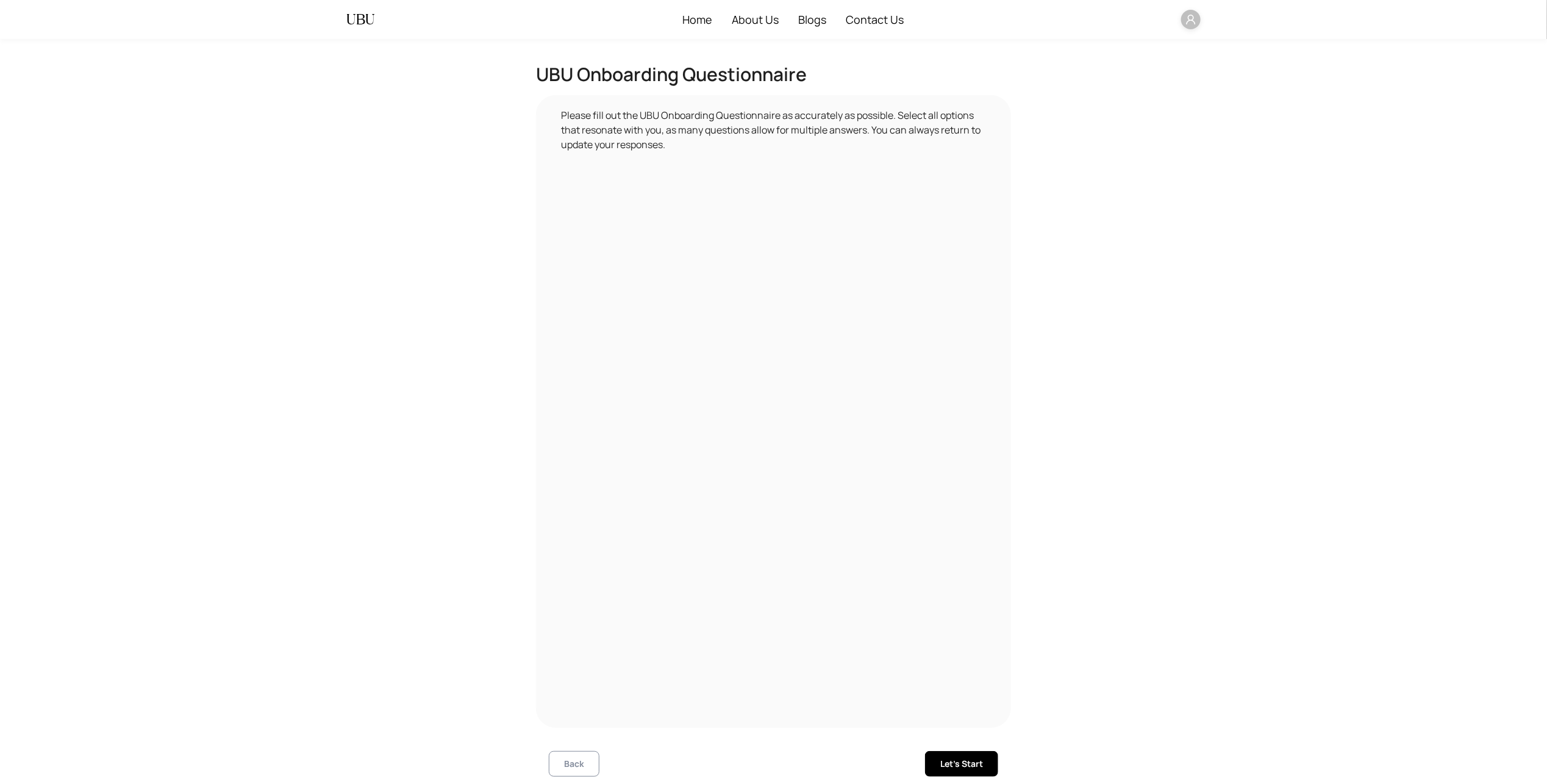
click at [597, 759] on button "Back" at bounding box center [574, 764] width 51 height 26
select select "**********"
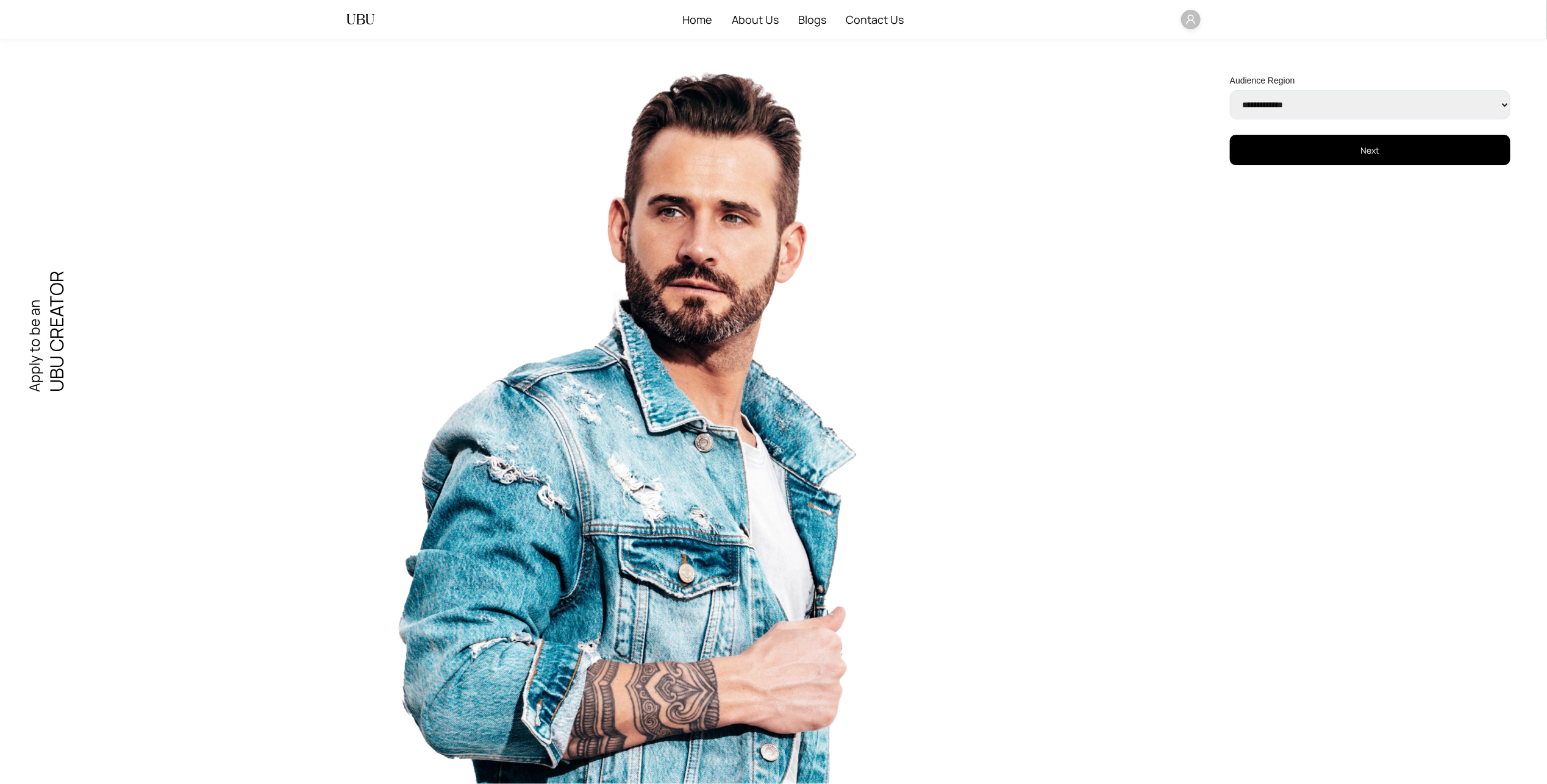
click at [1190, 22] on icon "user" at bounding box center [1191, 19] width 11 height 11
click at [1197, 52] on li "Dashboard" at bounding box center [1234, 44] width 102 height 19
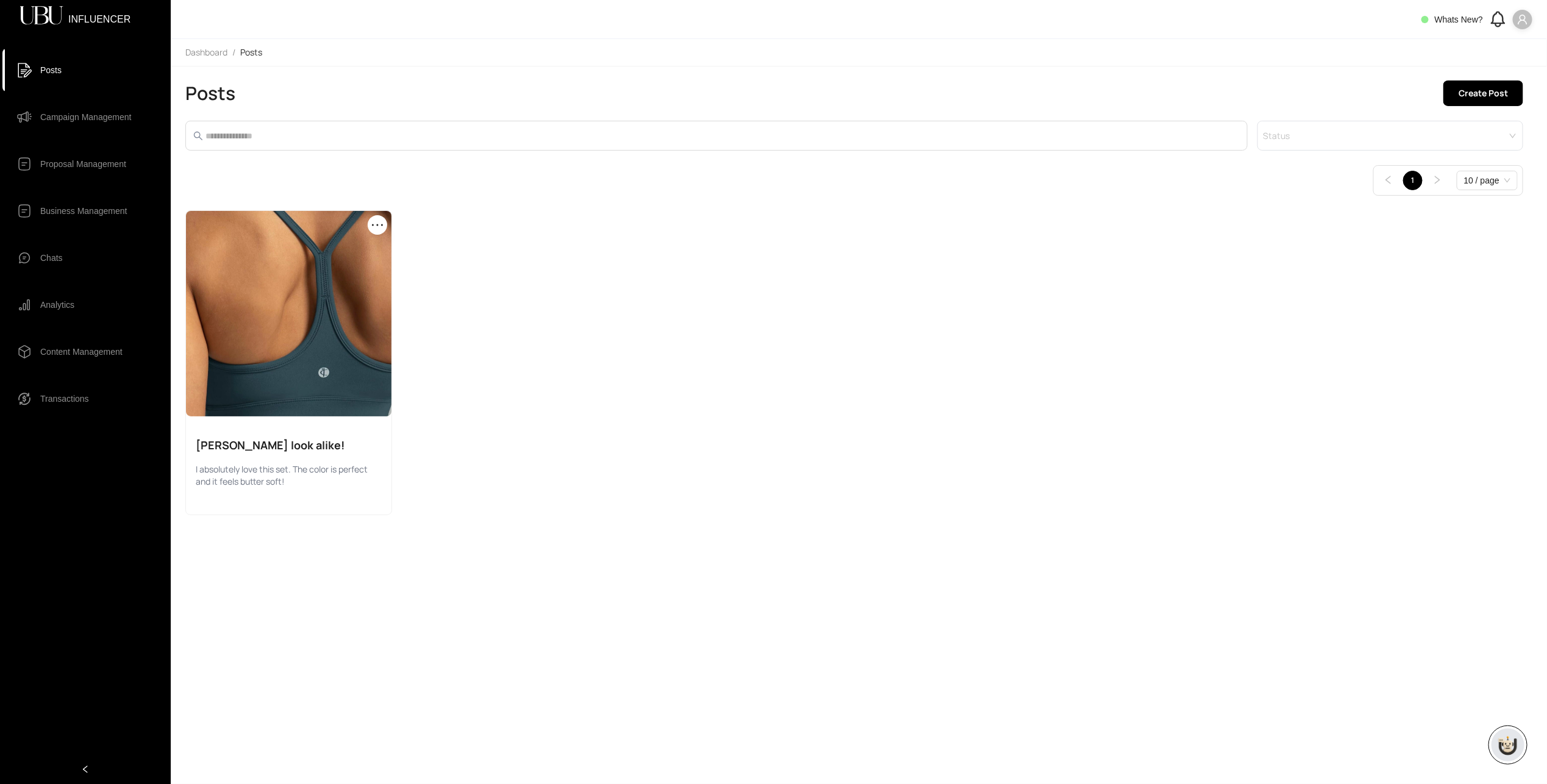
click at [584, 380] on div "Preview Lulu look alike! I absolutely love this set. The color is perfect and i…" at bounding box center [854, 363] width 1337 height 305
click at [59, 117] on span "Campaign Management" at bounding box center [85, 117] width 91 height 24
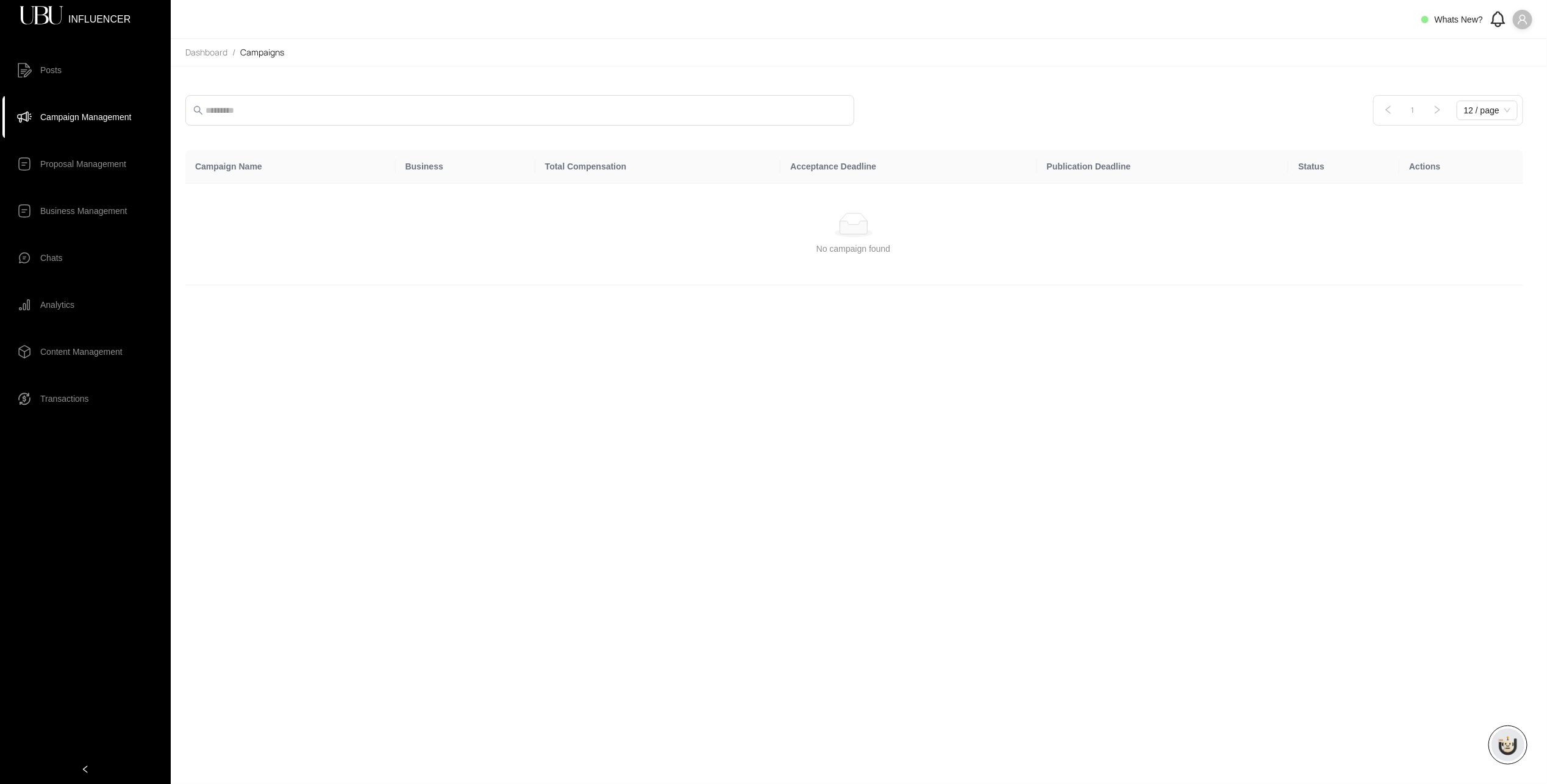
click at [68, 164] on span "Proposal Management" at bounding box center [83, 164] width 86 height 24
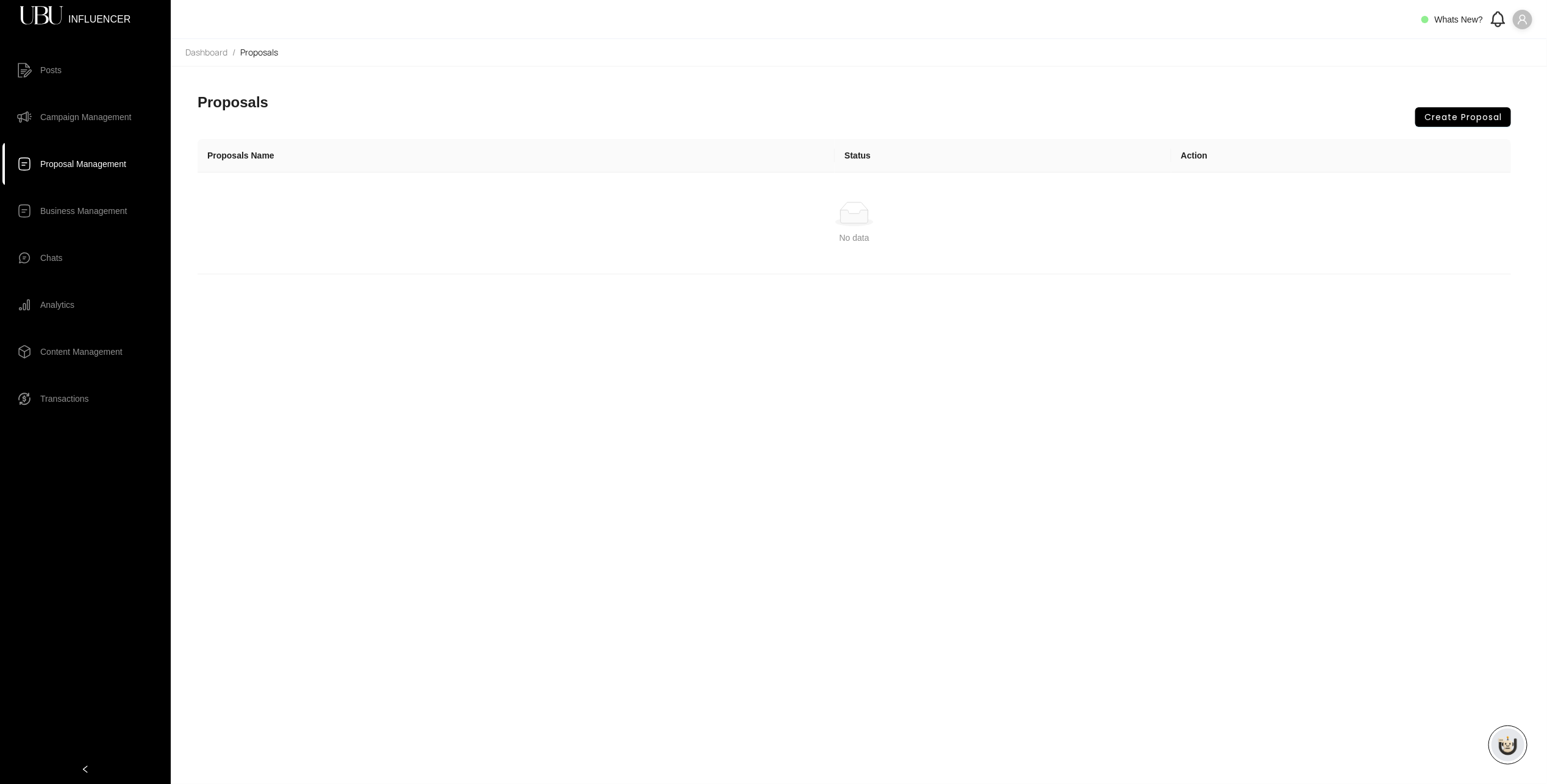
click at [54, 215] on span "Business Management" at bounding box center [83, 211] width 86 height 24
click at [58, 256] on span "Chats" at bounding box center [52, 258] width 23 height 24
click at [57, 306] on span "Analytics" at bounding box center [57, 305] width 34 height 24
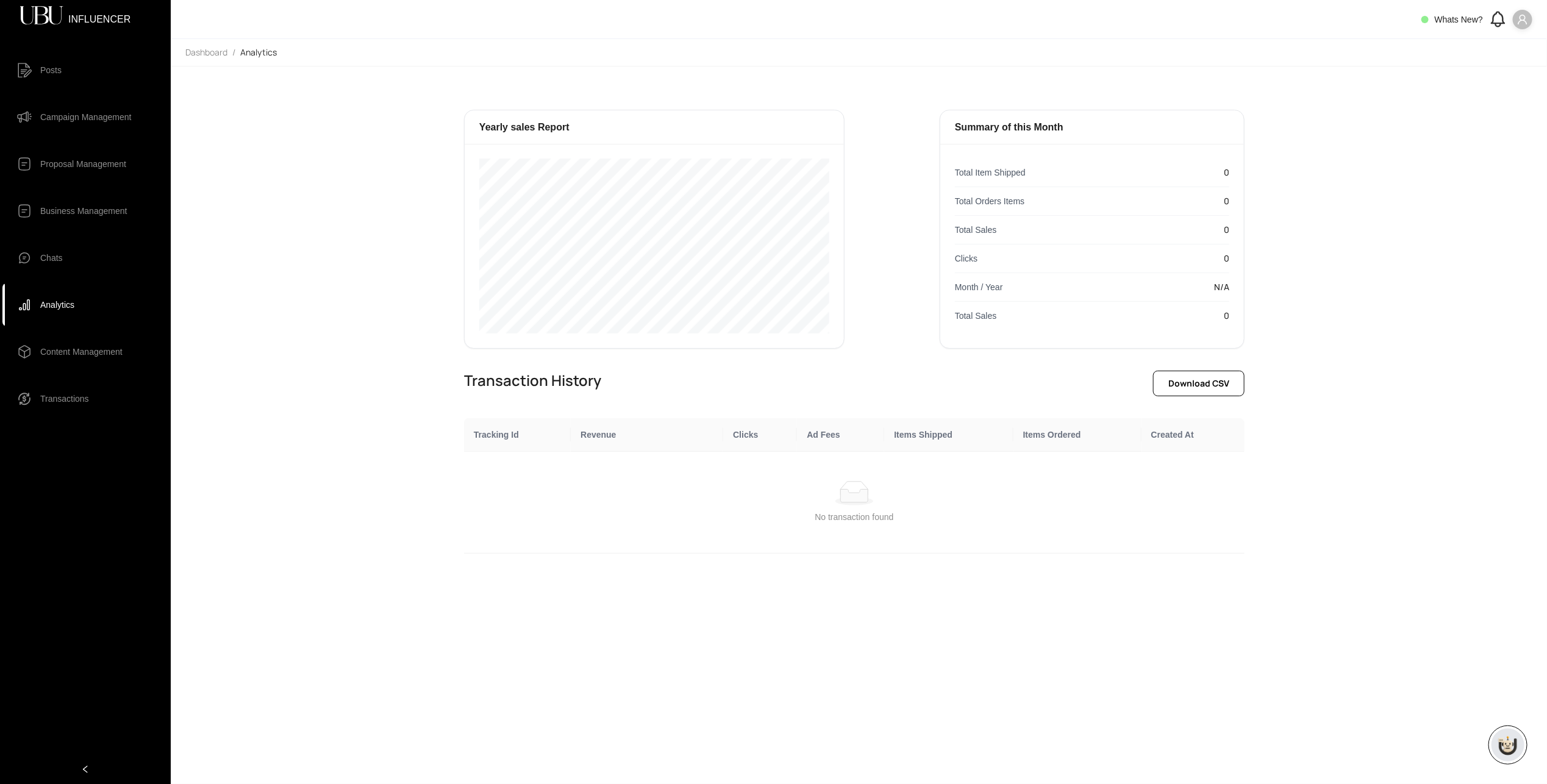
click at [59, 356] on span "Content Management" at bounding box center [81, 351] width 82 height 24
click at [64, 401] on span "Transactions" at bounding box center [64, 399] width 49 height 24
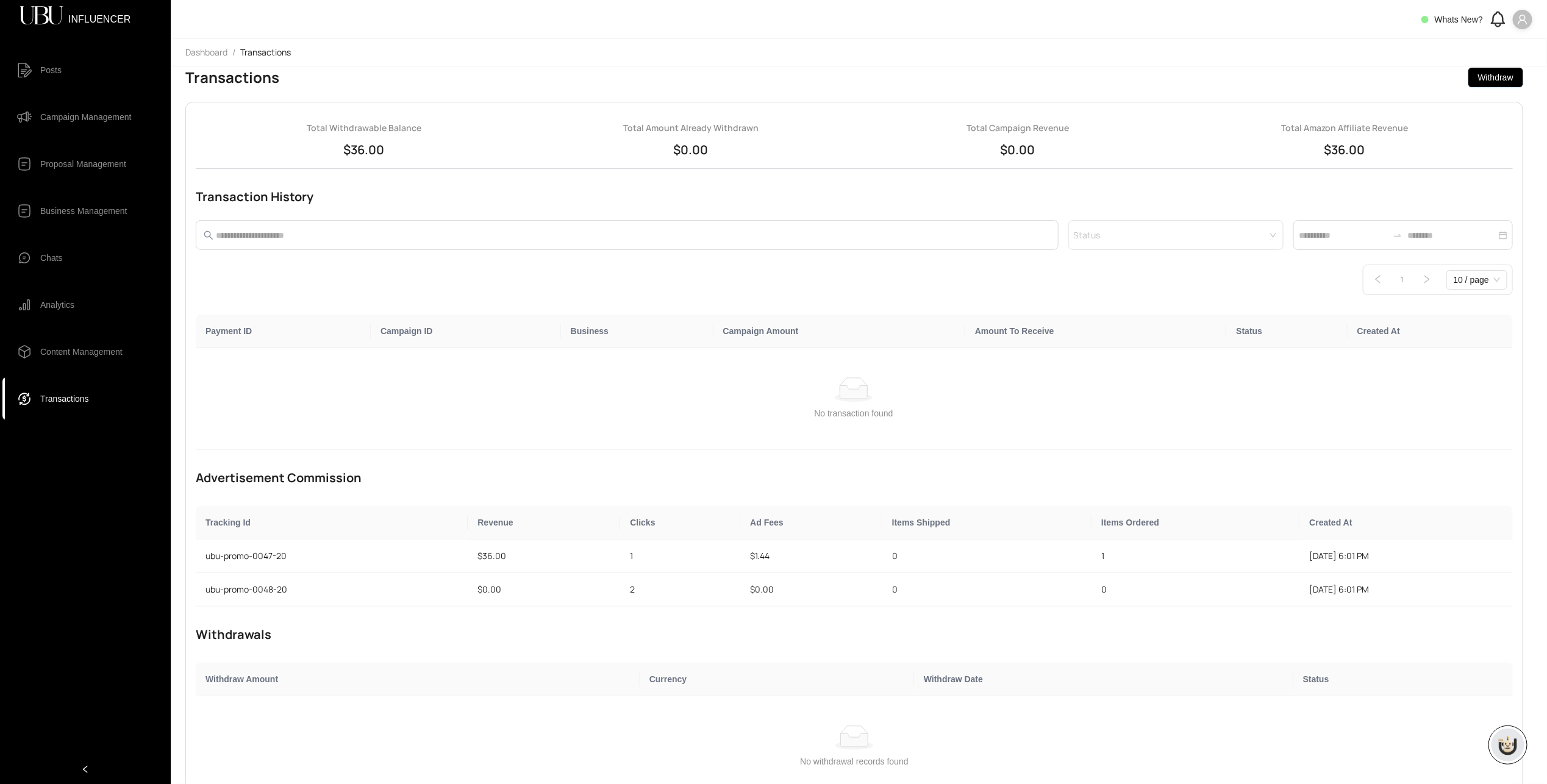
scroll to position [36, 0]
